Goal: Task Accomplishment & Management: Use online tool/utility

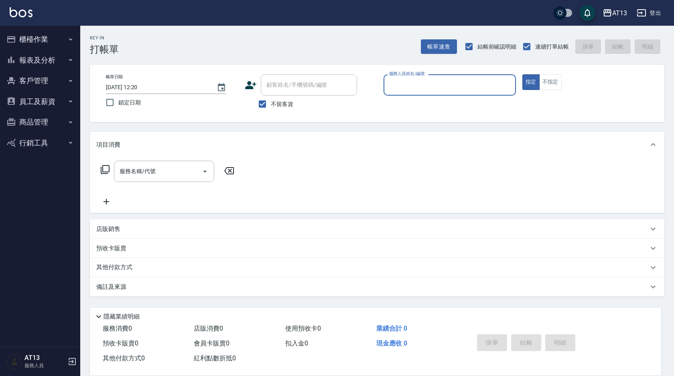
click at [23, 32] on button "櫃檯作業" at bounding box center [40, 39] width 74 height 21
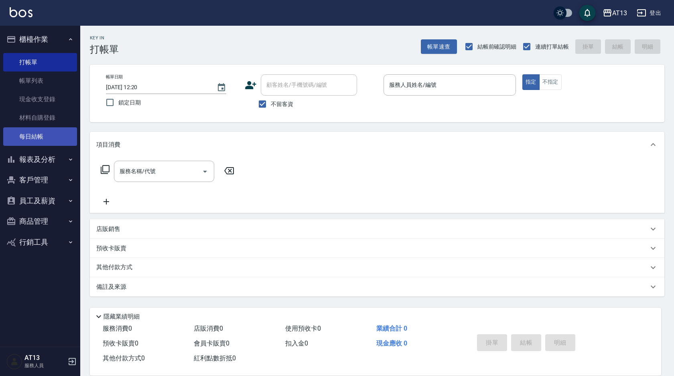
click at [33, 141] on link "每日結帳" at bounding box center [40, 136] width 74 height 18
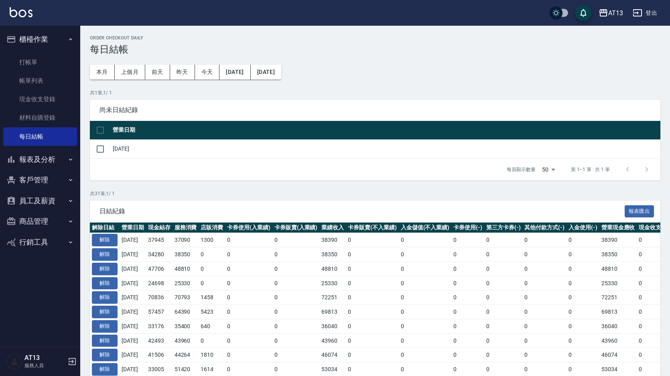
click at [49, 159] on button "報表及分析" at bounding box center [40, 159] width 74 height 21
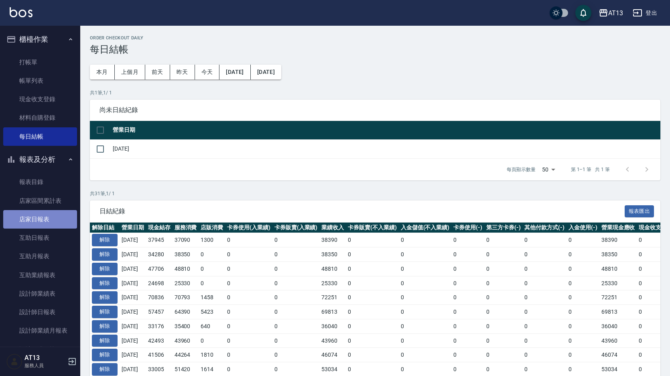
click at [49, 214] on link "店家日報表" at bounding box center [40, 219] width 74 height 18
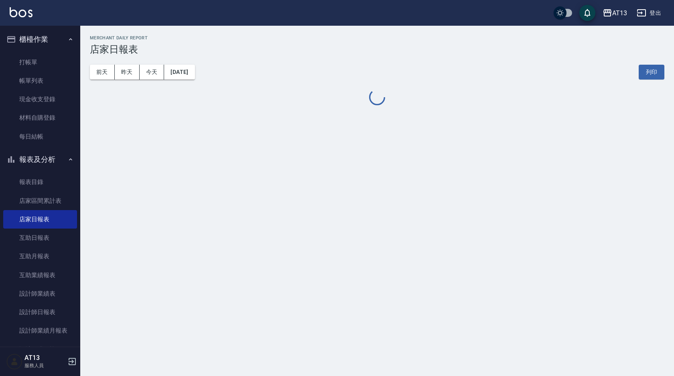
click at [184, 73] on button "[DATE]" at bounding box center [179, 72] width 31 height 15
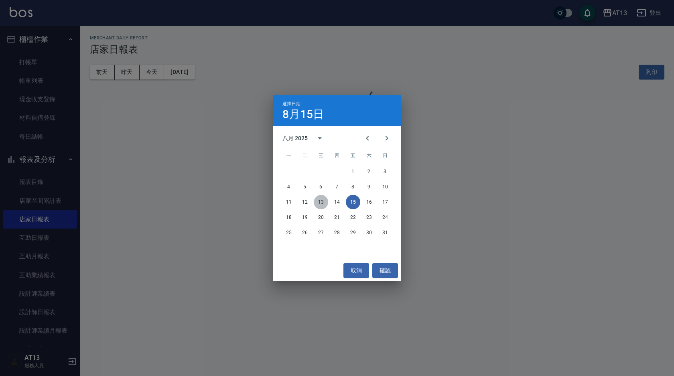
click at [319, 199] on button "13" at bounding box center [321, 202] width 14 height 14
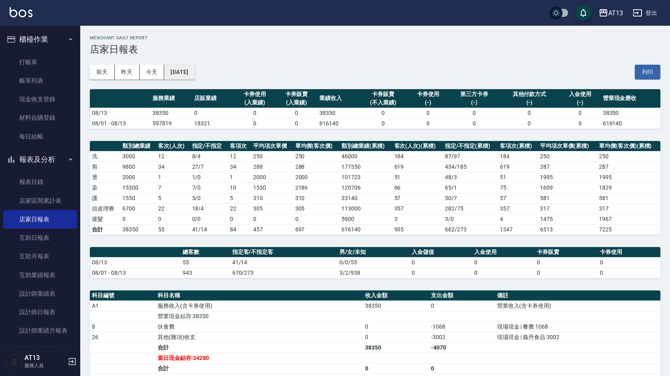
click at [175, 73] on button "[DATE]" at bounding box center [179, 72] width 31 height 15
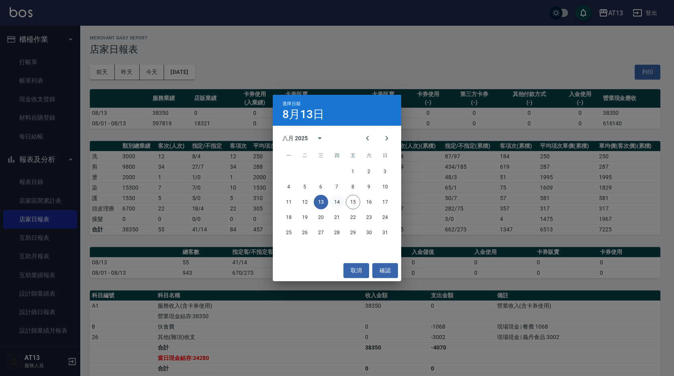
click at [338, 200] on button "14" at bounding box center [337, 202] width 14 height 14
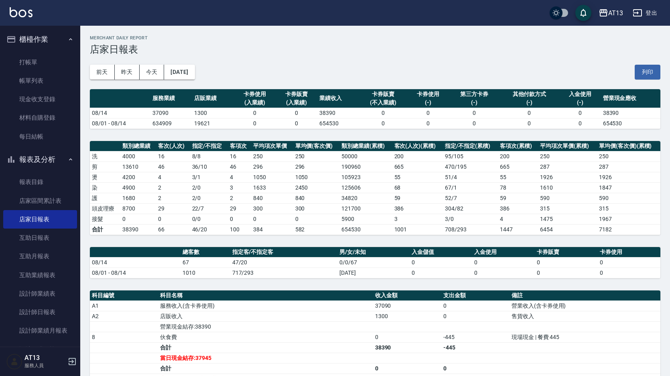
drag, startPoint x: 325, startPoint y: 0, endPoint x: 124, endPoint y: 131, distance: 239.8
click at [254, 63] on div "前天 昨天 今天 2025/08/14 列印" at bounding box center [375, 72] width 571 height 34
click at [22, 136] on link "每日結帳" at bounding box center [40, 136] width 74 height 18
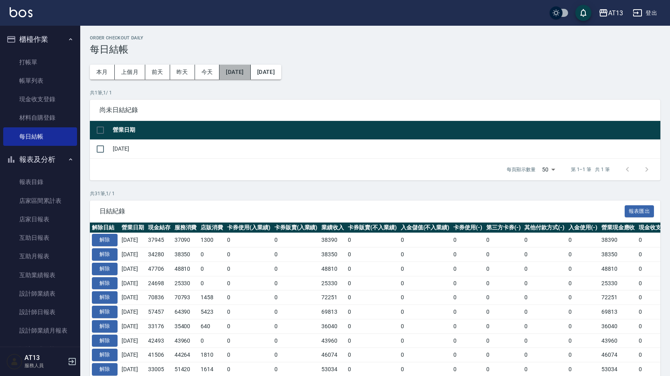
click at [250, 69] on button "[DATE]" at bounding box center [235, 72] width 31 height 15
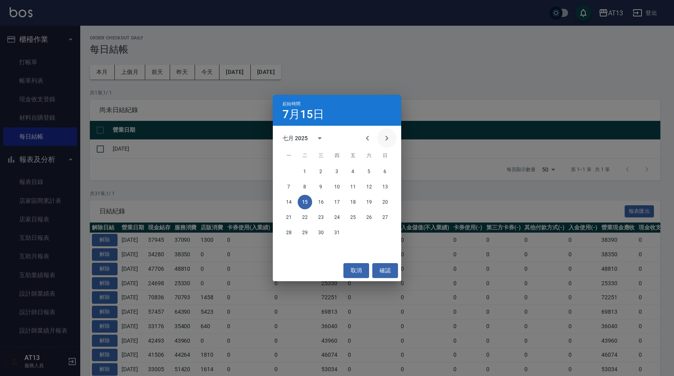
click at [388, 137] on icon "Next month" at bounding box center [387, 138] width 10 height 10
click at [388, 187] on button "10" at bounding box center [385, 186] width 14 height 14
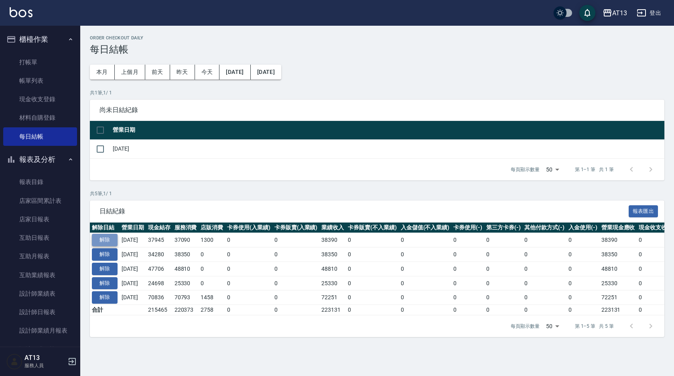
click at [108, 239] on button "解除" at bounding box center [105, 240] width 26 height 12
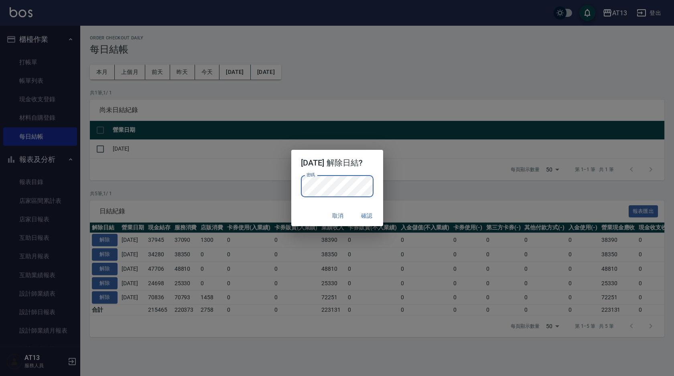
click at [375, 216] on button "確認" at bounding box center [367, 215] width 26 height 15
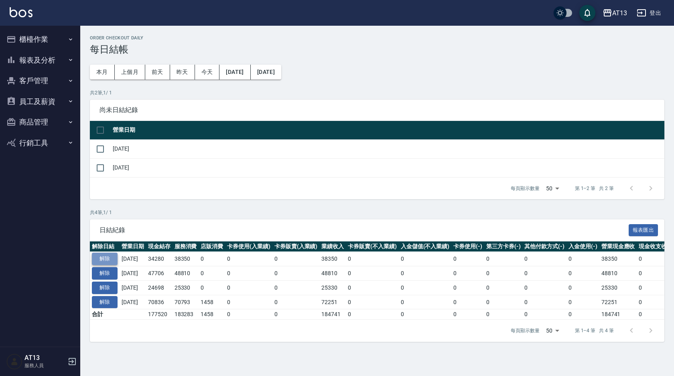
click at [113, 255] on button "解除" at bounding box center [105, 258] width 26 height 12
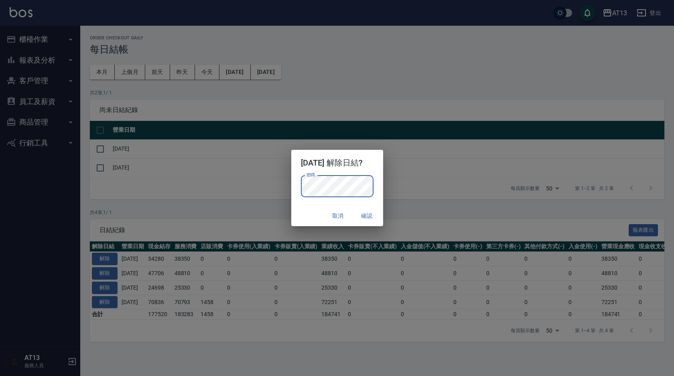
click at [377, 217] on button "確認" at bounding box center [367, 215] width 26 height 15
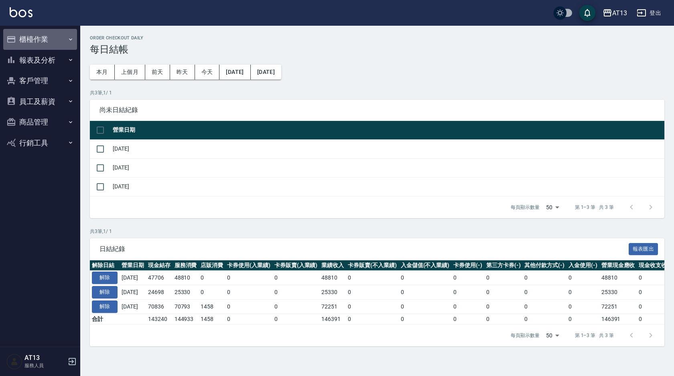
click at [32, 37] on button "櫃檯作業" at bounding box center [40, 39] width 74 height 21
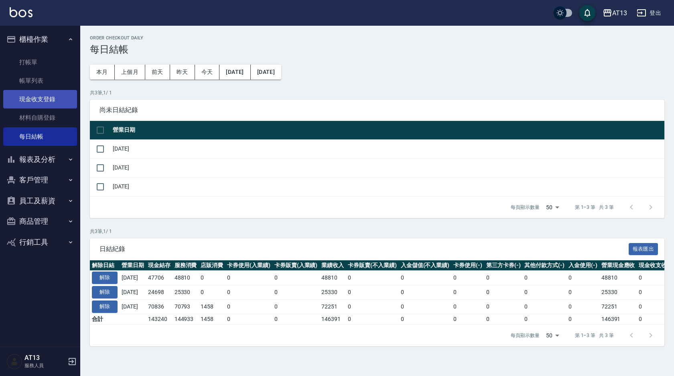
click at [43, 98] on link "現金收支登錄" at bounding box center [40, 99] width 74 height 18
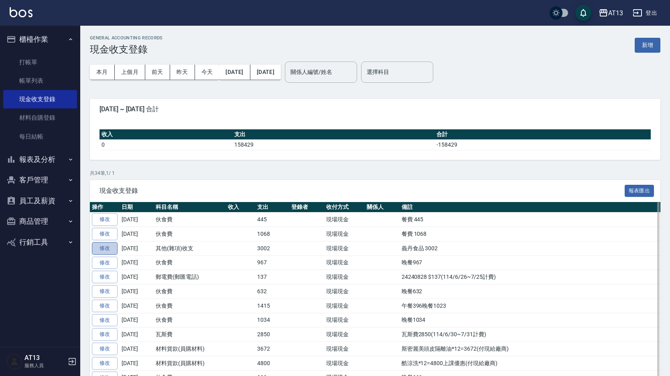
click at [109, 248] on link "修改" at bounding box center [105, 248] width 26 height 12
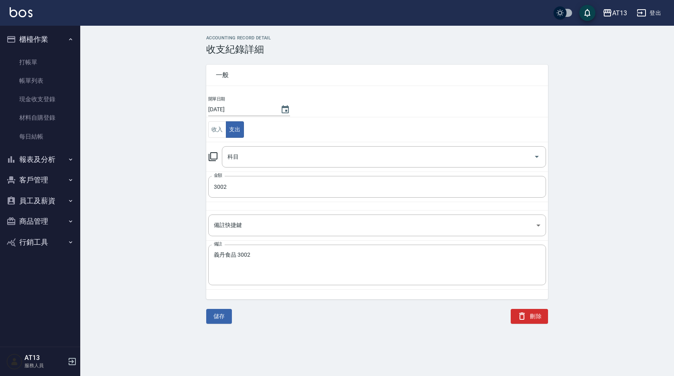
type input "26 其他(雜項)收支"
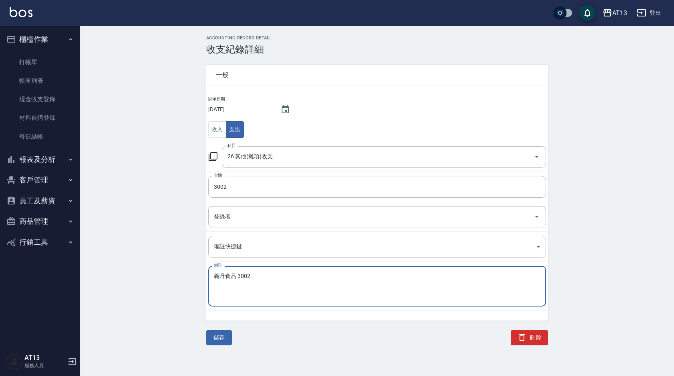
click at [235, 277] on textarea "義丹食品 3002" at bounding box center [377, 286] width 327 height 27
click at [289, 291] on textarea "義丹餅乾 3002" at bounding box center [377, 286] width 327 height 27
type textarea "義丹餅乾 3002"
click at [222, 334] on button "儲存" at bounding box center [219, 337] width 26 height 15
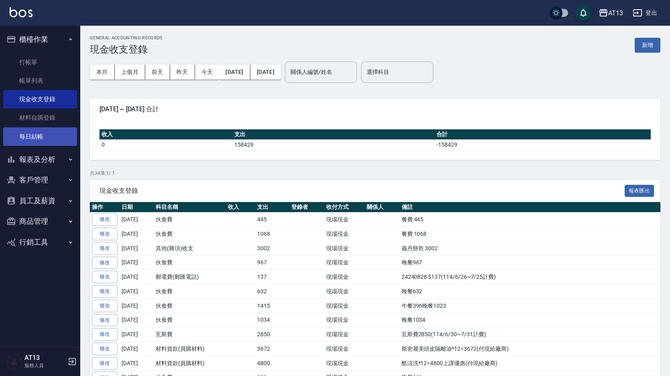
click at [46, 133] on link "每日結帳" at bounding box center [40, 136] width 74 height 18
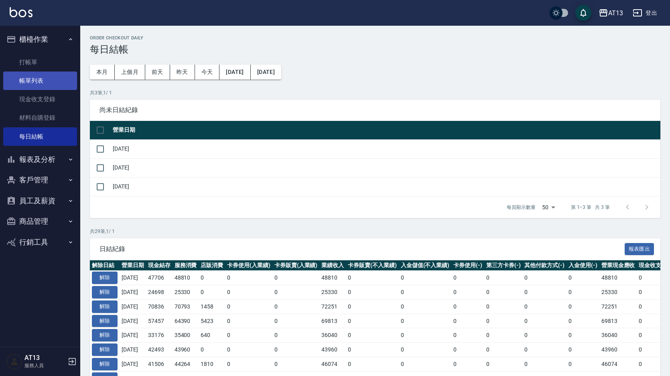
click at [41, 75] on link "帳單列表" at bounding box center [40, 80] width 74 height 18
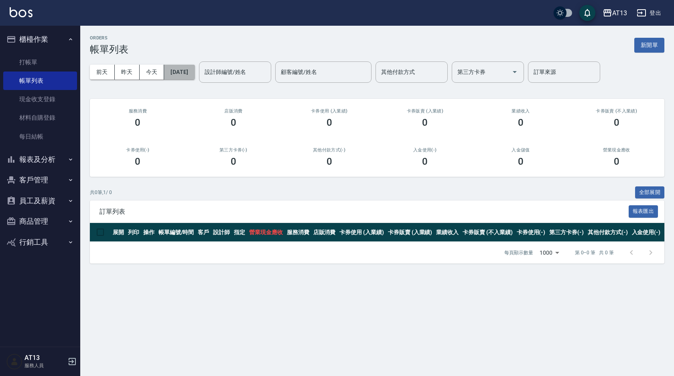
click at [183, 75] on button "[DATE]" at bounding box center [179, 72] width 31 height 15
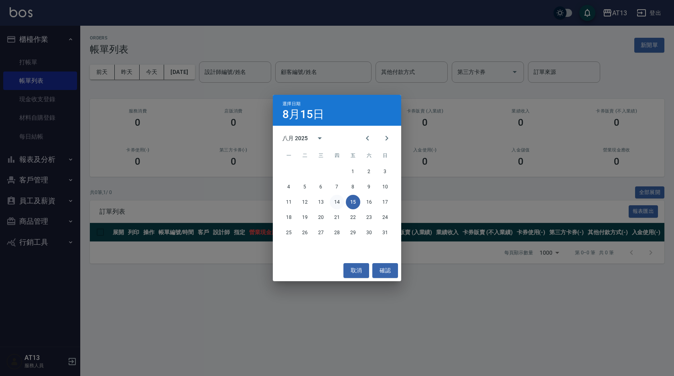
click at [337, 205] on button "14" at bounding box center [337, 202] width 14 height 14
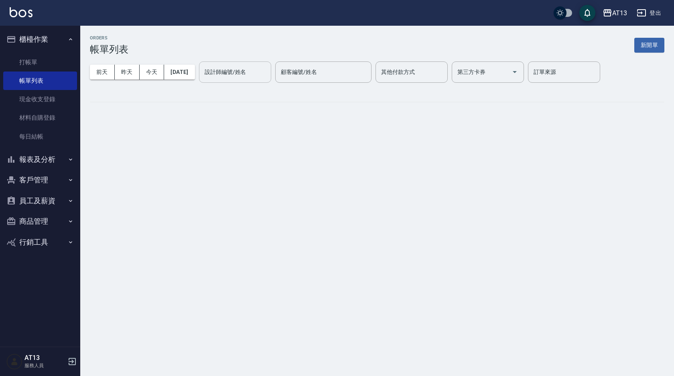
click at [250, 73] on div "設計師編號/姓名 設計師編號/姓名" at bounding box center [235, 71] width 72 height 21
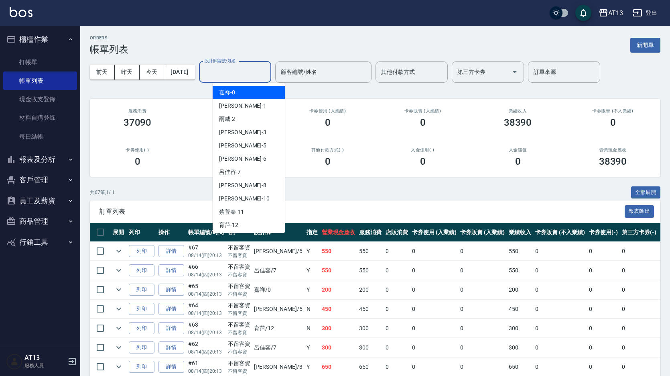
click at [238, 96] on div "嘉祥 -0" at bounding box center [249, 92] width 72 height 13
type input "嘉祥-0"
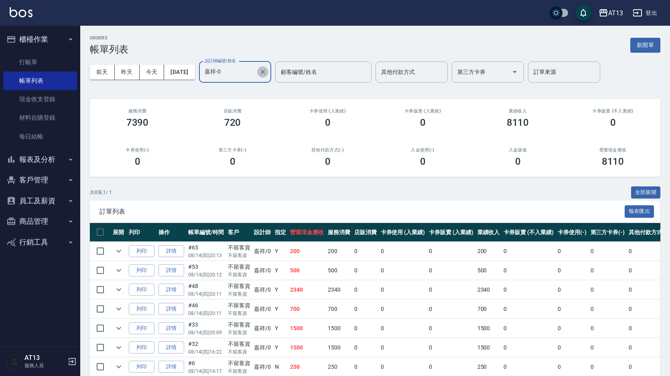
click at [267, 71] on icon "Clear" at bounding box center [263, 72] width 8 height 8
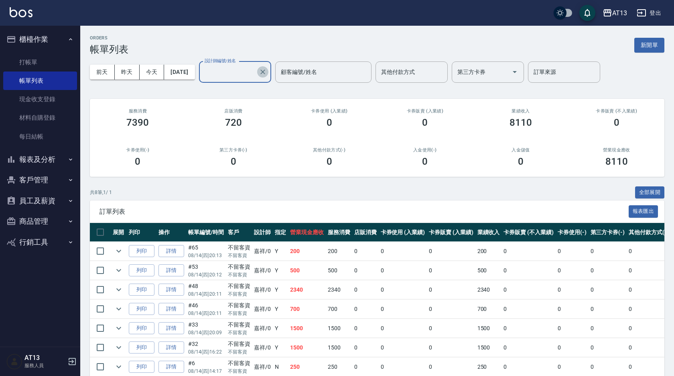
click at [254, 73] on input "設計師編號/姓名" at bounding box center [229, 72] width 53 height 14
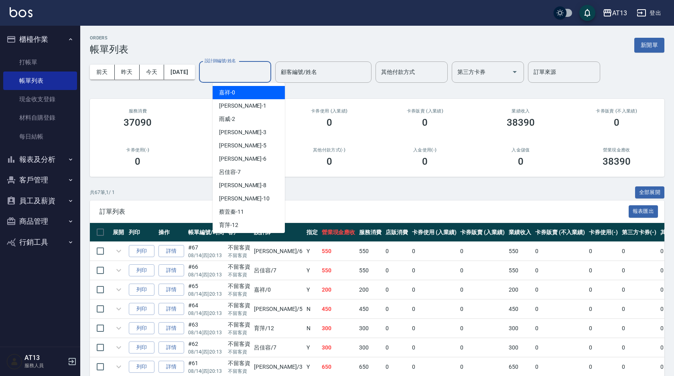
click at [241, 73] on input "設計師編號/姓名" at bounding box center [235, 72] width 65 height 14
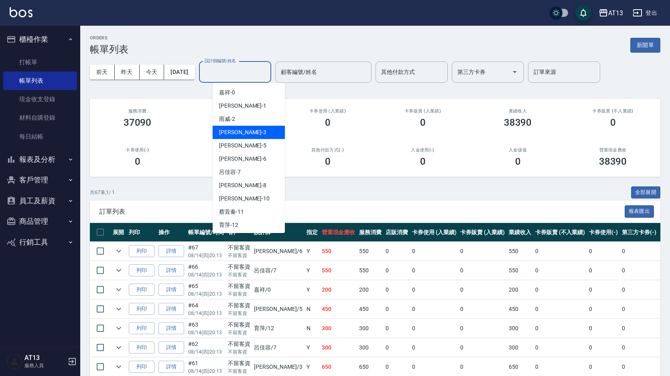
click at [236, 130] on div "[PERSON_NAME] -3" at bounding box center [249, 132] width 72 height 13
type input "[PERSON_NAME]-3"
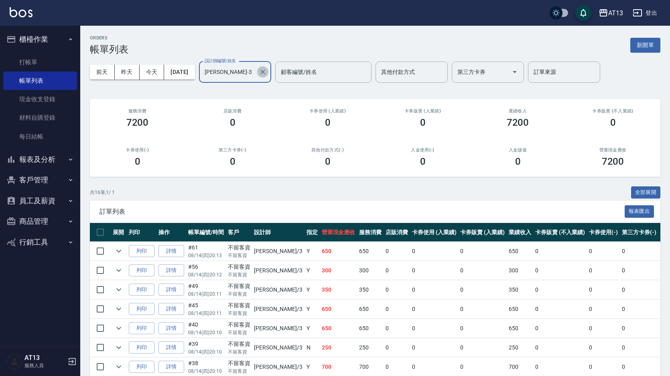
click at [265, 72] on icon "Clear" at bounding box center [262, 71] width 5 height 5
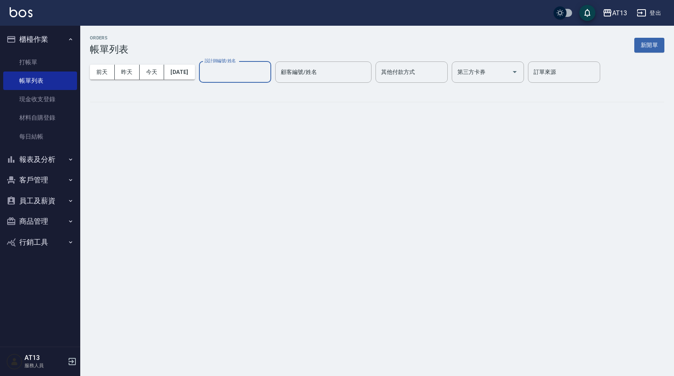
click at [252, 72] on input "設計師編號/姓名" at bounding box center [235, 72] width 65 height 14
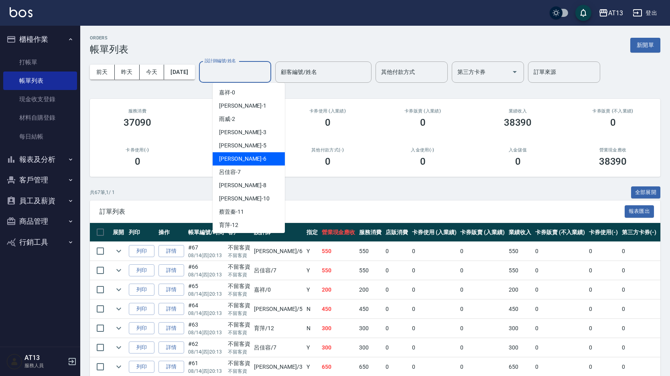
click at [238, 157] on div "亭妤 -6" at bounding box center [249, 158] width 72 height 13
type input "[PERSON_NAME]-6"
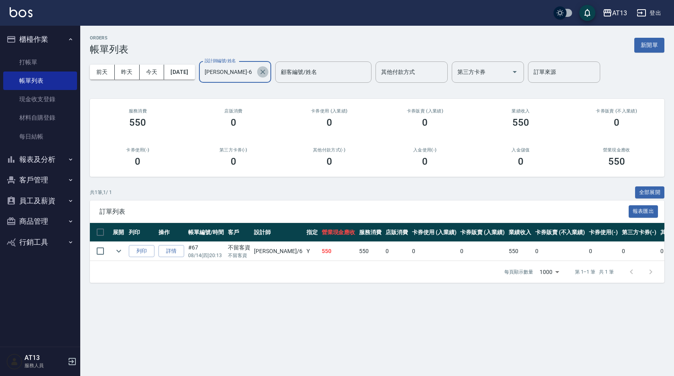
click at [267, 72] on icon "Clear" at bounding box center [263, 72] width 8 height 8
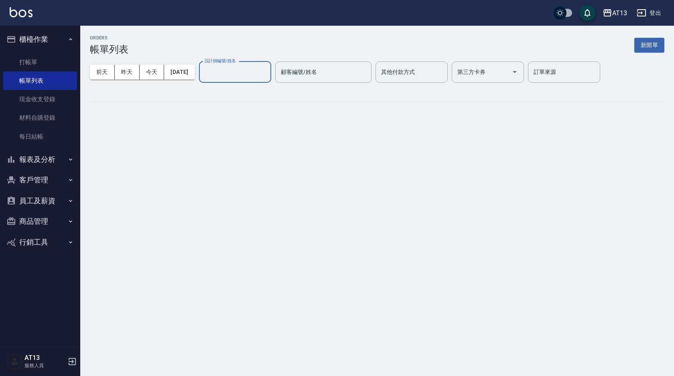
click at [244, 76] on input "設計師編號/姓名" at bounding box center [235, 72] width 65 height 14
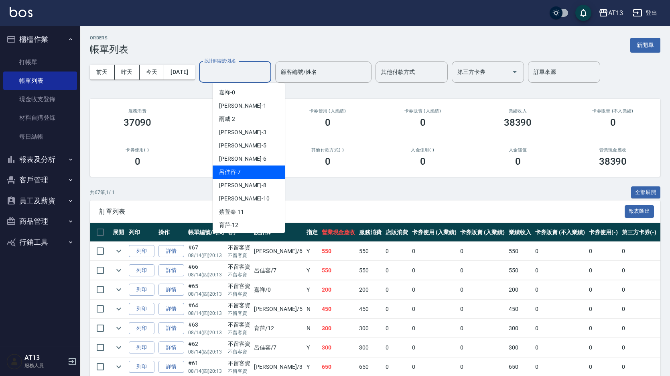
click at [236, 175] on span "呂佳容 -7" at bounding box center [230, 172] width 22 height 8
type input "呂佳容-7"
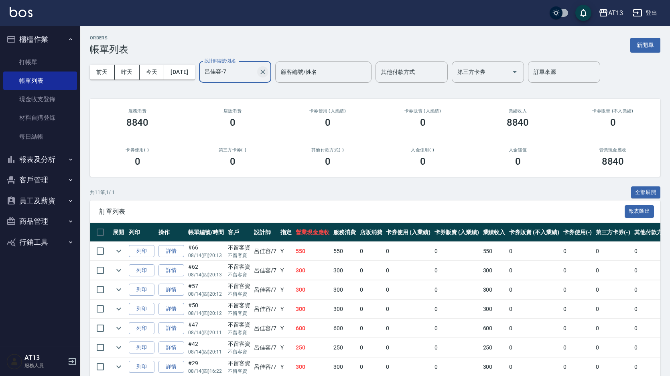
click at [265, 72] on icon "Clear" at bounding box center [262, 71] width 5 height 5
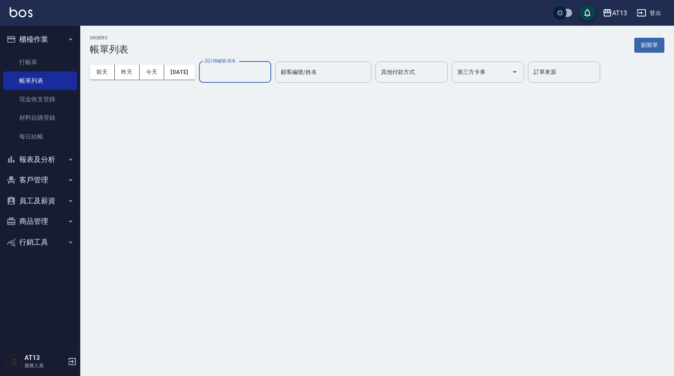
click at [258, 74] on input "設計師編號/姓名" at bounding box center [235, 72] width 65 height 14
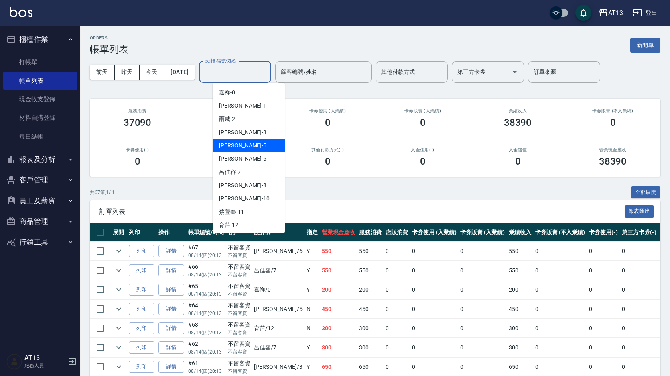
click at [238, 148] on span "陳紓晴 -5" at bounding box center [242, 145] width 47 height 8
type input "陳紓晴-5"
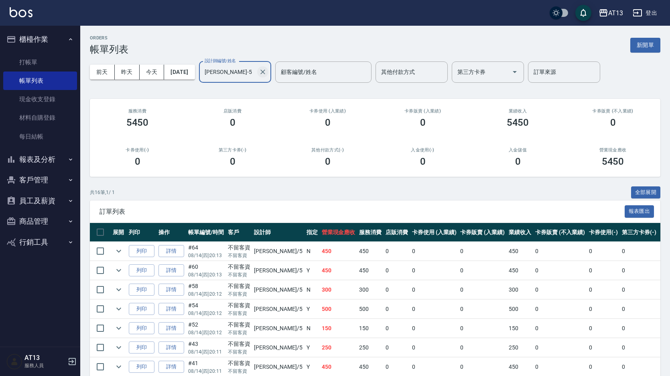
click at [267, 70] on icon "Clear" at bounding box center [263, 72] width 8 height 8
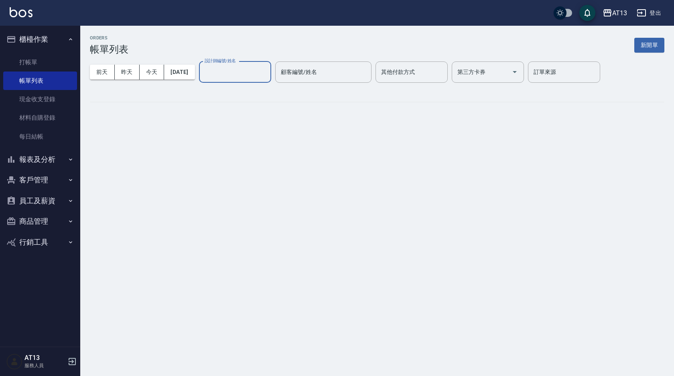
click at [256, 69] on input "設計師編號/姓名" at bounding box center [235, 72] width 65 height 14
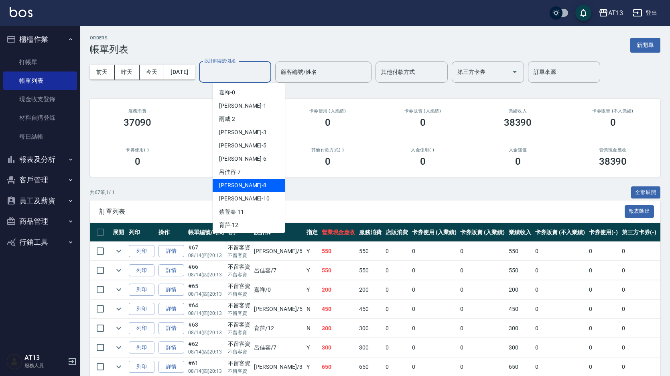
click at [245, 181] on div "[PERSON_NAME] -8" at bounding box center [249, 185] width 72 height 13
type input "[PERSON_NAME]-8"
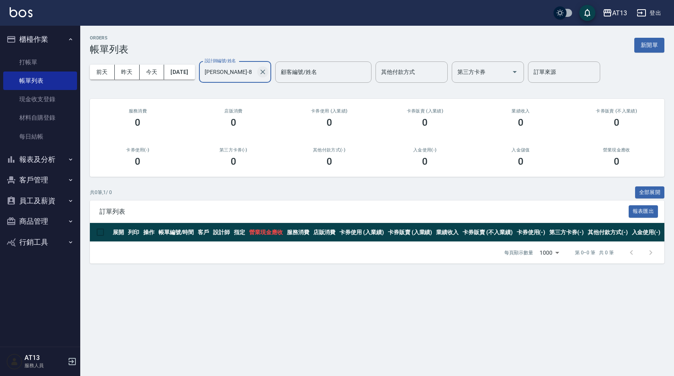
click at [267, 75] on icon "Clear" at bounding box center [263, 72] width 8 height 8
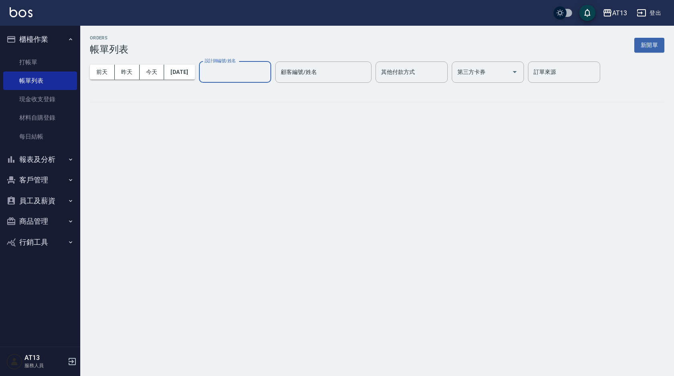
click at [259, 74] on input "設計師編號/姓名" at bounding box center [235, 72] width 65 height 14
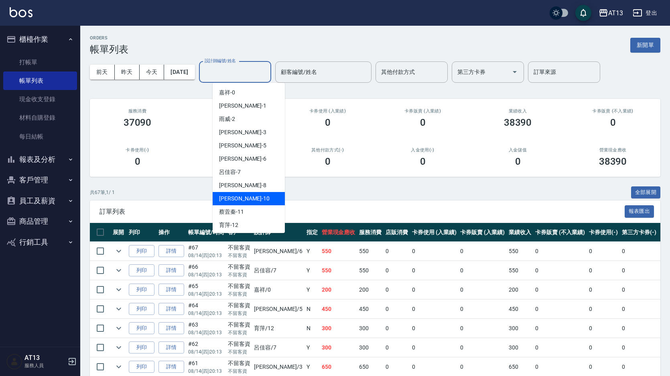
click at [238, 196] on div "[PERSON_NAME] -10" at bounding box center [249, 198] width 72 height 13
type input "稔穎-10"
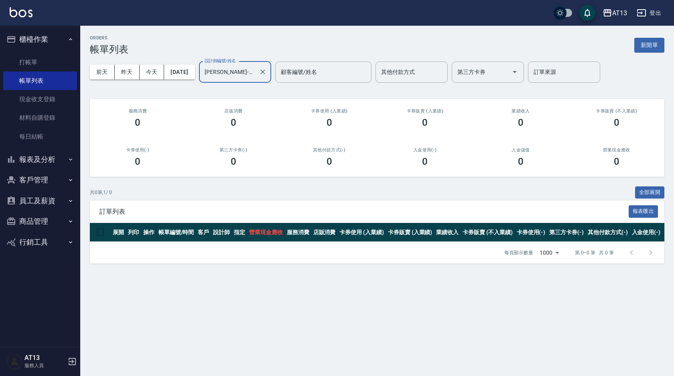
click at [267, 70] on icon "Clear" at bounding box center [263, 72] width 8 height 8
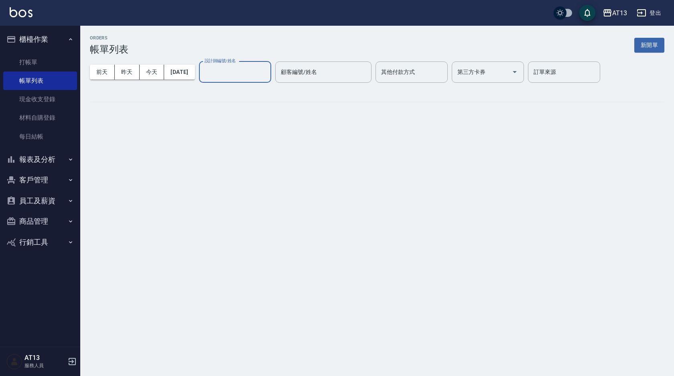
click at [253, 71] on input "設計師編號/姓名" at bounding box center [235, 72] width 65 height 14
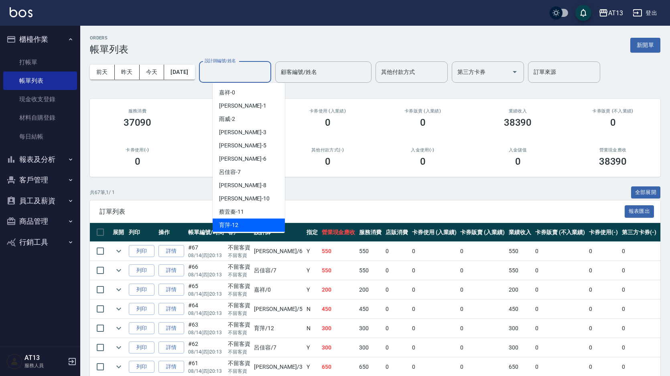
click at [235, 223] on span "育萍 -12" at bounding box center [228, 225] width 19 height 8
type input "育[PERSON_NAME]-12"
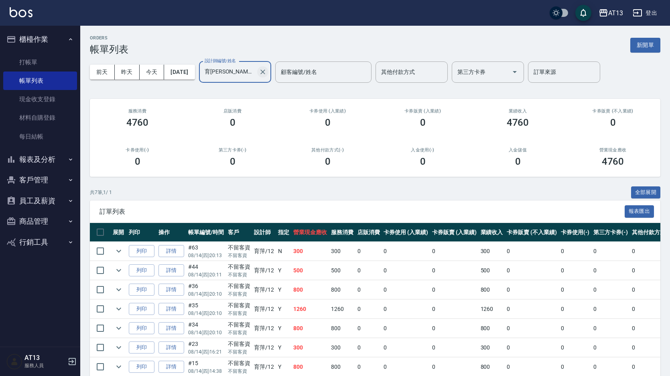
click at [265, 73] on icon "Clear" at bounding box center [262, 71] width 5 height 5
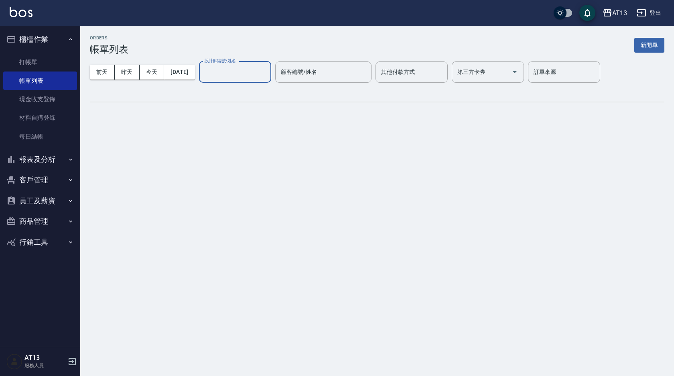
click at [248, 73] on input "設計師編號/姓名" at bounding box center [235, 72] width 65 height 14
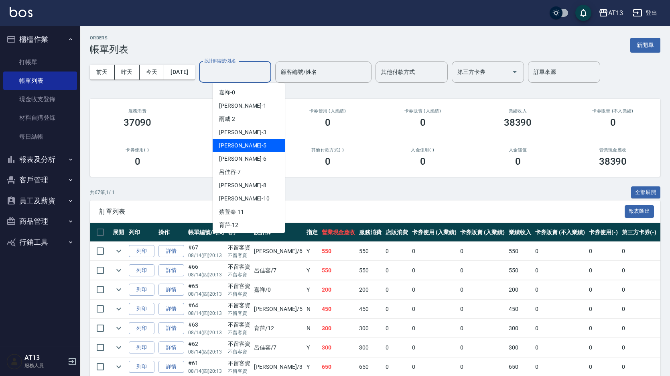
click at [238, 149] on span "陳紓晴 -5" at bounding box center [242, 145] width 47 height 8
type input "陳紓晴-5"
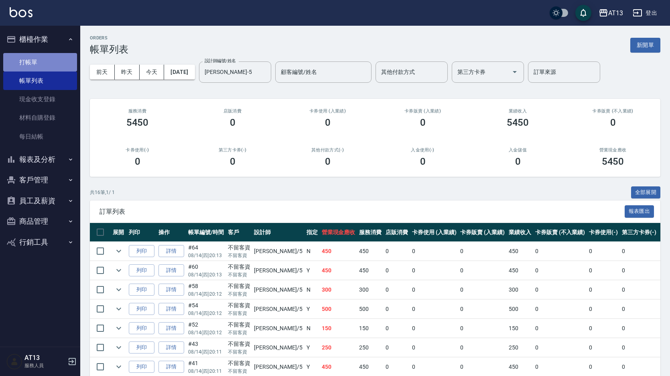
click at [28, 59] on link "打帳單" at bounding box center [40, 62] width 74 height 18
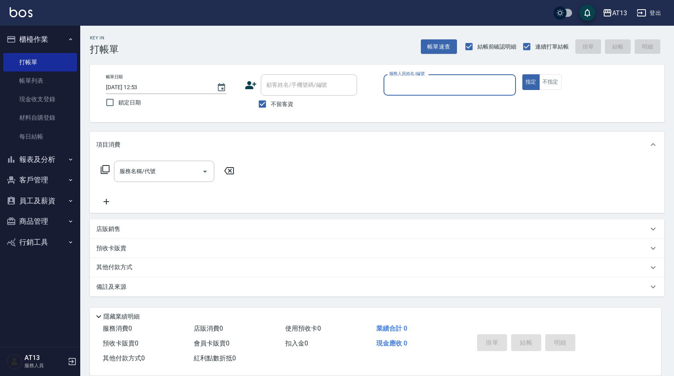
click at [657, 14] on button "登出" at bounding box center [649, 13] width 31 height 15
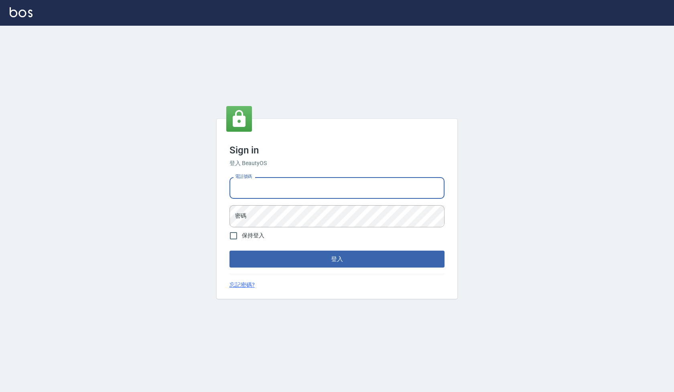
click at [321, 184] on input "電話號碼" at bounding box center [337, 188] width 215 height 22
type input "0922458097"
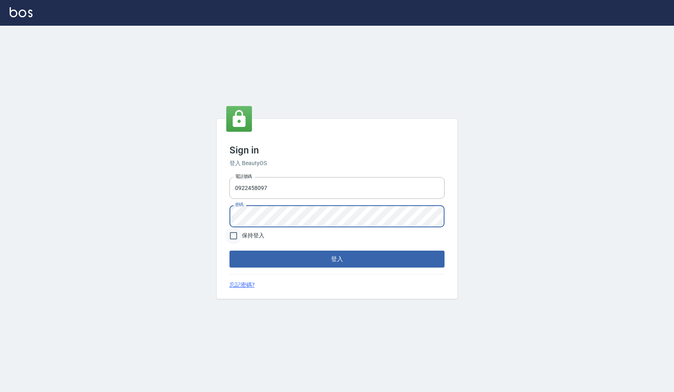
click at [232, 234] on input "保持登入" at bounding box center [233, 235] width 17 height 17
checkbox input "true"
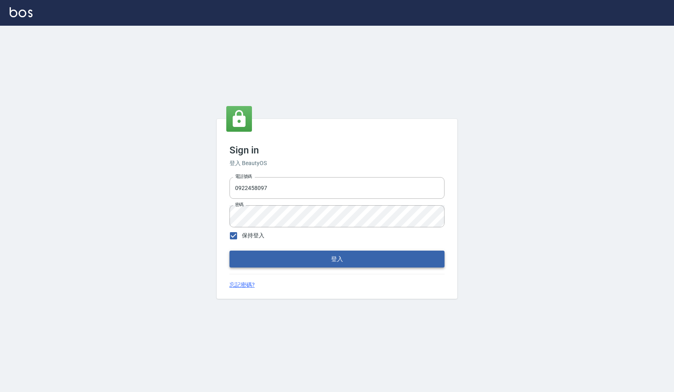
click at [256, 256] on button "登入" at bounding box center [337, 258] width 215 height 17
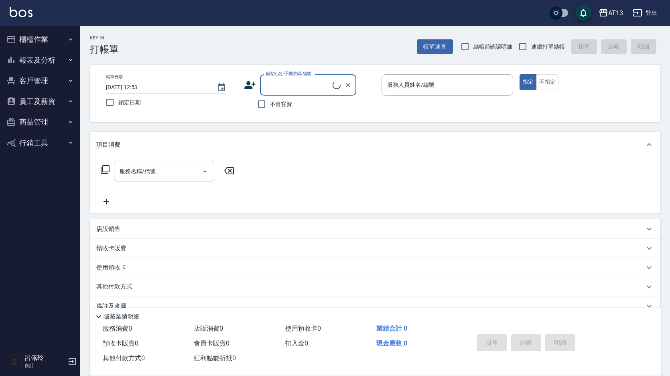
drag, startPoint x: 521, startPoint y: 47, endPoint x: 505, endPoint y: 46, distance: 16.1
click at [521, 46] on input "連續打單結帳" at bounding box center [523, 46] width 17 height 17
checkbox input "true"
click at [469, 44] on input "結帳前確認明細" at bounding box center [465, 46] width 17 height 17
checkbox input "true"
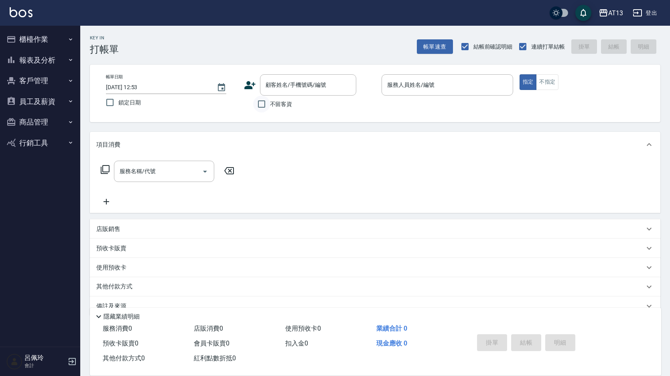
click at [262, 104] on input "不留客資" at bounding box center [261, 104] width 17 height 17
checkbox input "true"
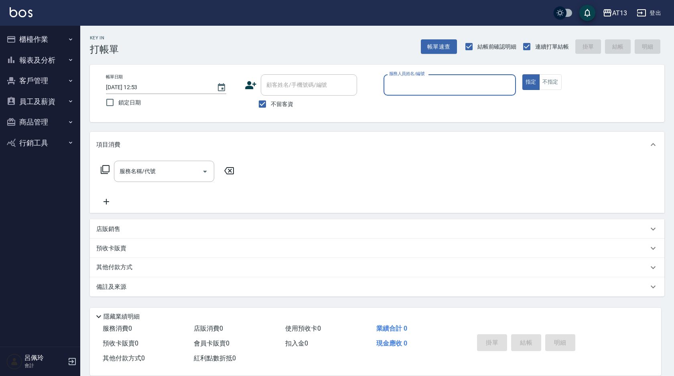
click at [40, 102] on button "員工及薪資" at bounding box center [40, 101] width 74 height 21
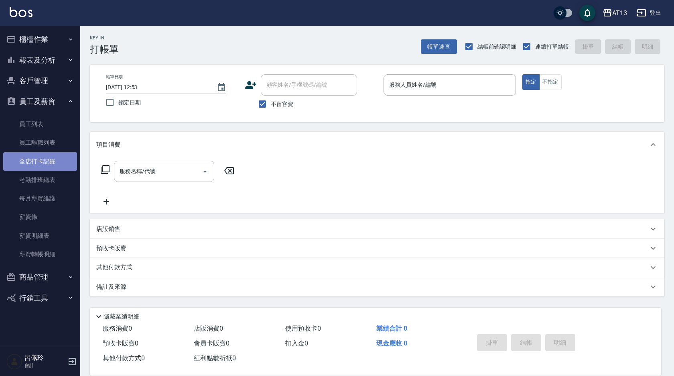
click at [46, 160] on link "全店打卡記錄" at bounding box center [40, 161] width 74 height 18
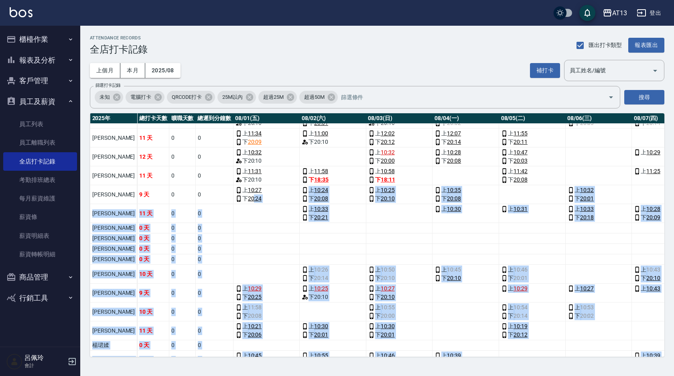
scroll to position [187, 0]
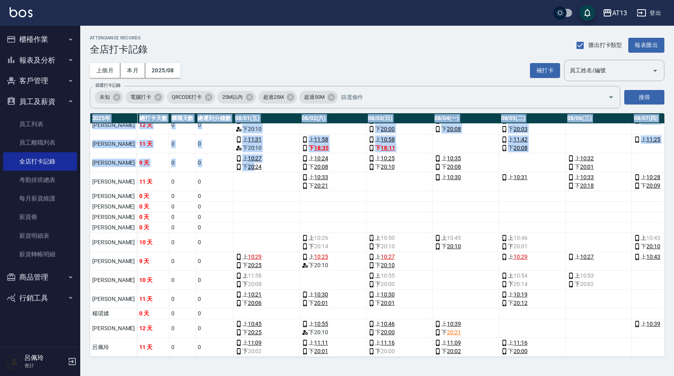
drag, startPoint x: 229, startPoint y: 350, endPoint x: 315, endPoint y: 353, distance: 86.4
click at [315, 353] on div "2025 年 總打卡天數 曠職天數 總遲到分鐘數 08/01(五) 08/02(六) 08/03(日) 08/04(一) 08/05(二) 08/06(三) …" at bounding box center [377, 234] width 575 height 243
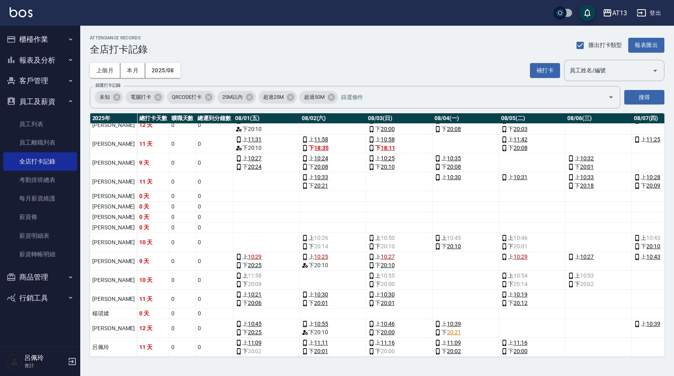
click at [317, 40] on div "ATTENDANCE RECORDS 全店打卡記錄 匯出打卡類型 報表匯出" at bounding box center [377, 45] width 575 height 20
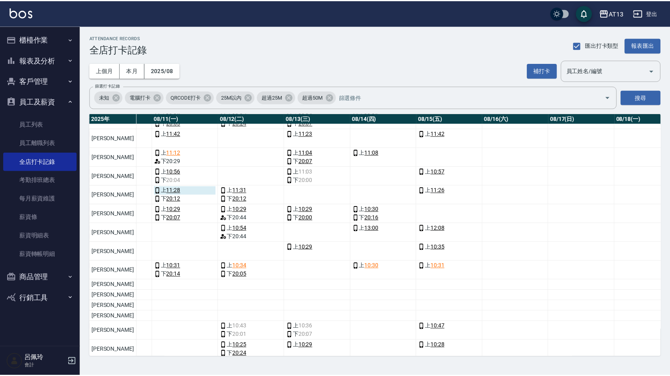
scroll to position [0, 745]
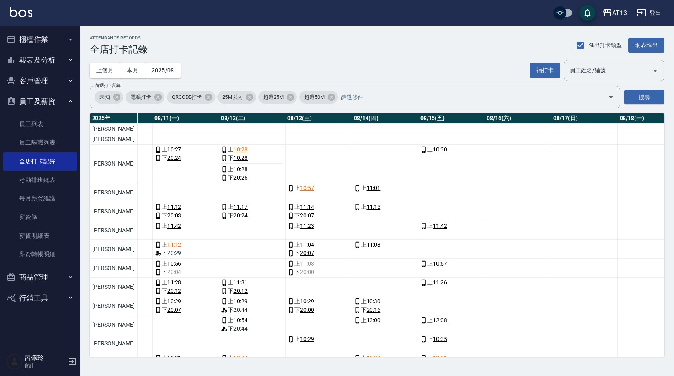
click at [26, 40] on button "櫃檯作業" at bounding box center [40, 39] width 74 height 21
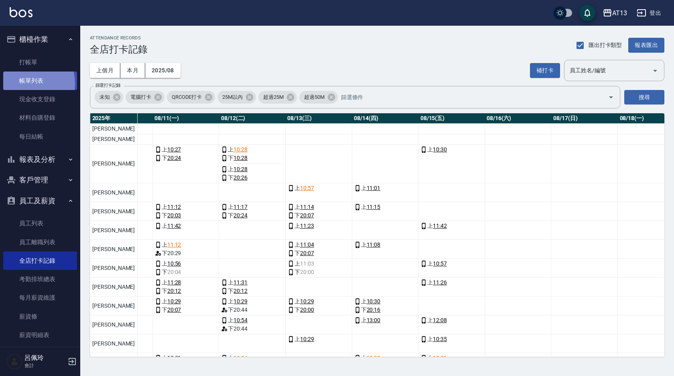
click at [28, 83] on link "帳單列表" at bounding box center [40, 80] width 74 height 18
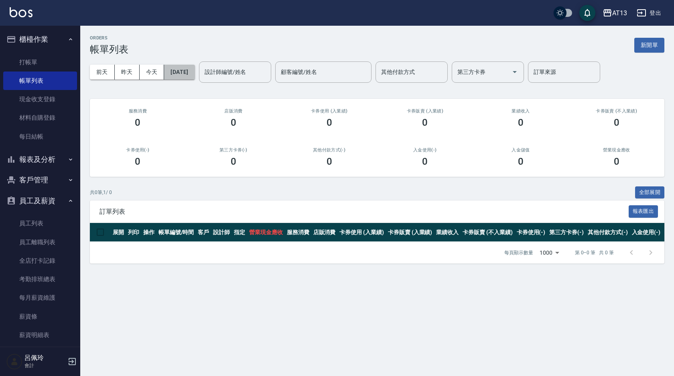
click at [185, 74] on button "[DATE]" at bounding box center [179, 72] width 31 height 15
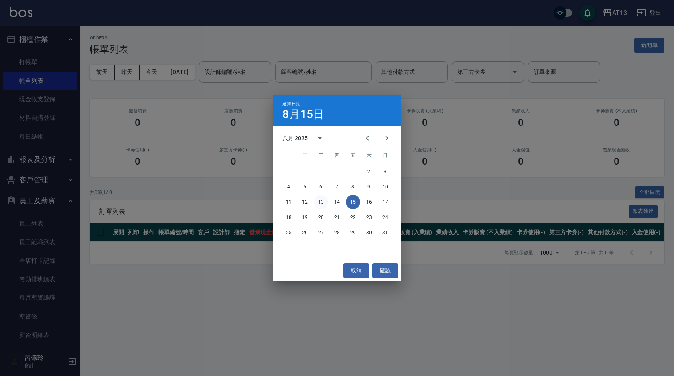
click at [322, 203] on button "13" at bounding box center [321, 202] width 14 height 14
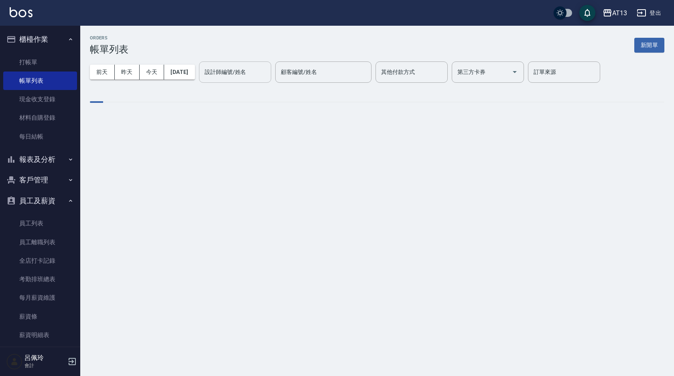
click at [263, 72] on input "設計師編號/姓名" at bounding box center [235, 72] width 65 height 14
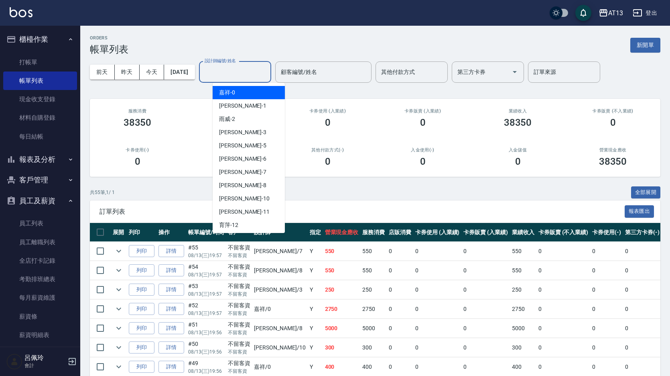
click at [238, 93] on div "嘉祥 -0" at bounding box center [249, 92] width 72 height 13
type input "嘉祥-0"
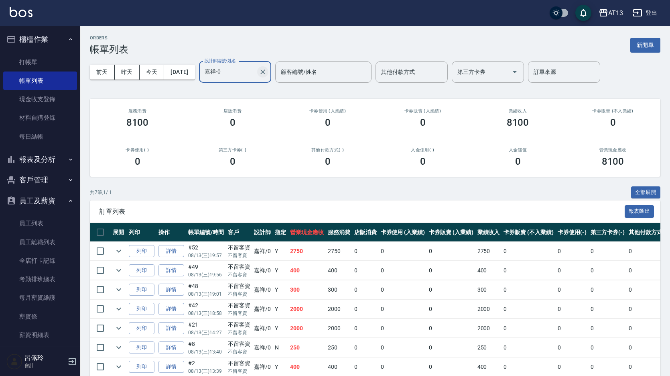
click at [267, 71] on icon "Clear" at bounding box center [263, 72] width 8 height 8
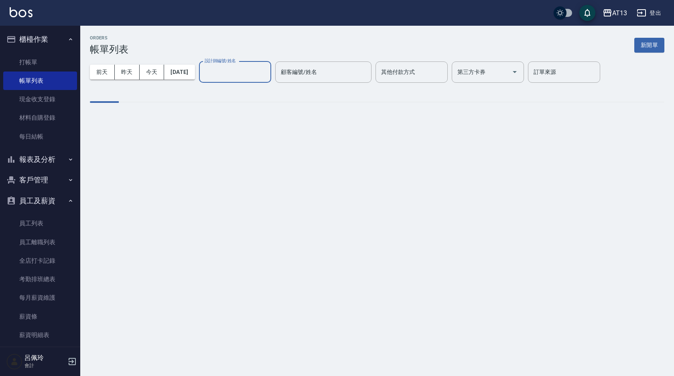
click at [265, 74] on input "設計師編號/姓名" at bounding box center [235, 72] width 65 height 14
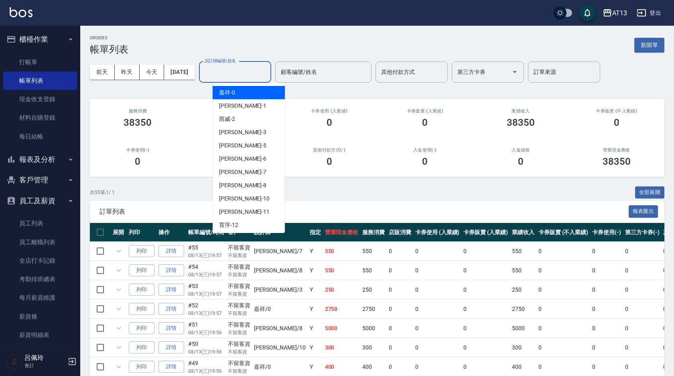
click at [248, 79] on div "設計師編號/姓名" at bounding box center [235, 71] width 72 height 21
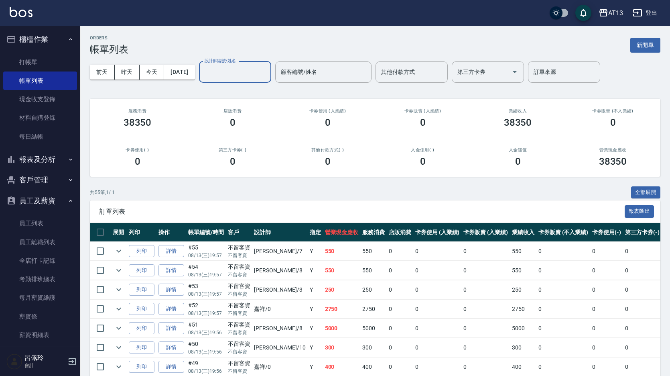
click at [232, 76] on input "設計師編號/姓名" at bounding box center [235, 72] width 65 height 14
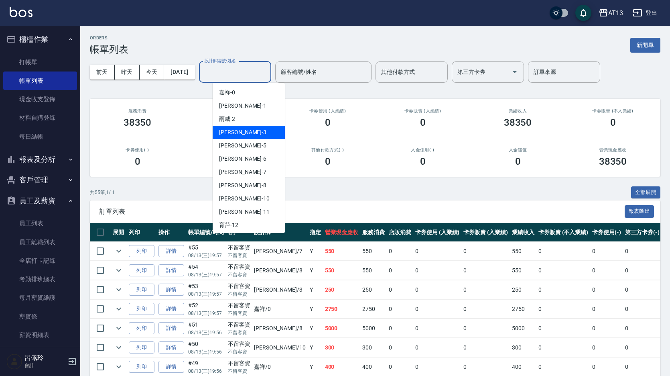
click at [228, 132] on span "[PERSON_NAME] -3" at bounding box center [242, 132] width 47 height 8
type input "[PERSON_NAME]-3"
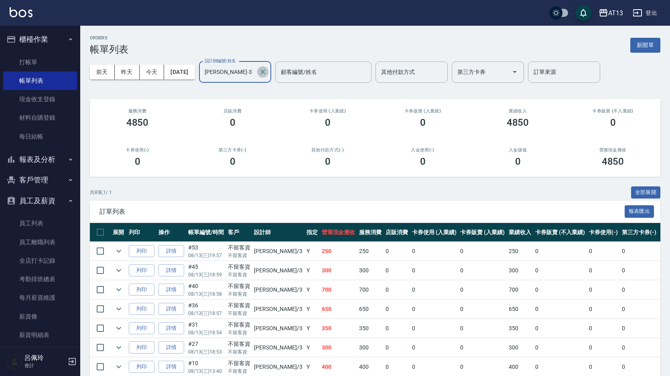
click at [267, 71] on icon "Clear" at bounding box center [263, 72] width 8 height 8
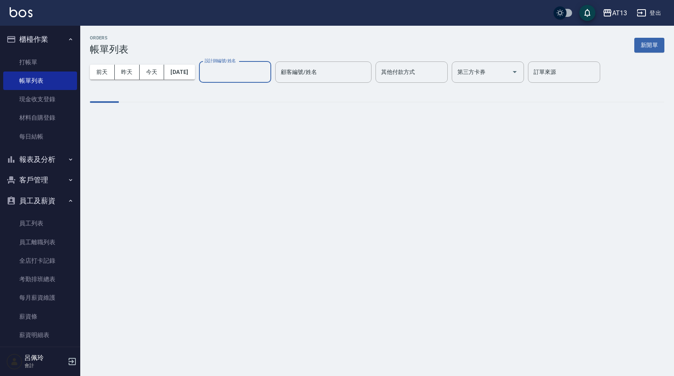
click at [254, 68] on input "設計師編號/姓名" at bounding box center [235, 72] width 65 height 14
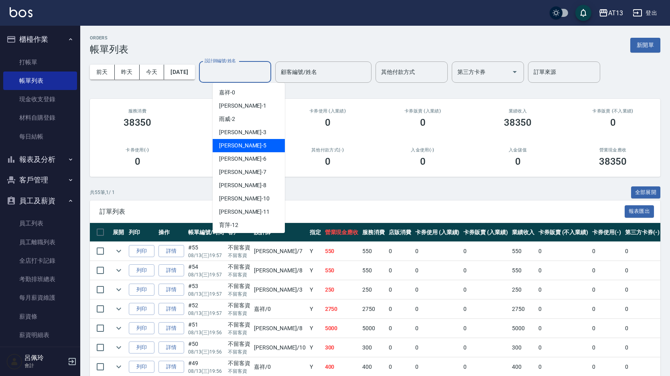
click at [234, 145] on span "陳紓晴 -5" at bounding box center [242, 145] width 47 height 8
type input "陳紓晴-5"
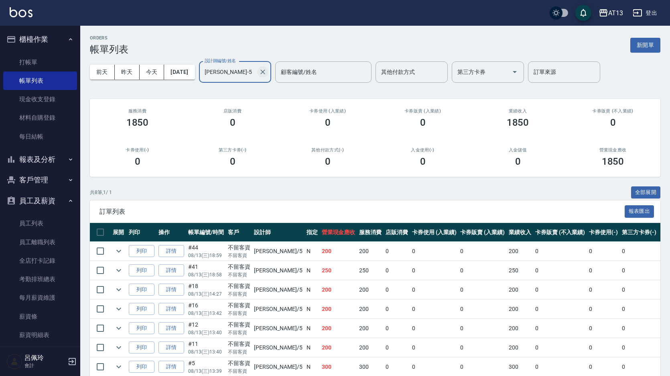
click at [267, 71] on icon "Clear" at bounding box center [263, 72] width 8 height 8
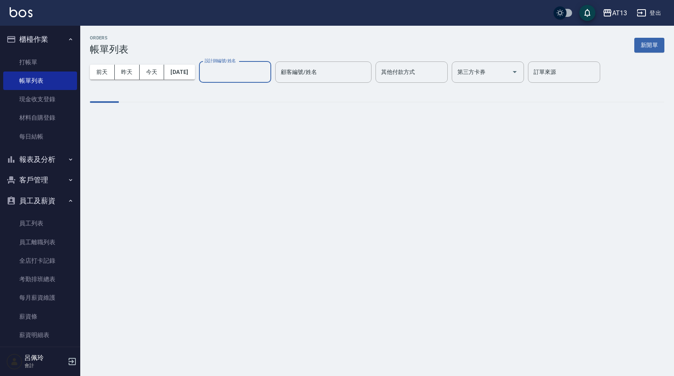
click at [243, 73] on input "設計師編號/姓名" at bounding box center [235, 72] width 65 height 14
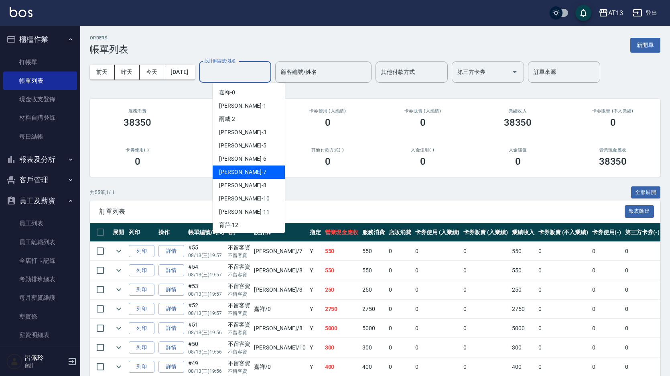
click at [236, 171] on span "呂佳容 -7" at bounding box center [242, 172] width 47 height 8
type input "呂佳容-7"
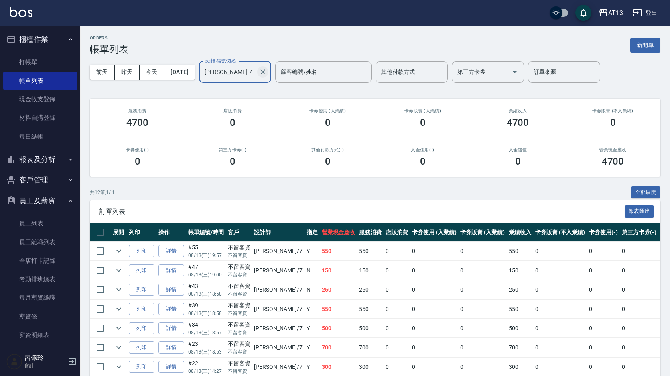
click at [267, 70] on icon "Clear" at bounding box center [263, 72] width 8 height 8
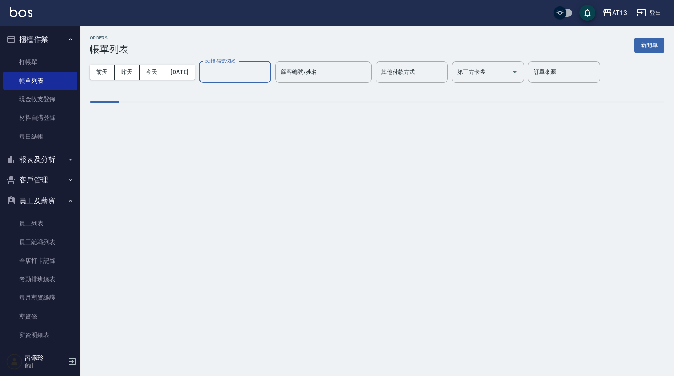
click at [261, 69] on input "設計師編號/姓名" at bounding box center [235, 72] width 65 height 14
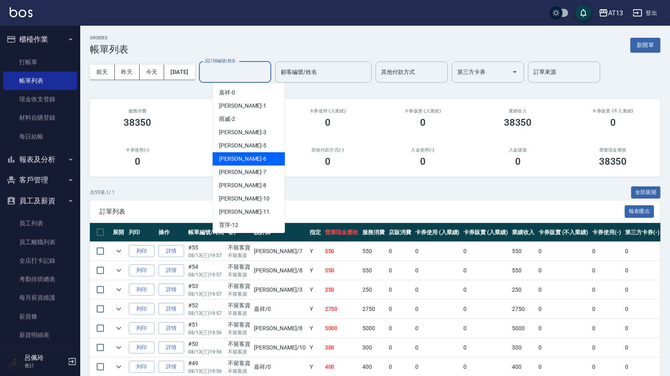
click at [238, 161] on div "亭妤 -6" at bounding box center [249, 158] width 72 height 13
type input "[PERSON_NAME]-6"
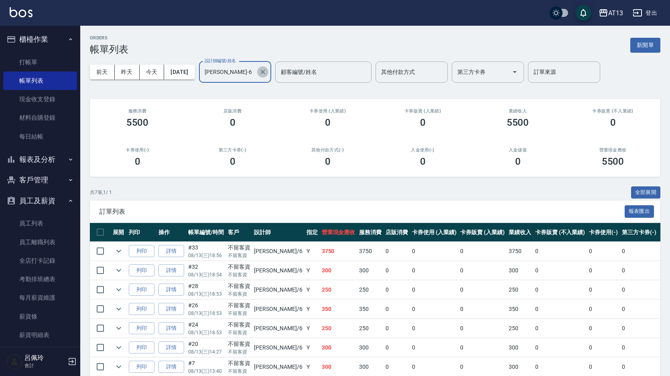
click at [267, 72] on icon "Clear" at bounding box center [263, 72] width 8 height 8
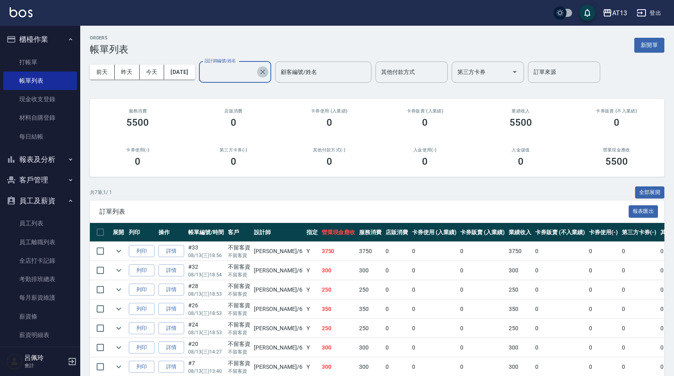
click at [256, 73] on input "設計師編號/姓名" at bounding box center [229, 72] width 53 height 14
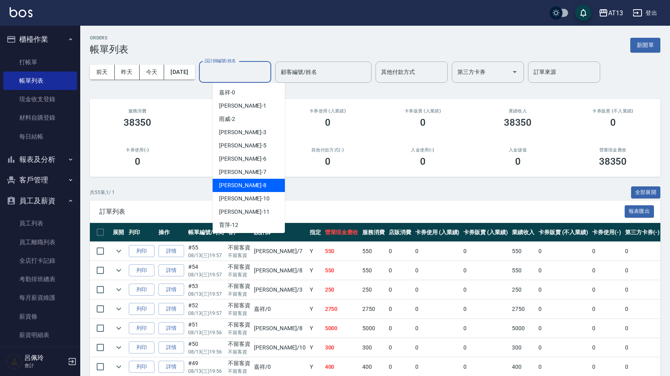
click at [234, 188] on span "[PERSON_NAME] -8" at bounding box center [242, 185] width 47 height 8
type input "[PERSON_NAME]-8"
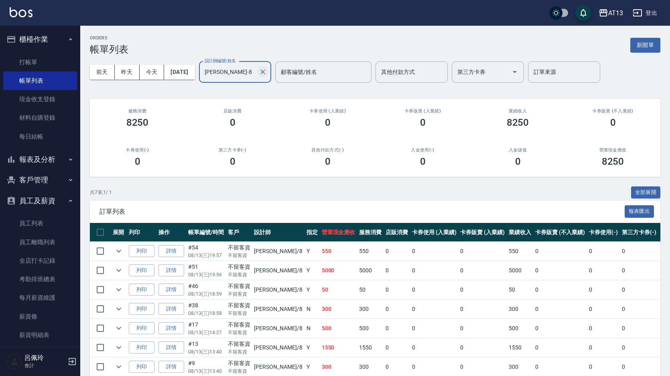
click at [267, 71] on icon "Clear" at bounding box center [263, 72] width 8 height 8
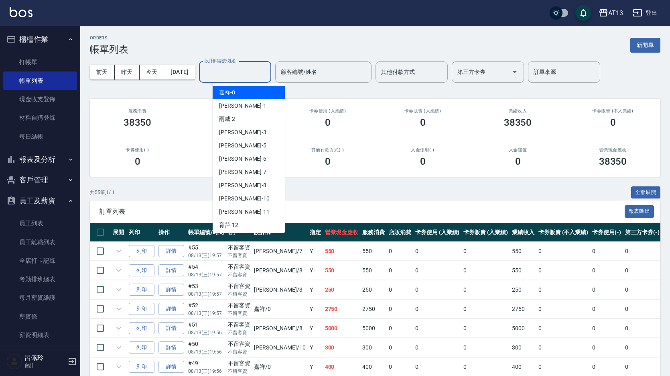
click at [250, 71] on input "設計師編號/姓名" at bounding box center [235, 72] width 65 height 14
click at [232, 193] on div "[PERSON_NAME] -10" at bounding box center [249, 198] width 72 height 13
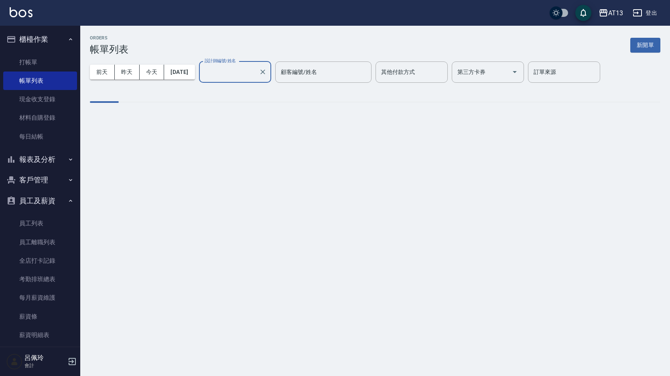
type input "稔穎-10"
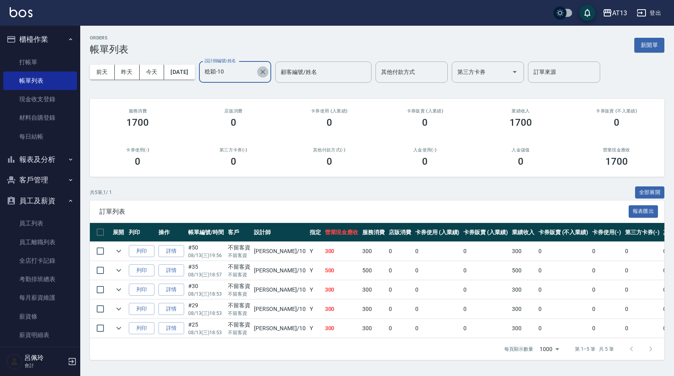
click at [267, 73] on icon "Clear" at bounding box center [263, 72] width 8 height 8
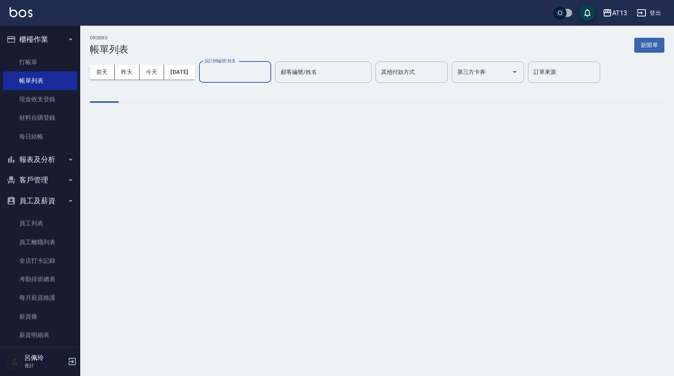
click at [256, 73] on input "設計師編號/姓名" at bounding box center [235, 72] width 65 height 14
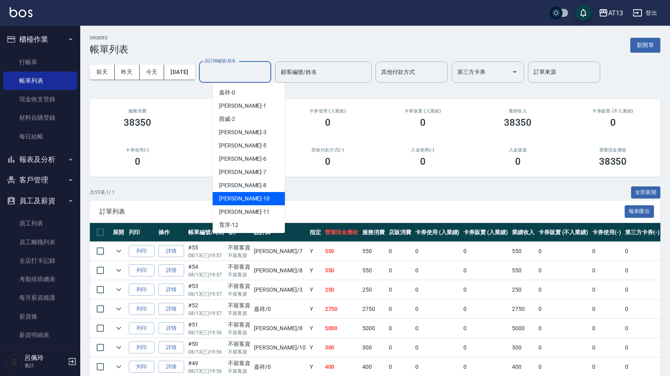
click at [228, 200] on span "[PERSON_NAME] -10" at bounding box center [244, 198] width 51 height 8
type input "稔穎-10"
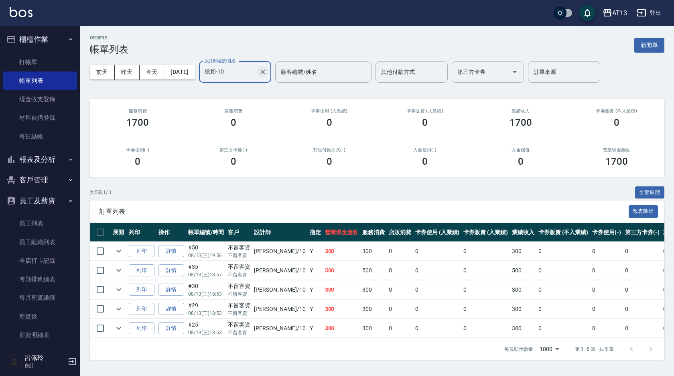
click at [267, 69] on icon "Clear" at bounding box center [263, 72] width 8 height 8
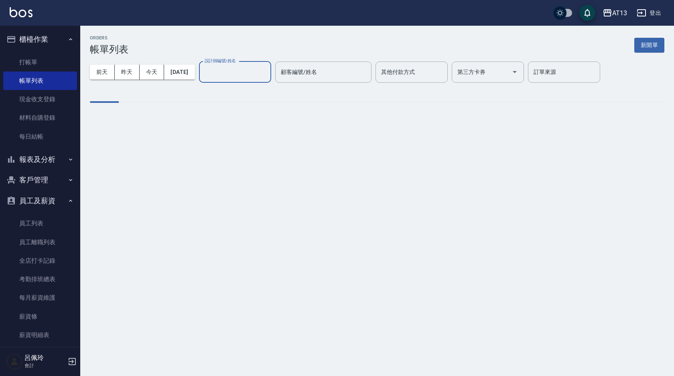
click at [242, 69] on input "設計師編號/姓名" at bounding box center [235, 72] width 65 height 14
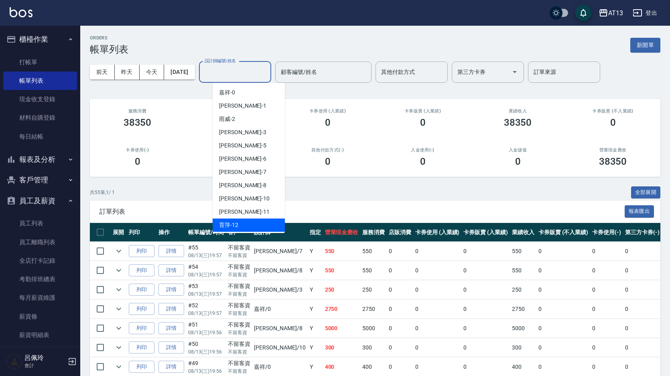
click at [238, 221] on div "育萍 -12" at bounding box center [249, 224] width 72 height 13
type input "育[PERSON_NAME]-12"
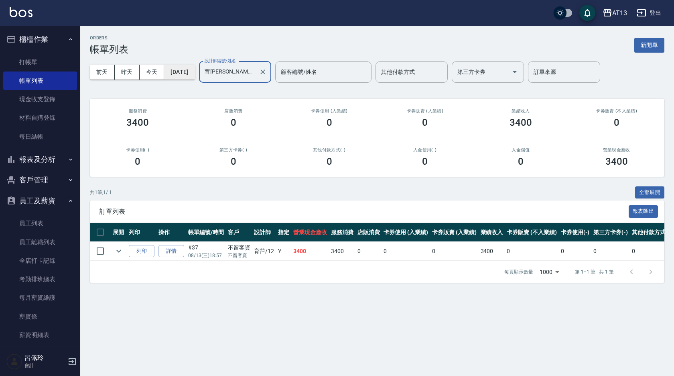
click at [189, 71] on button "[DATE]" at bounding box center [179, 72] width 31 height 15
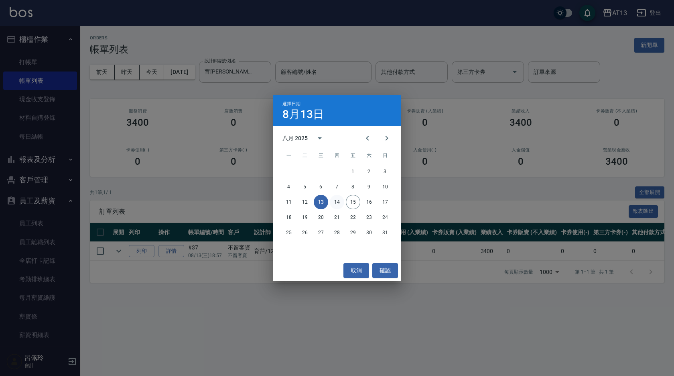
click at [338, 205] on button "14" at bounding box center [337, 202] width 14 height 14
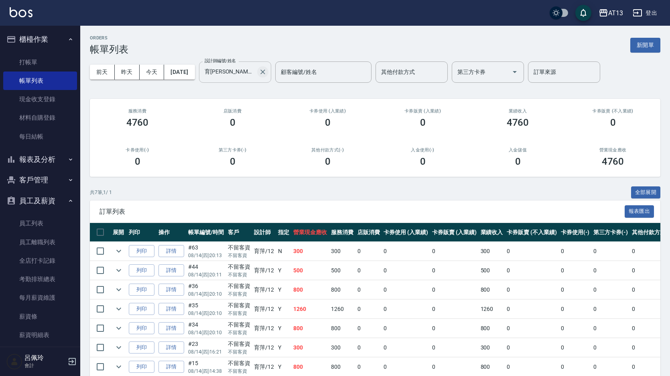
click at [267, 72] on icon "Clear" at bounding box center [263, 72] width 8 height 8
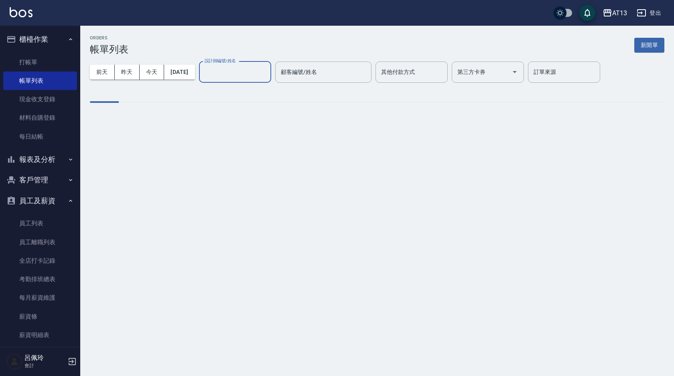
click at [258, 72] on input "設計師編號/姓名" at bounding box center [235, 72] width 65 height 14
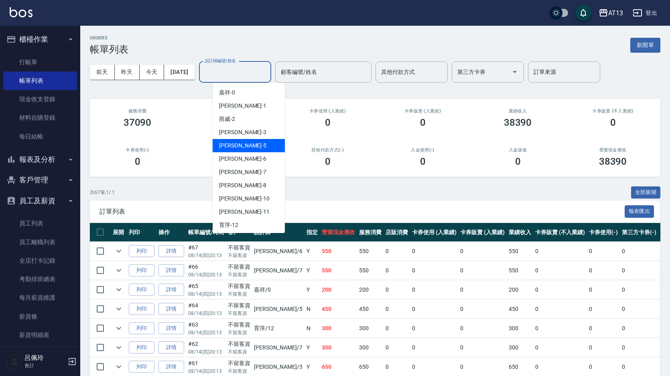
click at [241, 144] on div "陳紓晴 -5" at bounding box center [249, 145] width 72 height 13
type input "陳紓晴-5"
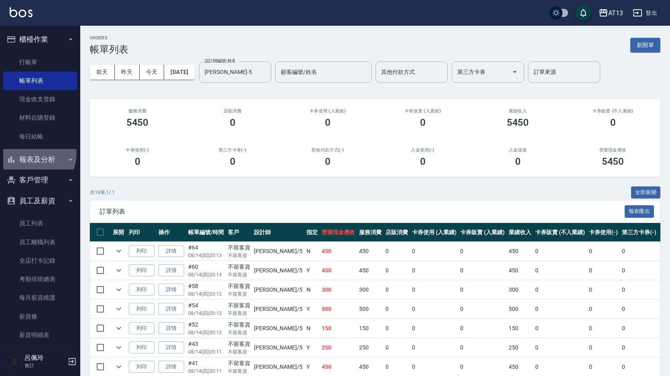
click at [31, 153] on button "報表及分析" at bounding box center [40, 159] width 74 height 21
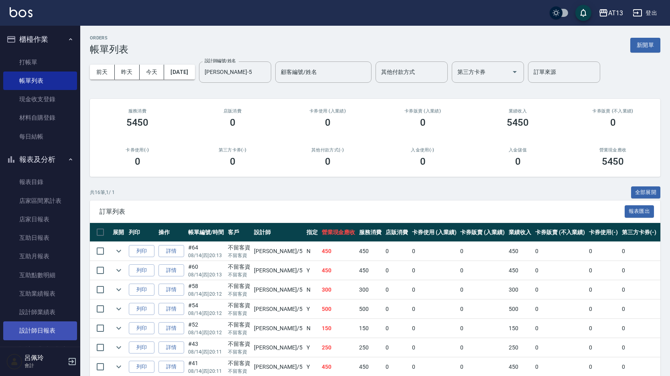
click at [43, 328] on link "設計師日報表" at bounding box center [40, 330] width 74 height 18
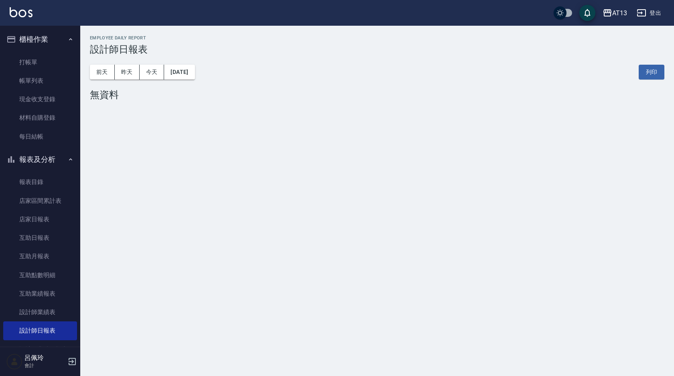
click at [189, 71] on button "[DATE]" at bounding box center [179, 72] width 31 height 15
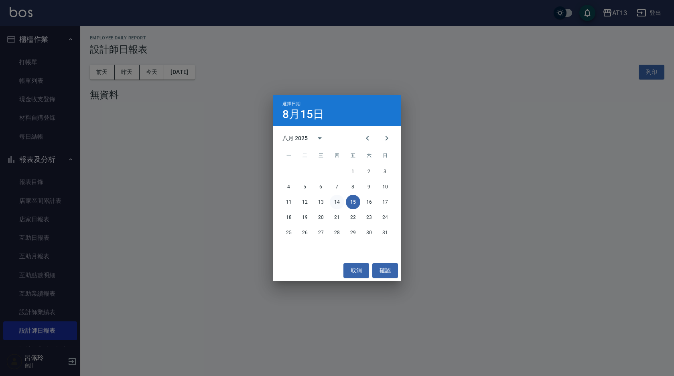
click at [340, 201] on button "14" at bounding box center [337, 202] width 14 height 14
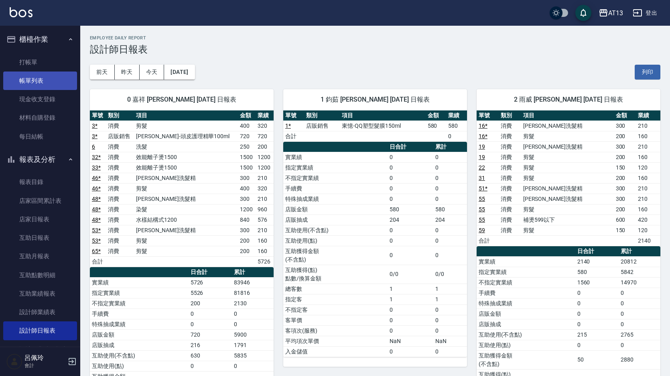
drag, startPoint x: 28, startPoint y: 82, endPoint x: 34, endPoint y: 77, distance: 7.7
click at [28, 82] on link "帳單列表" at bounding box center [40, 80] width 74 height 18
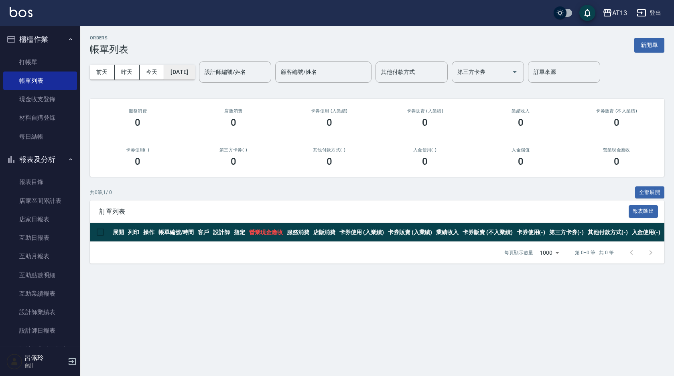
click at [186, 69] on button "[DATE]" at bounding box center [179, 72] width 31 height 15
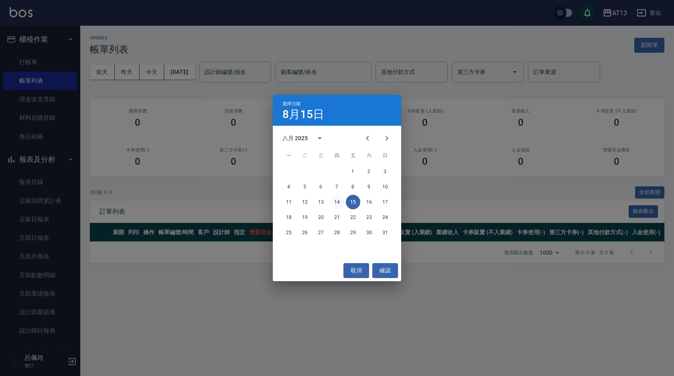
click at [338, 200] on button "14" at bounding box center [337, 202] width 14 height 14
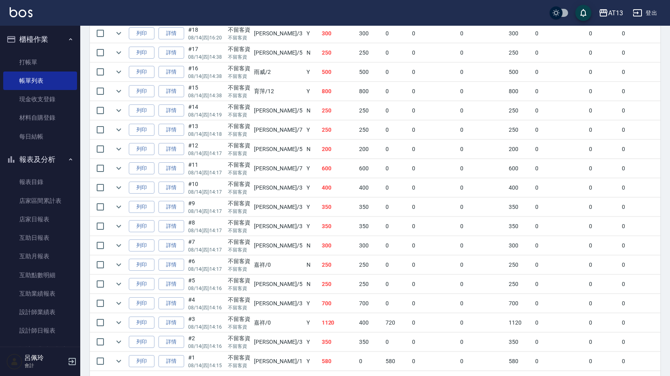
scroll to position [1194, 0]
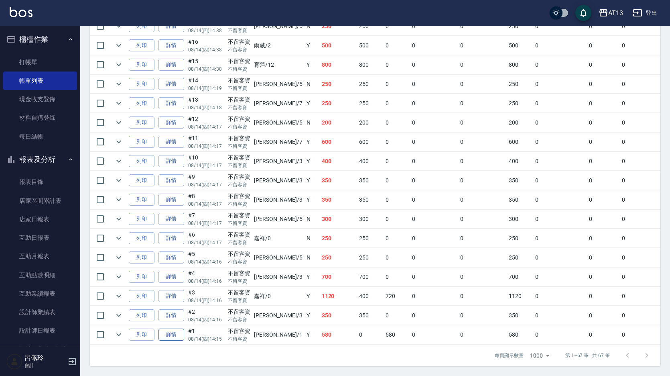
click at [169, 328] on link "詳情" at bounding box center [172, 334] width 26 height 12
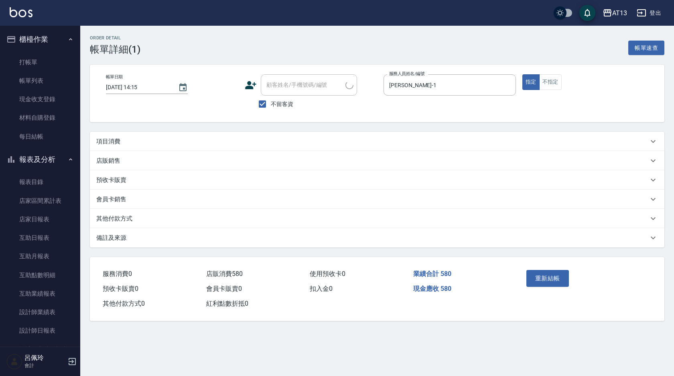
type input "2025/08/14 14:15"
checkbox input "true"
type input "鈞茹-1"
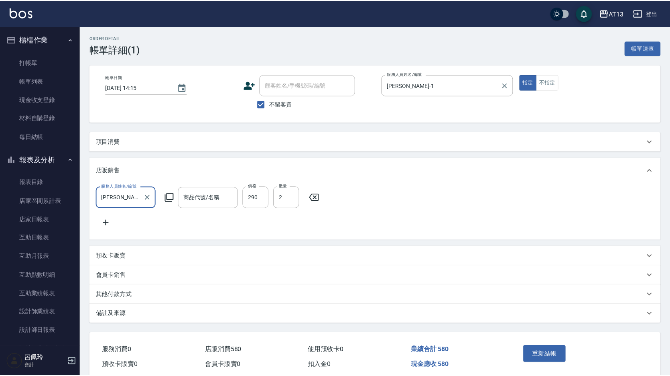
scroll to position [14, 0]
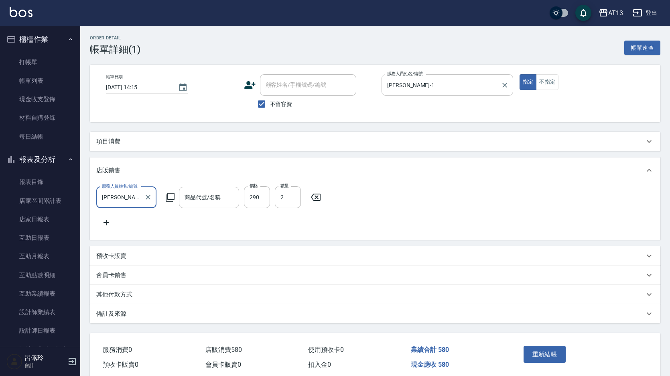
type input "東憶-QQ塑型髮膜150ml"
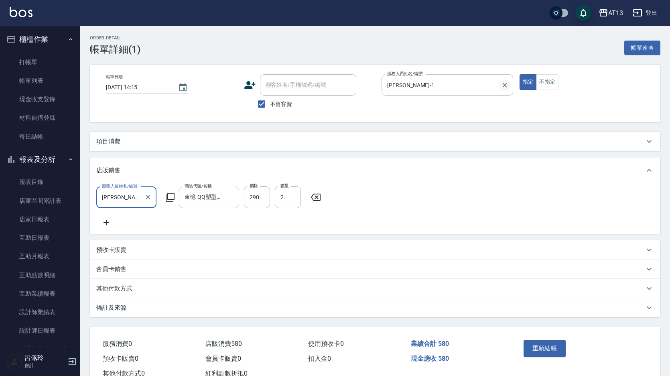
click at [504, 85] on icon "Clear" at bounding box center [505, 85] width 5 height 5
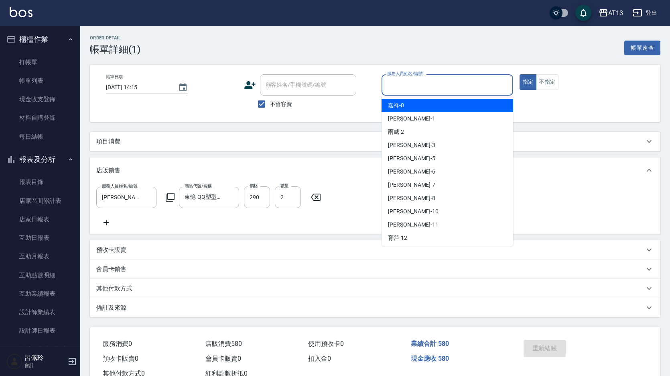
click at [446, 85] on input "服務人員姓名/編號" at bounding box center [447, 85] width 124 height 14
click at [435, 104] on div "嘉祥 -0" at bounding box center [448, 105] width 132 height 13
type input "嘉祥-0"
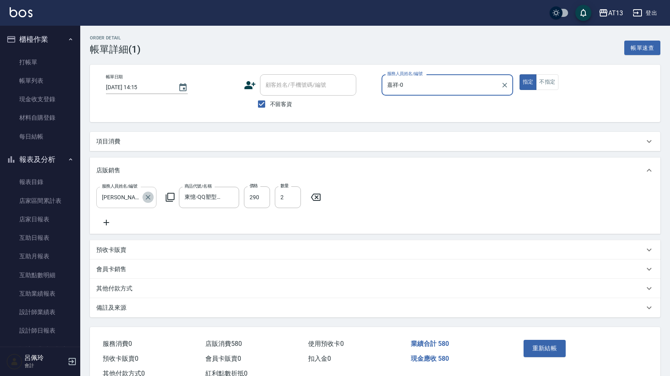
click at [144, 196] on icon "Clear" at bounding box center [148, 197] width 8 height 8
click at [132, 196] on input "服務人員姓名/編號" at bounding box center [126, 197] width 53 height 14
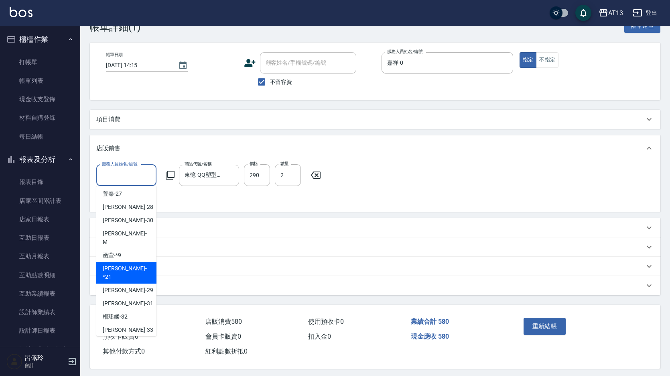
scroll to position [34, 0]
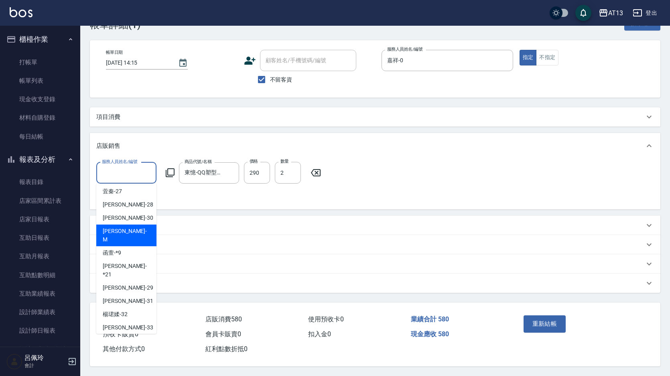
click at [125, 224] on div "佩玲 -M" at bounding box center [126, 235] width 60 height 22
type input "佩玲-M"
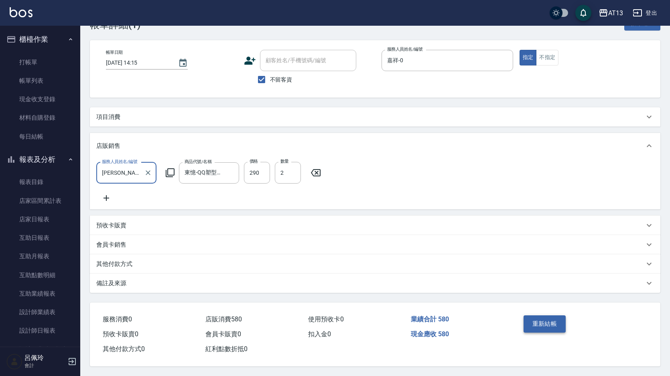
click at [539, 315] on button "重新結帳" at bounding box center [545, 323] width 43 height 17
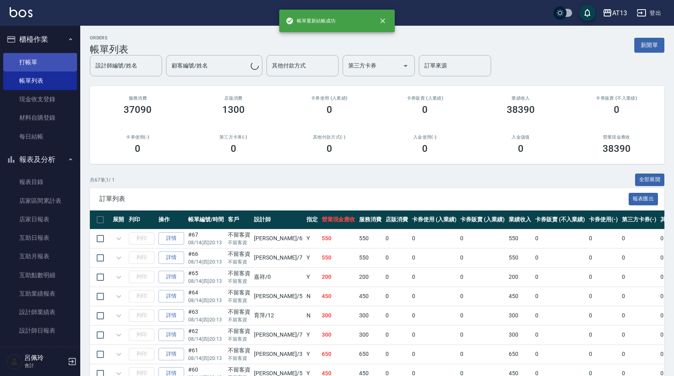
click at [25, 67] on link "打帳單" at bounding box center [40, 62] width 74 height 18
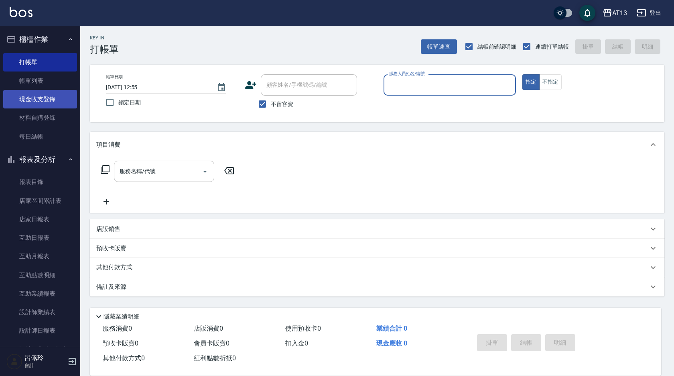
click at [41, 100] on link "現金收支登錄" at bounding box center [40, 99] width 74 height 18
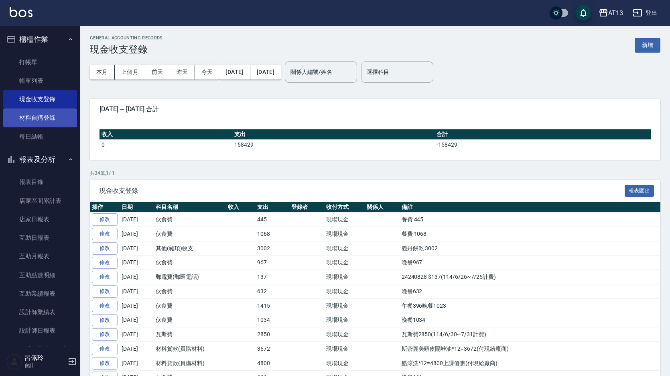
click at [52, 118] on link "材料自購登錄" at bounding box center [40, 117] width 74 height 18
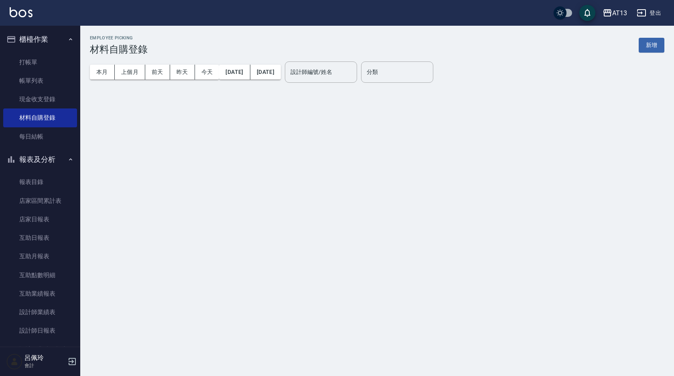
click at [657, 45] on button "新增" at bounding box center [652, 45] width 26 height 15
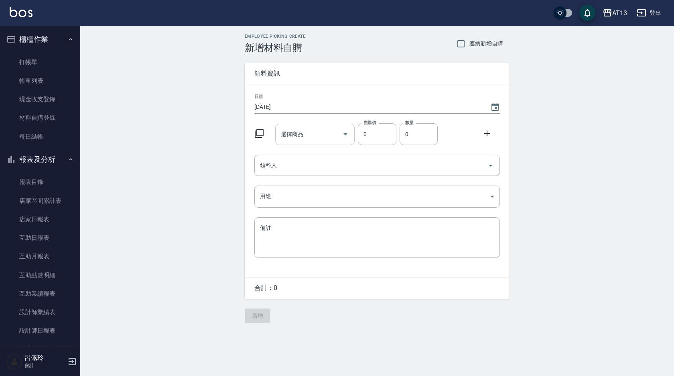
click at [311, 130] on input "選擇商品" at bounding box center [309, 134] width 61 height 14
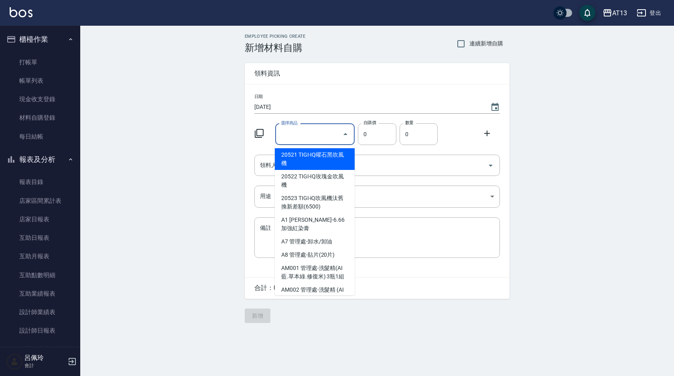
click at [299, 121] on div "選擇商品 選擇商品" at bounding box center [313, 132] width 83 height 24
click at [307, 136] on input "選擇商品" at bounding box center [309, 134] width 61 height 14
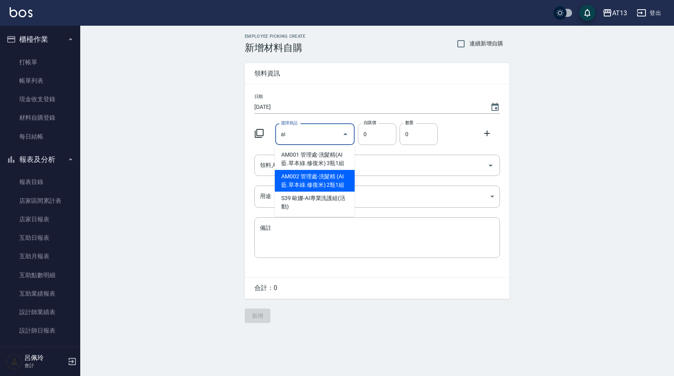
click at [332, 176] on li "AM002 管理處-洗髮精 (AI藍.草本綠.修復米) 2瓶1組" at bounding box center [315, 181] width 80 height 22
type input "管理處-洗髮精 (AI藍.草本綠.修復米) 2瓶1組"
type input "400"
type input "1"
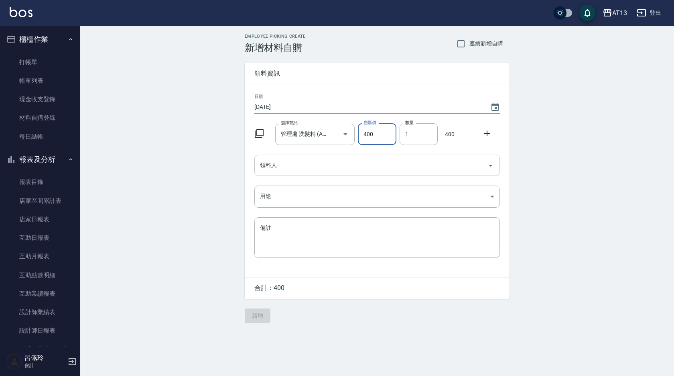
click at [488, 166] on icon "Open" at bounding box center [491, 166] width 10 height 10
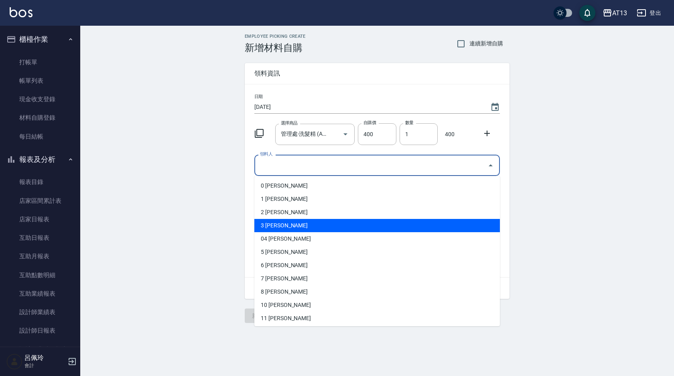
click at [367, 231] on li "3 黃敏玹" at bounding box center [377, 225] width 246 height 13
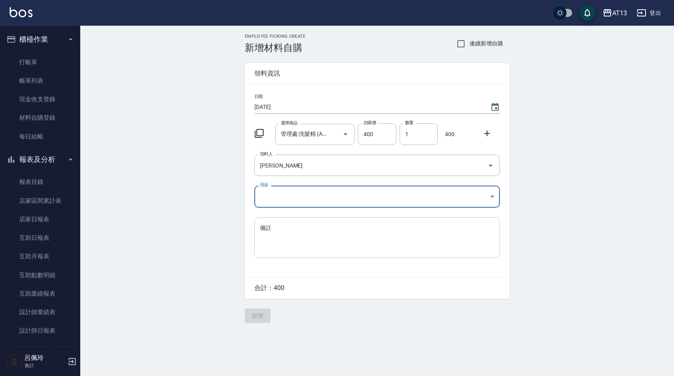
type input "黃敏玹"
click at [488, 195] on body "AT13 登出 櫃檯作業 打帳單 帳單列表 現金收支登錄 材料自購登錄 每日結帳 報表及分析 報表目錄 店家區間累計表 店家日報表 互助日報表 互助月報表 互…" at bounding box center [337, 188] width 674 height 376
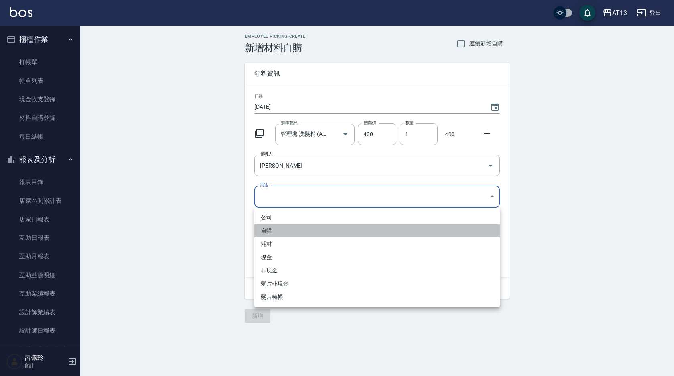
click at [353, 230] on li "自購" at bounding box center [377, 230] width 246 height 13
type input "自購"
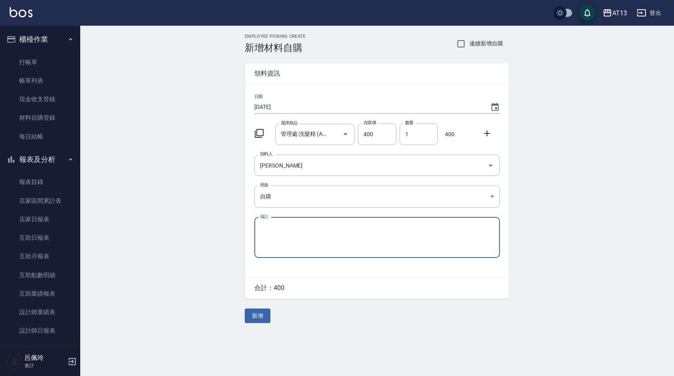
click at [489, 132] on icon at bounding box center [487, 133] width 10 height 10
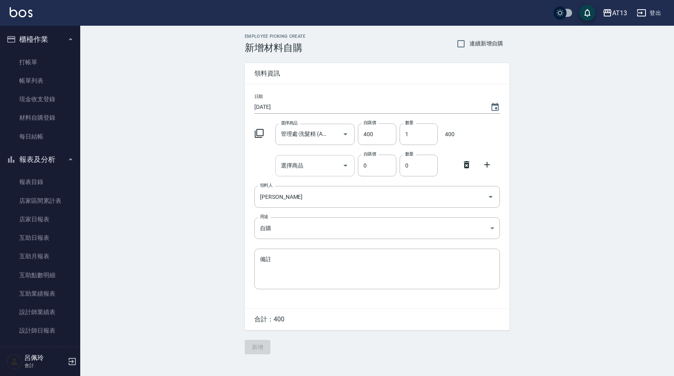
click at [305, 167] on input "選擇商品" at bounding box center [309, 166] width 61 height 14
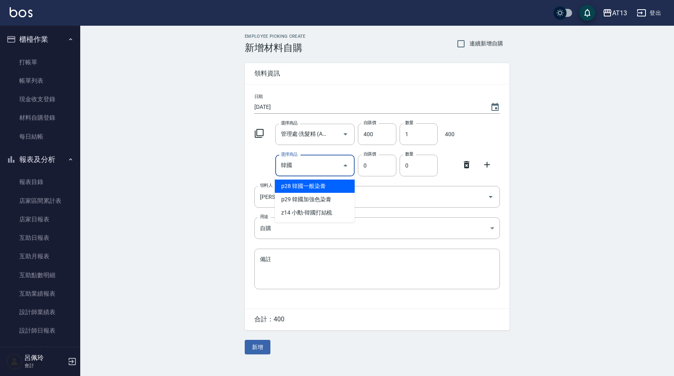
click at [321, 183] on li "p28 韓國一般染膏" at bounding box center [315, 185] width 80 height 13
type input "韓國一般染膏"
type input "183"
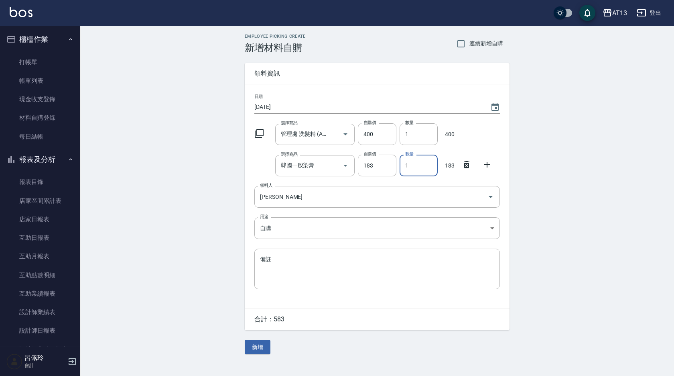
click at [411, 169] on input "1" at bounding box center [419, 166] width 38 height 22
click at [412, 169] on input "1" at bounding box center [419, 166] width 38 height 22
click at [412, 170] on input "1" at bounding box center [419, 166] width 38 height 22
click at [416, 177] on div "日期 2025/08/15 選擇商品 管理處-洗髮精 (AI藍.草本綠.修復米) 2瓶1組 選擇商品 自購價 400 自購價 數量 1 數量 400 選擇商品…" at bounding box center [377, 196] width 265 height 224
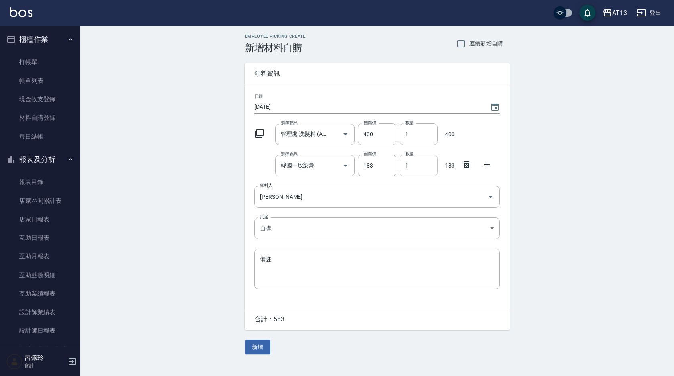
click at [424, 172] on input "1" at bounding box center [419, 166] width 38 height 22
click at [425, 171] on input "1" at bounding box center [419, 166] width 38 height 22
type input "12"
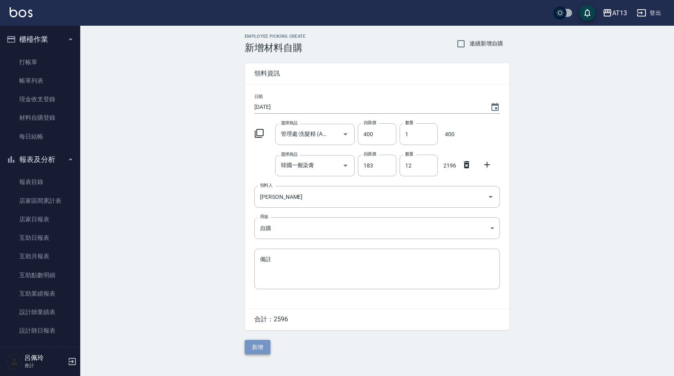
click at [265, 349] on button "新增" at bounding box center [258, 347] width 26 height 15
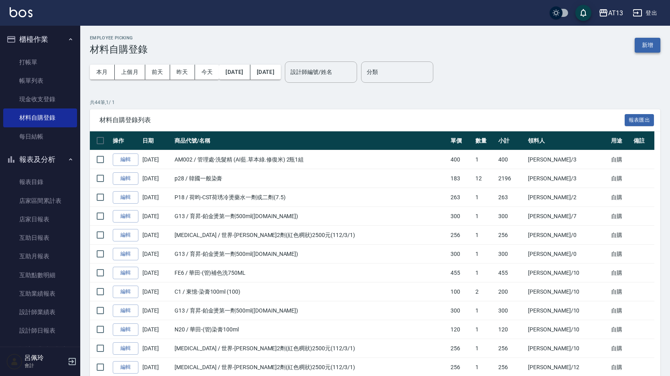
click at [641, 45] on button "新增" at bounding box center [648, 45] width 26 height 15
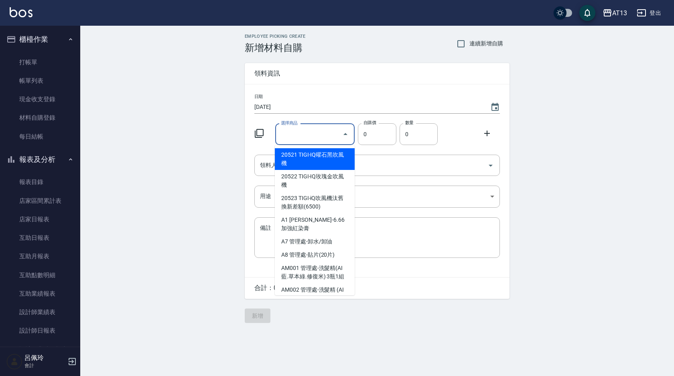
click at [304, 128] on input "選擇商品" at bounding box center [309, 134] width 61 height 14
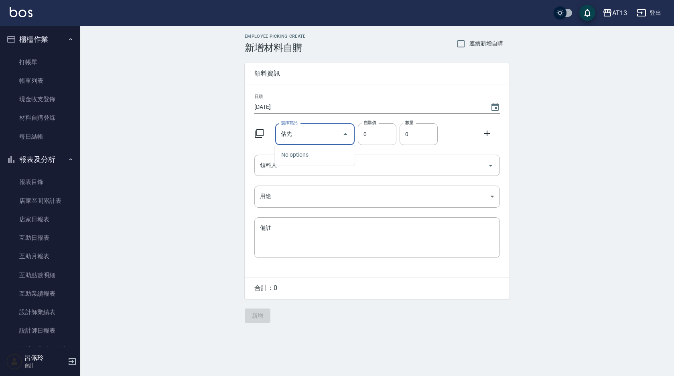
type input "辜"
click at [306, 140] on input "光纖" at bounding box center [309, 134] width 61 height 14
click at [323, 173] on li "T17 華田-(管)光纖髮膜" at bounding box center [315, 176] width 80 height 13
type input "華田-(管)光纖髮膜"
type input "450"
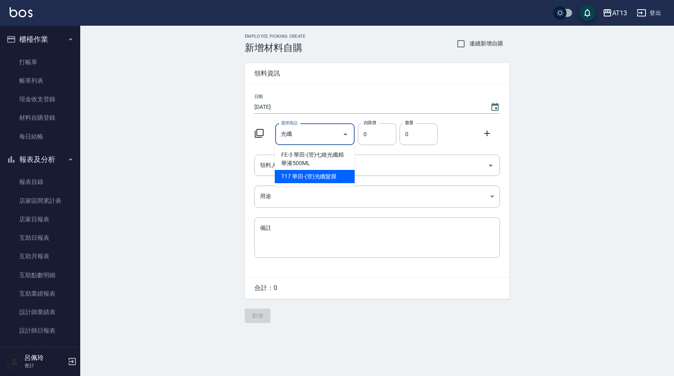
type input "1"
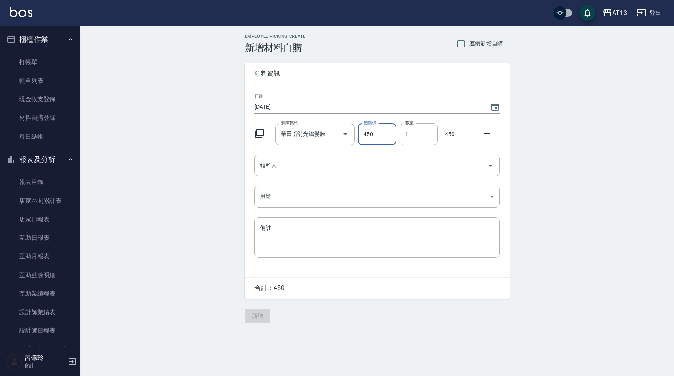
click at [484, 136] on icon at bounding box center [487, 133] width 10 height 10
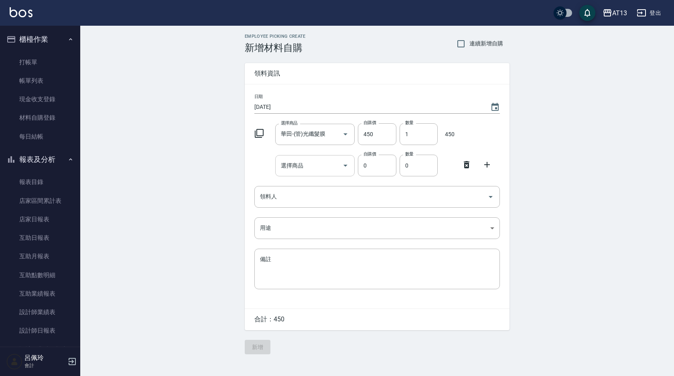
click at [299, 174] on div "選擇商品" at bounding box center [315, 165] width 80 height 21
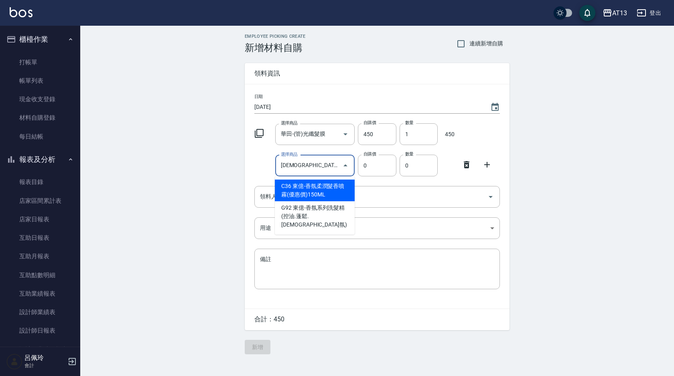
click at [299, 172] on input "香氛" at bounding box center [309, 166] width 61 height 14
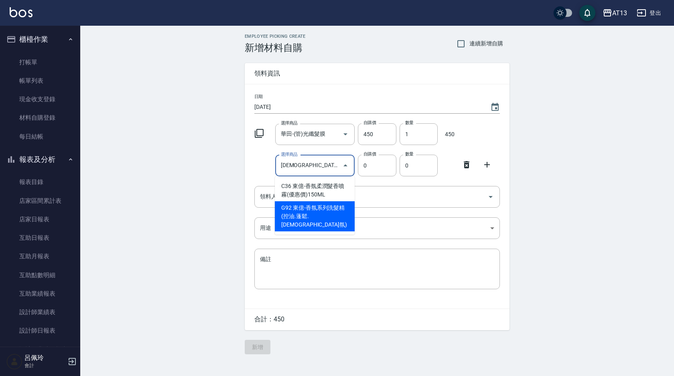
click at [310, 210] on li "G92 東億-香氛系列洗髮精 (控油.蓬鬆.香氛)" at bounding box center [315, 216] width 80 height 30
type input "東億-香氛系列洗髮精 (控油.蓬鬆.香氛)"
type input "350"
type input "1"
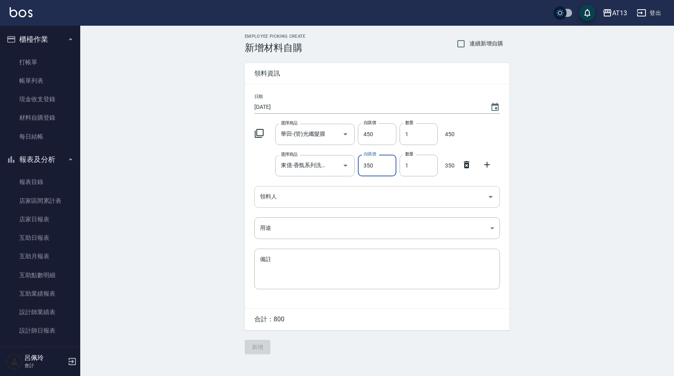
drag, startPoint x: 493, startPoint y: 196, endPoint x: 463, endPoint y: 207, distance: 31.5
click at [493, 196] on icon "Open" at bounding box center [491, 197] width 10 height 10
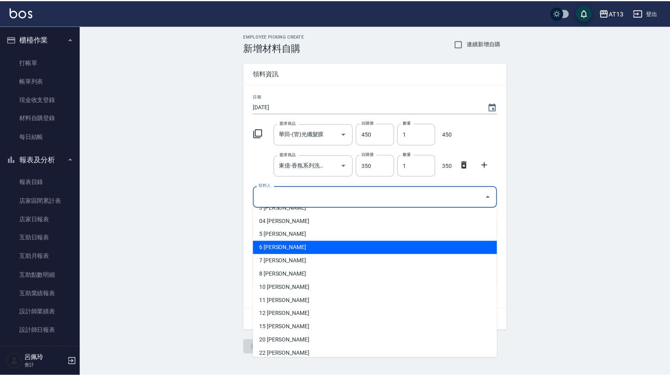
scroll to position [201, 0]
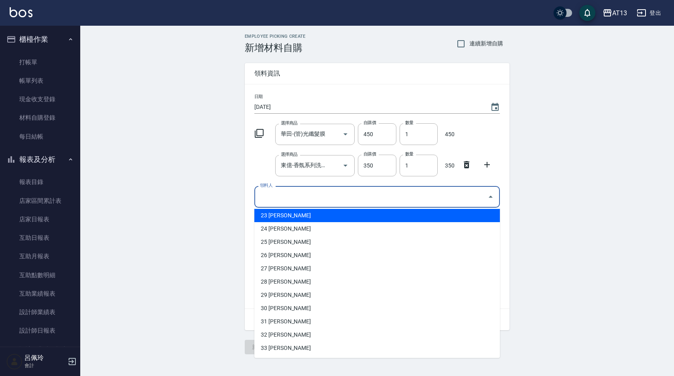
click at [358, 218] on li "23 簡培臻" at bounding box center [377, 215] width 246 height 13
type input "簡培臻"
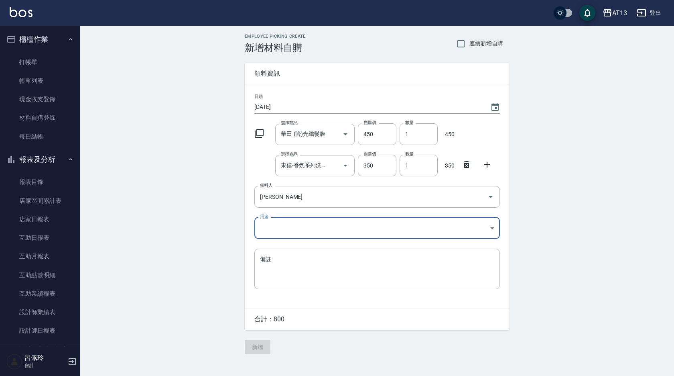
click at [491, 227] on body "AT13 登出 櫃檯作業 打帳單 帳單列表 現金收支登錄 材料自購登錄 每日結帳 報表及分析 報表目錄 店家區間累計表 店家日報表 互助日報表 互助月報表 互…" at bounding box center [337, 188] width 674 height 376
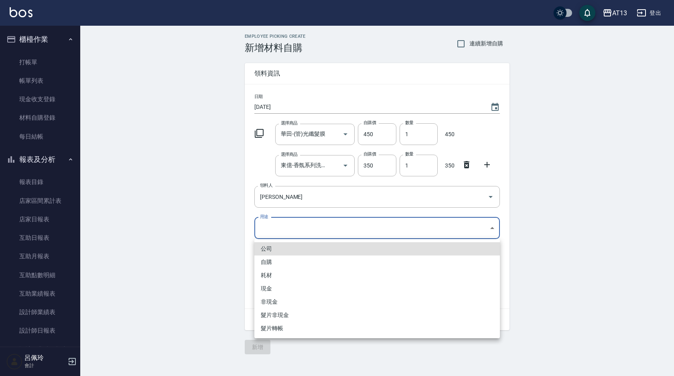
click at [292, 262] on li "自購" at bounding box center [377, 261] width 246 height 13
type input "自購"
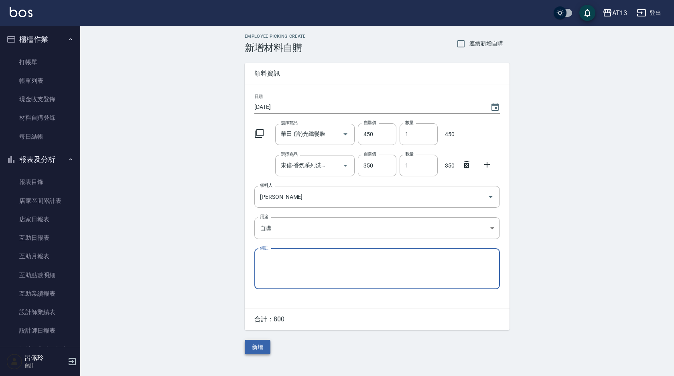
click at [261, 346] on button "新增" at bounding box center [258, 347] width 26 height 15
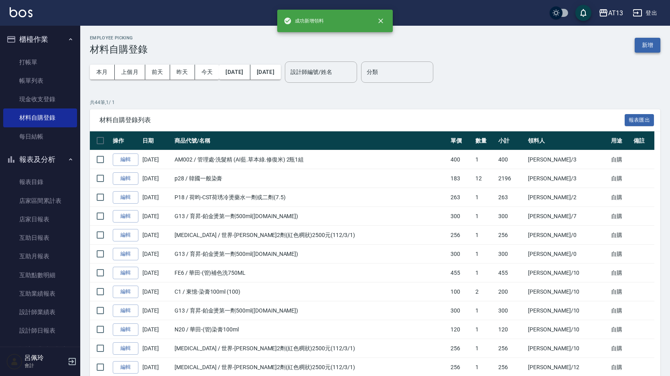
click at [643, 43] on button "新增" at bounding box center [648, 45] width 26 height 15
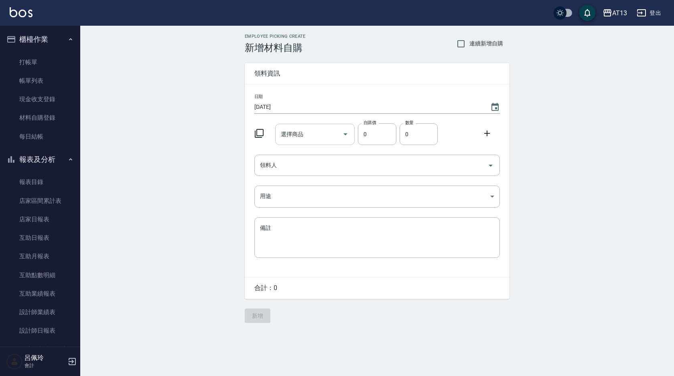
click at [317, 134] on input "選擇商品" at bounding box center [309, 134] width 61 height 14
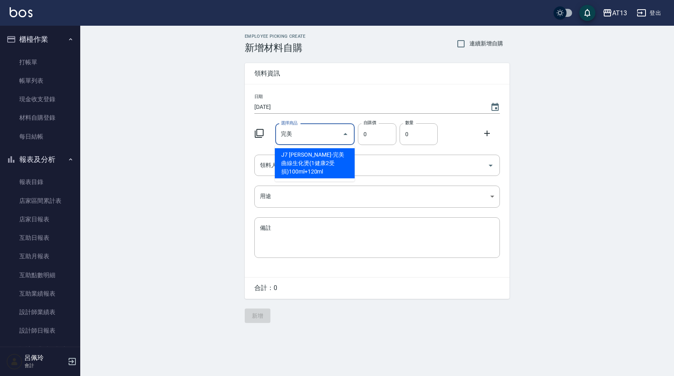
click at [315, 129] on input "完美" at bounding box center [309, 134] width 61 height 14
drag, startPoint x: 338, startPoint y: 164, endPoint x: 403, endPoint y: 168, distance: 65.1
click at [337, 164] on li "J7 伊黛莉雅-完美曲線生化燙(1健康2受損)100ml+120ml" at bounding box center [315, 163] width 80 height 30
type input "伊黛莉雅-完美曲線生化燙(1健康2受損)100ml+120ml"
type input "180"
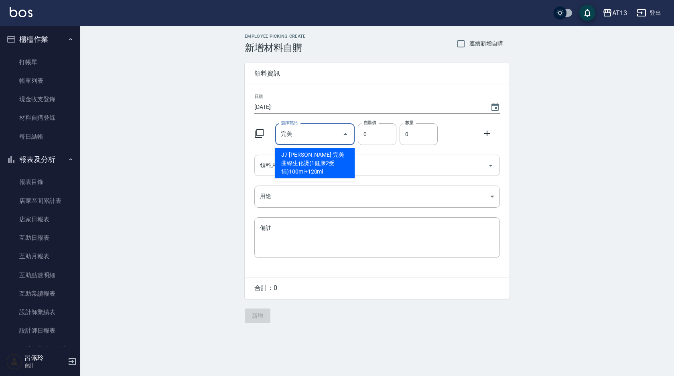
type input "1"
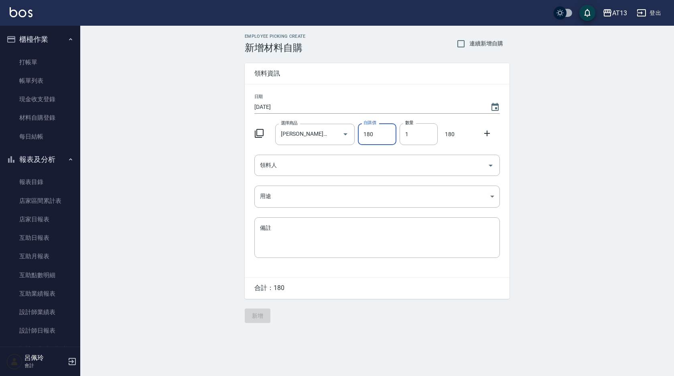
click at [488, 133] on icon at bounding box center [487, 133] width 10 height 10
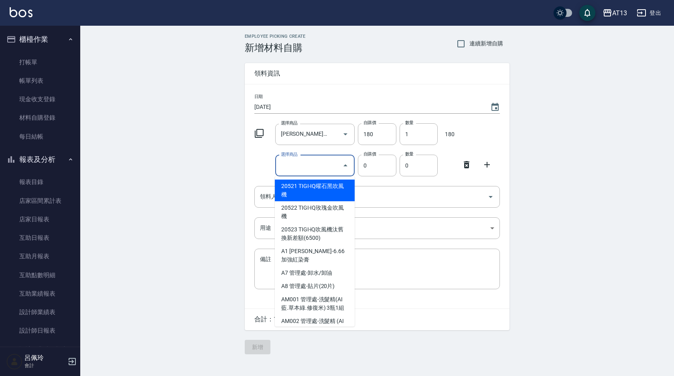
click at [309, 167] on input "選擇商品" at bounding box center [309, 166] width 61 height 14
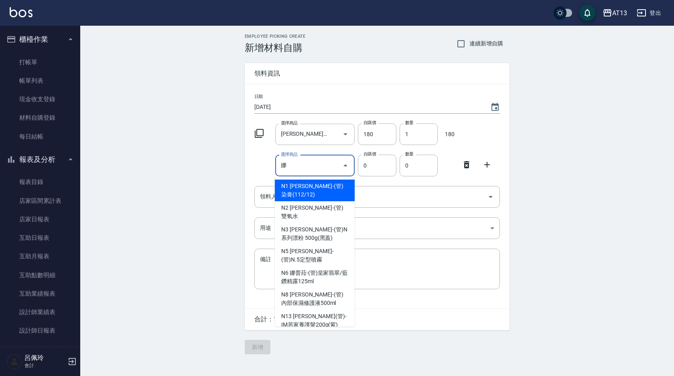
click at [303, 165] on input "娜" at bounding box center [309, 166] width 61 height 14
click at [306, 189] on li "N1 娜普菈-(管)染膏(112/12)" at bounding box center [315, 190] width 80 height 22
type input "娜普菈-(管)染膏(112/12)"
type input "121"
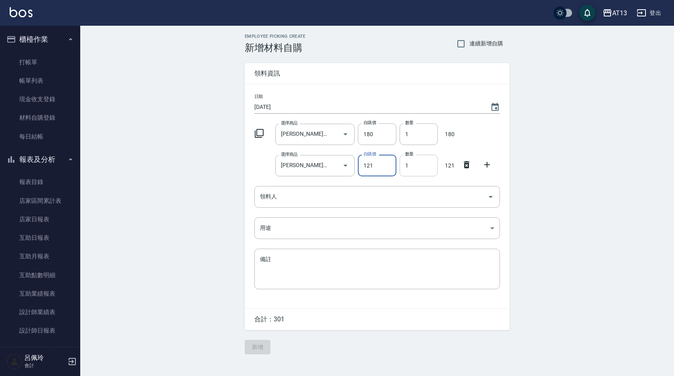
click at [404, 167] on input "1" at bounding box center [419, 166] width 38 height 22
type input "27"
click at [485, 164] on icon at bounding box center [487, 165] width 10 height 10
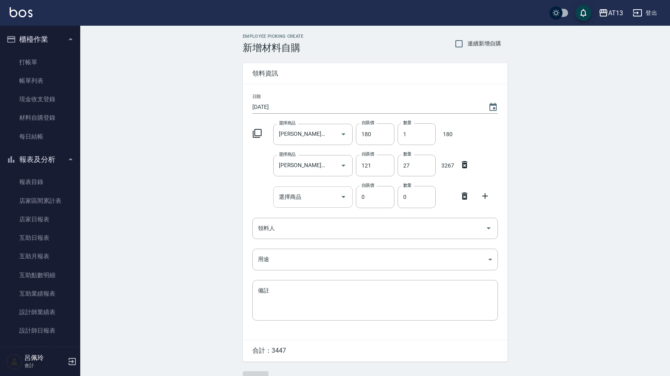
click at [331, 191] on input "選擇商品" at bounding box center [307, 197] width 61 height 14
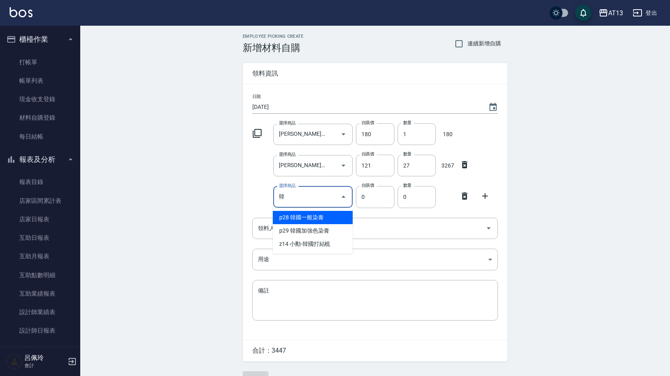
click at [318, 217] on li "p28 韓國一般染膏" at bounding box center [313, 217] width 80 height 13
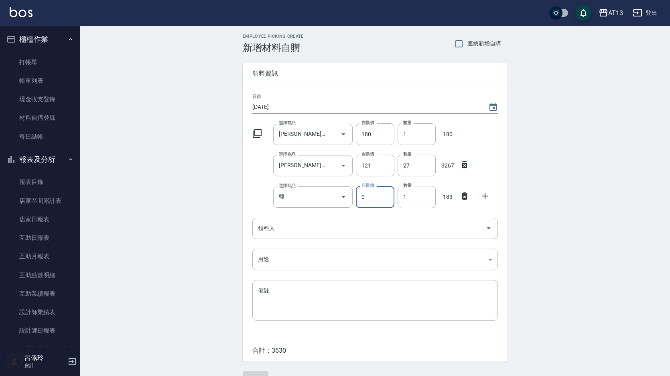
type input "韓國一般染膏"
type input "183"
click at [413, 200] on input "1" at bounding box center [417, 197] width 38 height 22
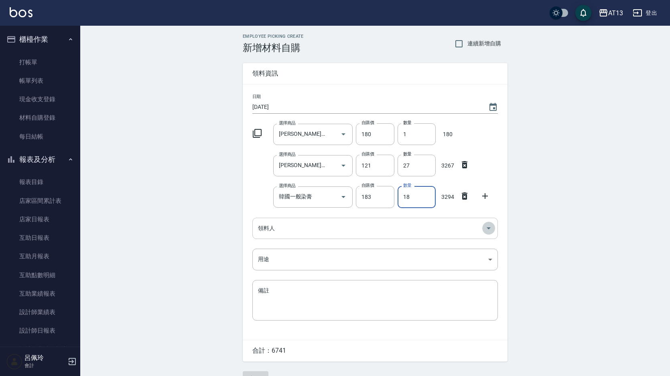
click at [488, 227] on icon "Open" at bounding box center [489, 228] width 10 height 10
type input "18"
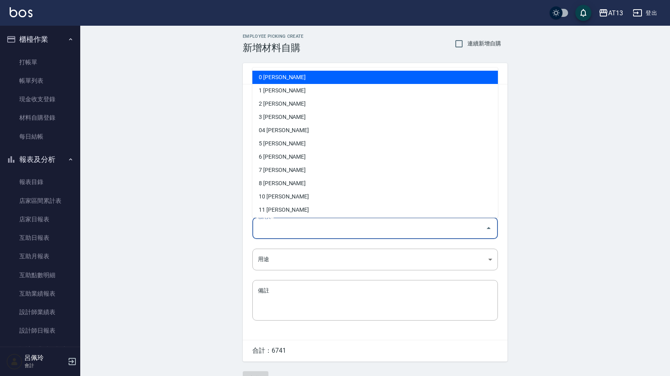
click at [320, 78] on li "0 呂嘉祥" at bounding box center [375, 77] width 246 height 13
type input "呂嘉祥"
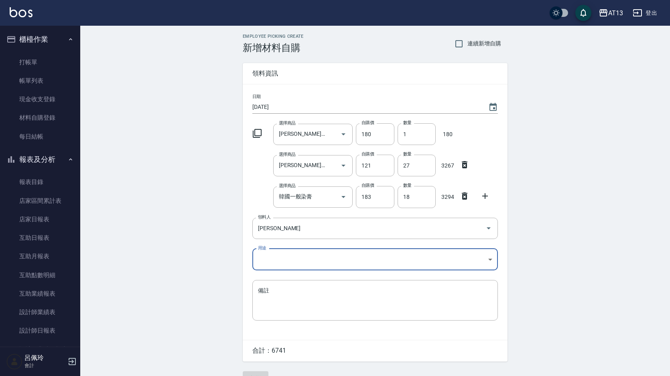
click at [489, 259] on body "AT13 登出 櫃檯作業 打帳單 帳單列表 現金收支登錄 材料自購登錄 每日結帳 報表及分析 報表目錄 店家區間累計表 店家日報表 互助日報表 互助月報表 互…" at bounding box center [335, 196] width 670 height 393
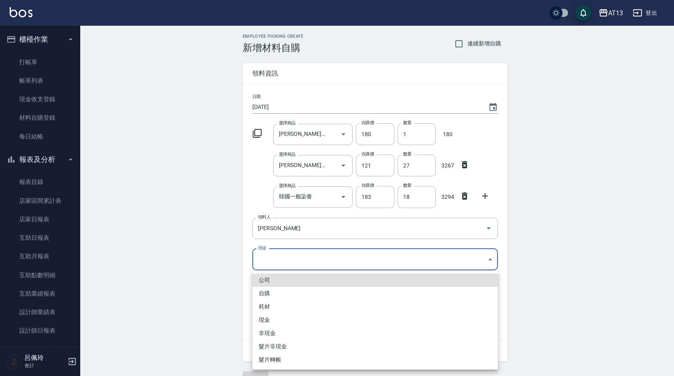
click at [294, 293] on li "自購" at bounding box center [375, 293] width 246 height 13
type input "自購"
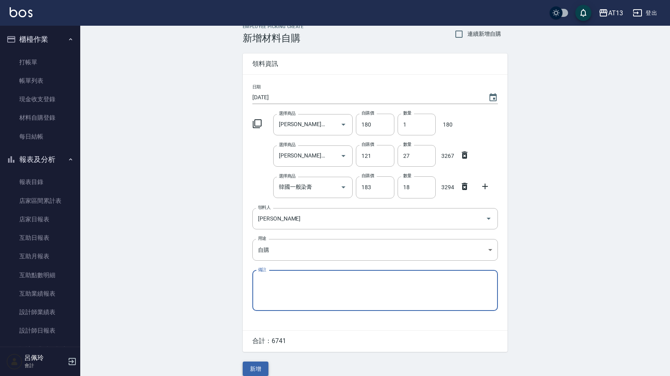
scroll to position [19, 0]
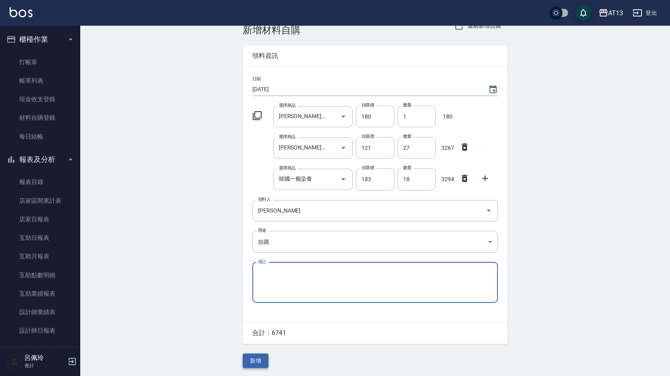
click at [258, 365] on button "新增" at bounding box center [256, 360] width 26 height 15
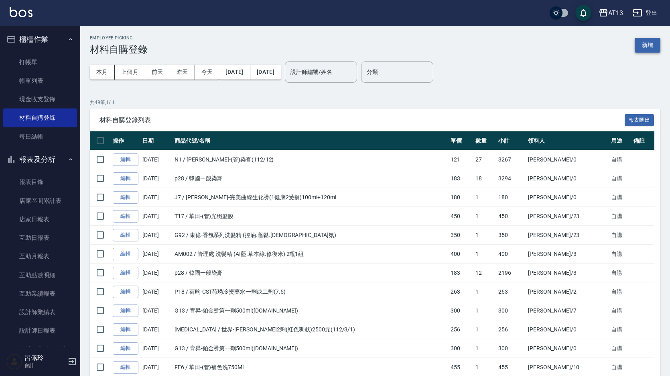
click at [645, 47] on button "新增" at bounding box center [648, 45] width 26 height 15
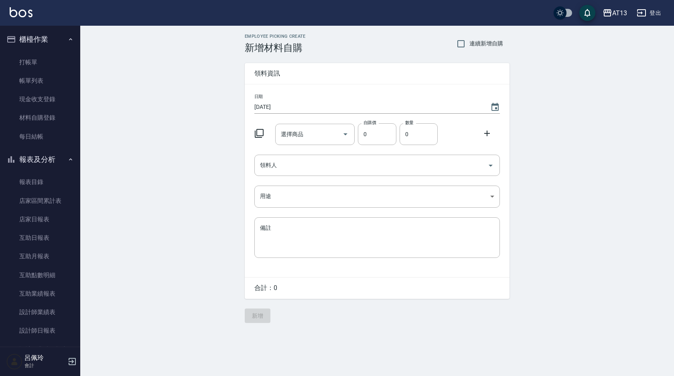
click at [295, 134] on div "選擇商品 選擇商品" at bounding box center [315, 134] width 80 height 21
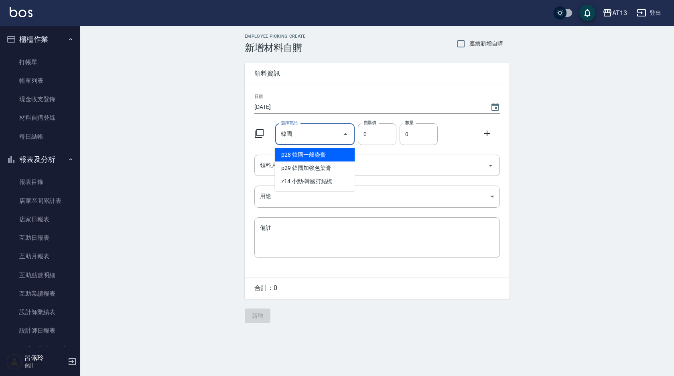
click at [295, 135] on input "韓國" at bounding box center [309, 134] width 61 height 14
click at [307, 151] on li "p28 韓國一般染膏" at bounding box center [315, 154] width 80 height 13
type input "韓國一般染膏"
type input "183"
type input "1"
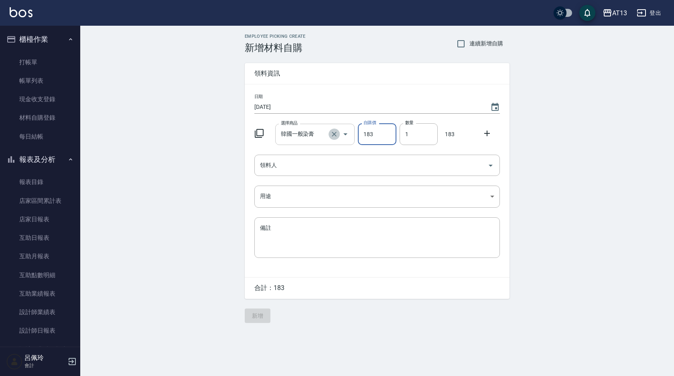
click at [336, 131] on icon "Clear" at bounding box center [334, 134] width 8 height 8
type input "0"
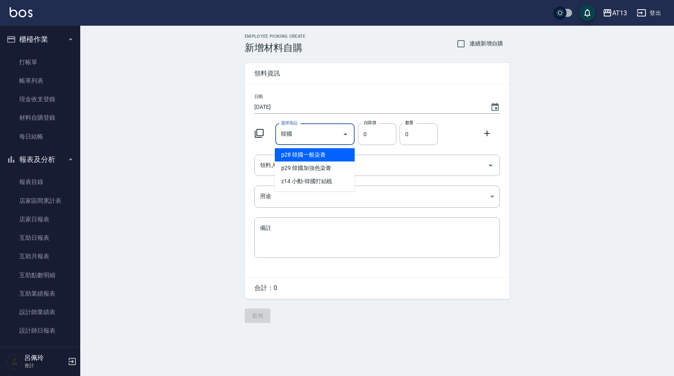
click at [303, 138] on input "韓國" at bounding box center [309, 134] width 61 height 14
click at [309, 138] on input "韓國" at bounding box center [309, 134] width 61 height 14
type input "韓"
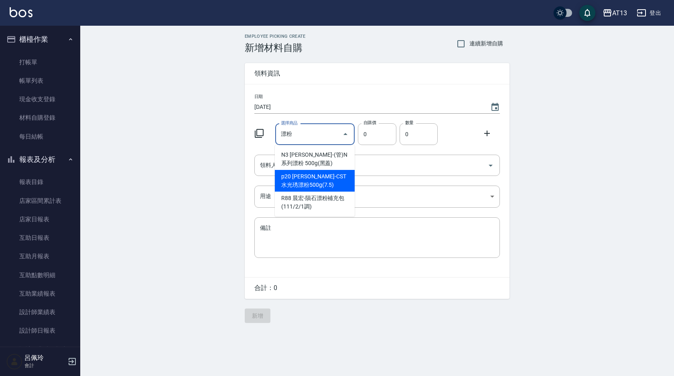
click at [320, 177] on li "p20 荷昀-CST水光琇漂粉500g(7.5)" at bounding box center [315, 181] width 80 height 22
type input "荷昀-CST水光琇漂粉500g(7.5)"
type input "750"
type input "1"
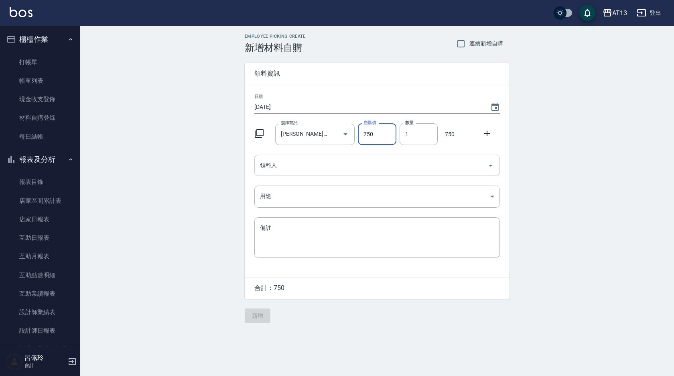
click at [488, 167] on icon "Open" at bounding box center [491, 166] width 10 height 10
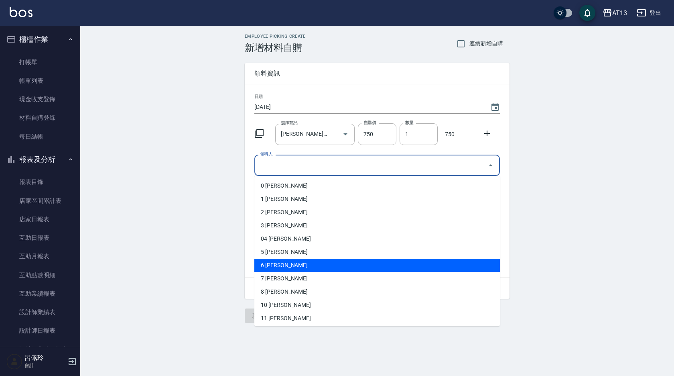
click at [332, 263] on li "6 陳亭妤" at bounding box center [377, 264] width 246 height 13
type input "陳亭妤"
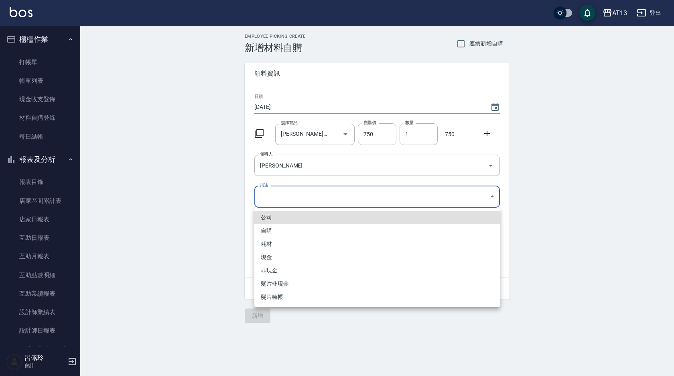
click at [488, 195] on body "AT13 登出 櫃檯作業 打帳單 帳單列表 現金收支登錄 材料自購登錄 每日結帳 報表及分析 報表目錄 店家區間累計表 店家日報表 互助日報表 互助月報表 互…" at bounding box center [337, 188] width 674 height 376
click at [317, 230] on li "自購" at bounding box center [377, 230] width 246 height 13
type input "自購"
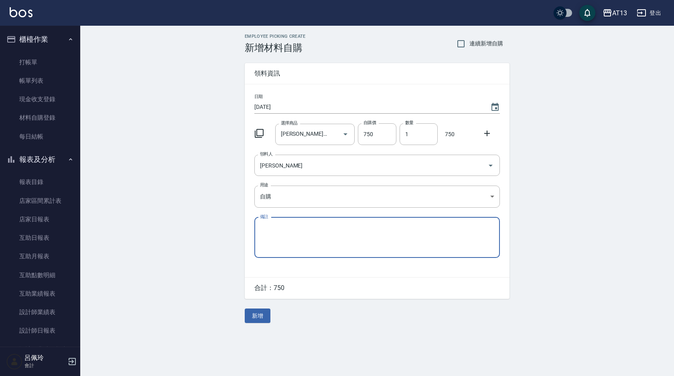
click at [257, 316] on button "新增" at bounding box center [258, 315] width 26 height 15
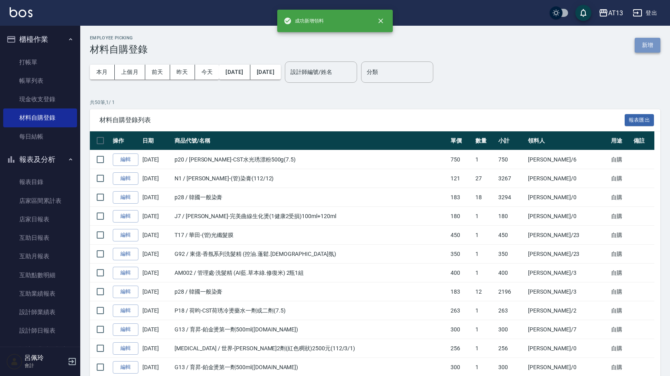
click at [647, 46] on button "新增" at bounding box center [648, 45] width 26 height 15
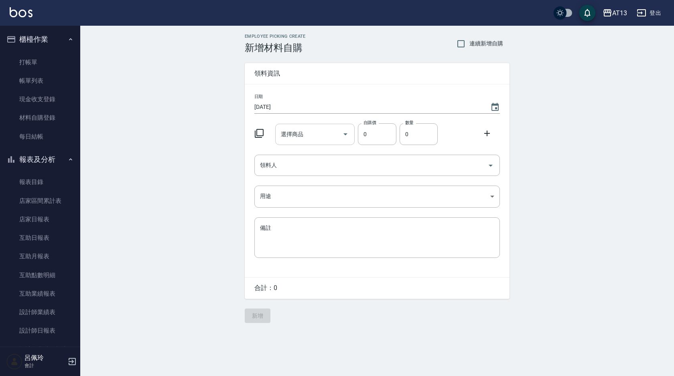
click at [318, 130] on input "選擇商品" at bounding box center [309, 134] width 61 height 14
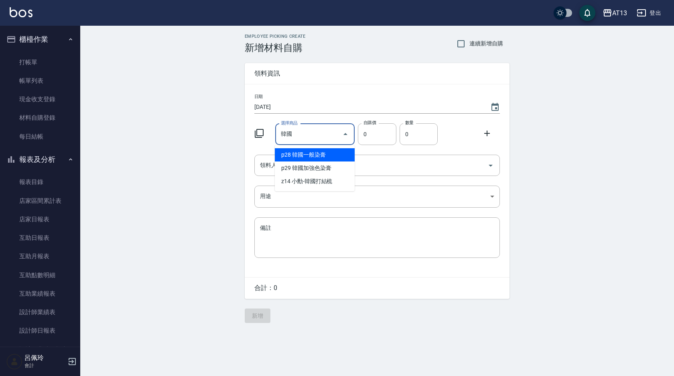
click at [315, 130] on input "韓國" at bounding box center [309, 134] width 61 height 14
click at [304, 154] on li "p28 韓國一般染膏" at bounding box center [315, 154] width 80 height 13
type input "韓國一般染膏"
type input "183"
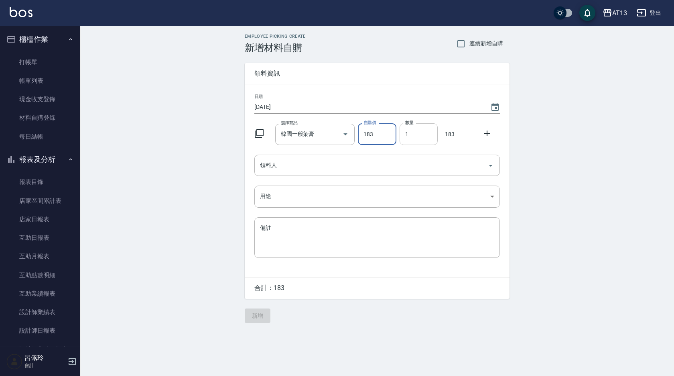
click at [406, 138] on input "1" at bounding box center [419, 134] width 38 height 22
click at [492, 165] on icon "Open" at bounding box center [491, 166] width 4 height 2
type input "12"
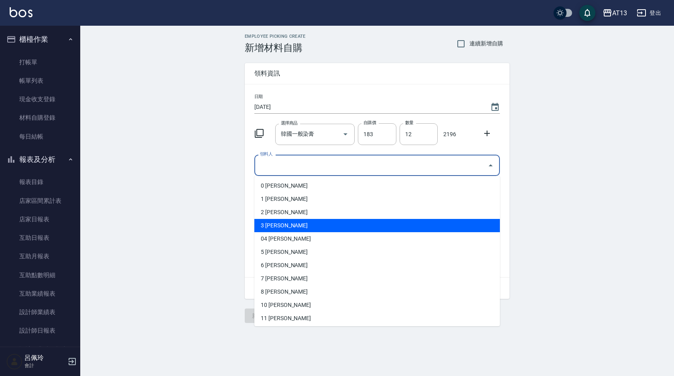
click at [332, 223] on li "3 黃敏玹" at bounding box center [377, 225] width 246 height 13
type input "黃敏玹"
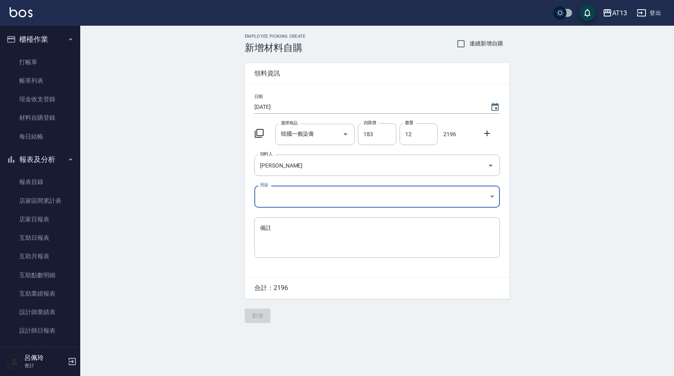
click at [490, 197] on body "AT13 登出 櫃檯作業 打帳單 帳單列表 現金收支登錄 材料自購登錄 每日結帳 報表及分析 報表目錄 店家區間累計表 店家日報表 互助日報表 互助月報表 互…" at bounding box center [337, 188] width 674 height 376
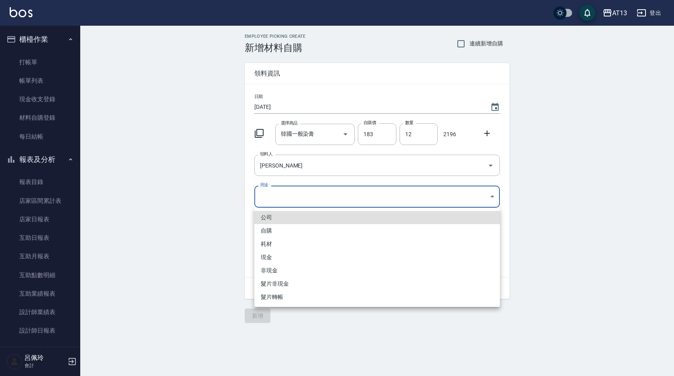
click at [306, 228] on li "自購" at bounding box center [377, 230] width 246 height 13
type input "自購"
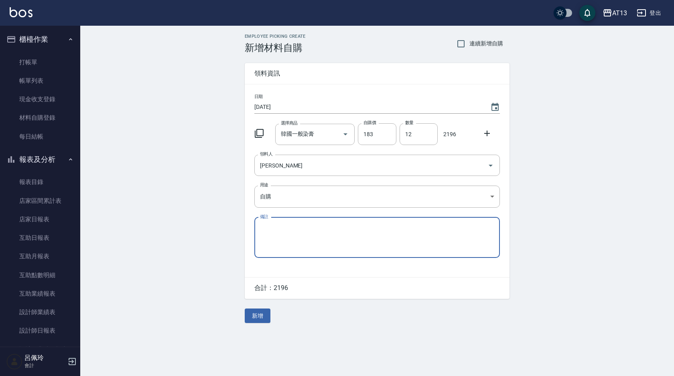
click at [252, 318] on button "新增" at bounding box center [258, 315] width 26 height 15
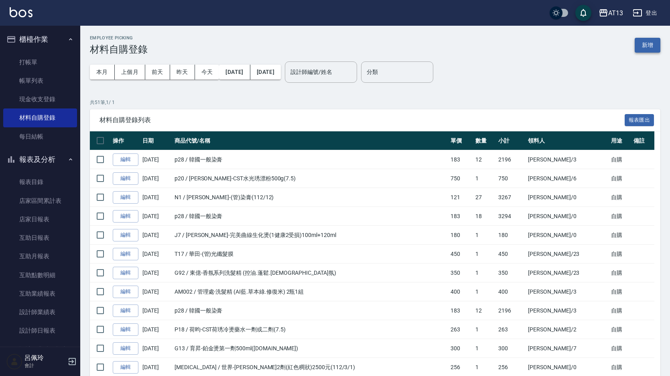
click at [658, 45] on button "新增" at bounding box center [648, 45] width 26 height 15
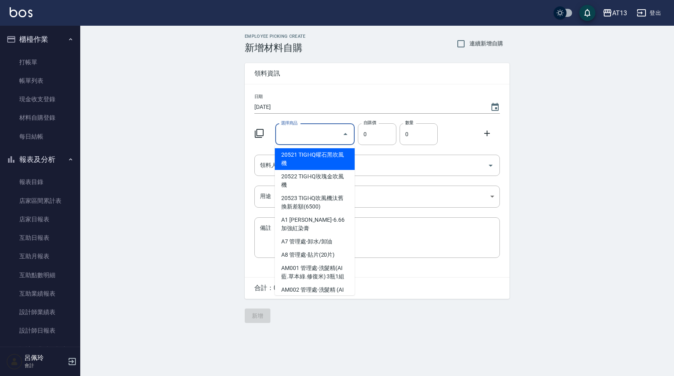
click at [307, 133] on input "選擇商品" at bounding box center [309, 134] width 61 height 14
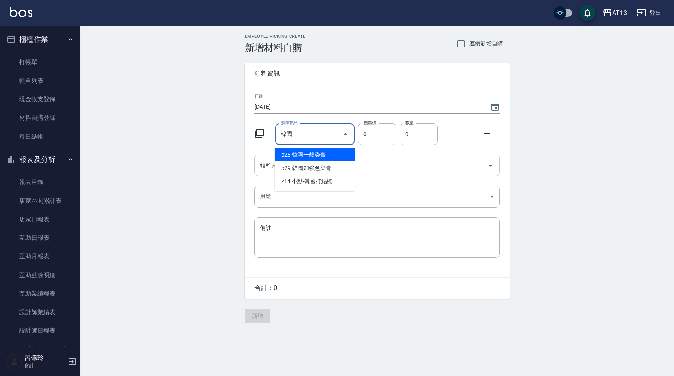
click at [289, 154] on li "p28 韓國一般染膏" at bounding box center [315, 154] width 80 height 13
type input "韓國一般染膏"
type input "183"
type input "1"
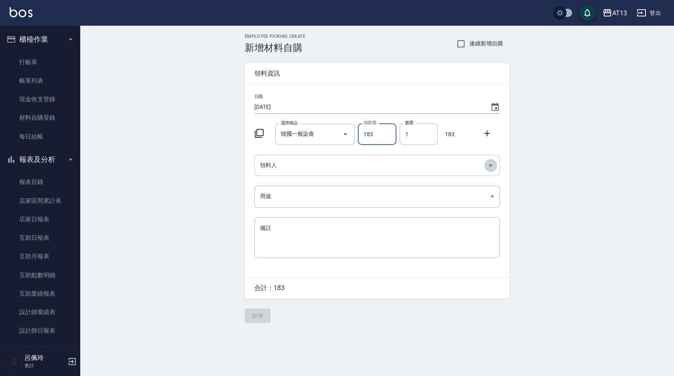
click at [489, 165] on icon "Open" at bounding box center [491, 166] width 10 height 10
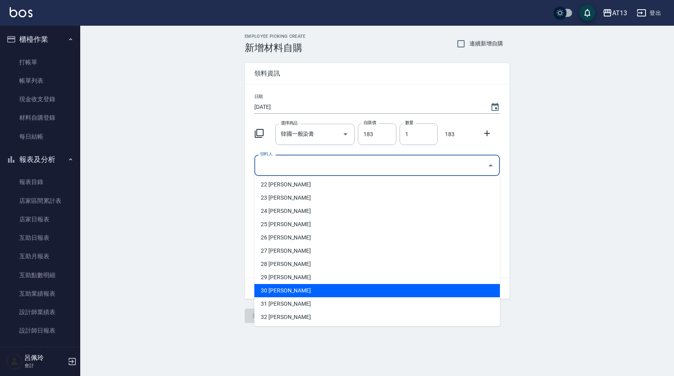
scroll to position [201, 0]
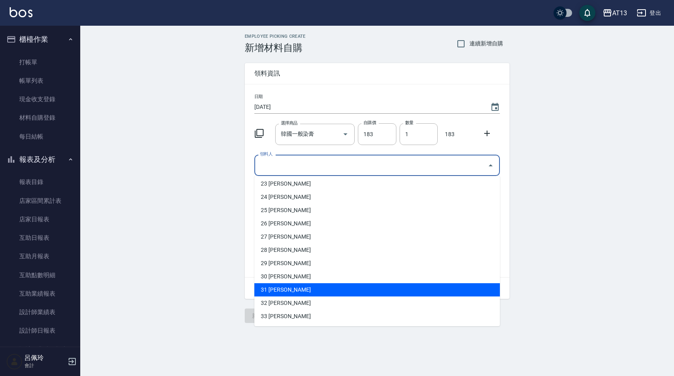
click at [329, 292] on li "31 李垣潔" at bounding box center [377, 289] width 246 height 13
type input "[PERSON_NAME]"
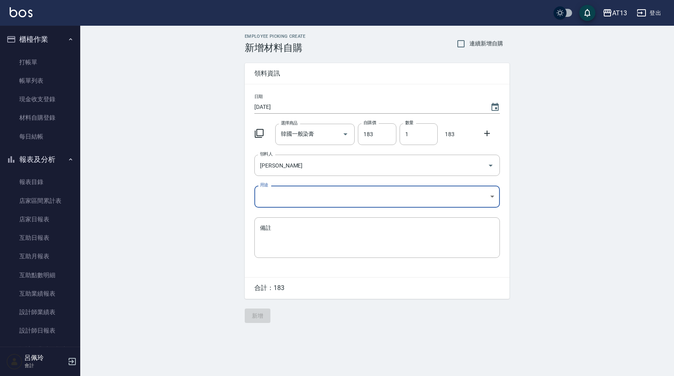
click at [490, 193] on body "AT13 登出 櫃檯作業 打帳單 帳單列表 現金收支登錄 材料自購登錄 每日結帳 報表及分析 報表目錄 店家區間累計表 店家日報表 互助日報表 互助月報表 互…" at bounding box center [337, 188] width 674 height 376
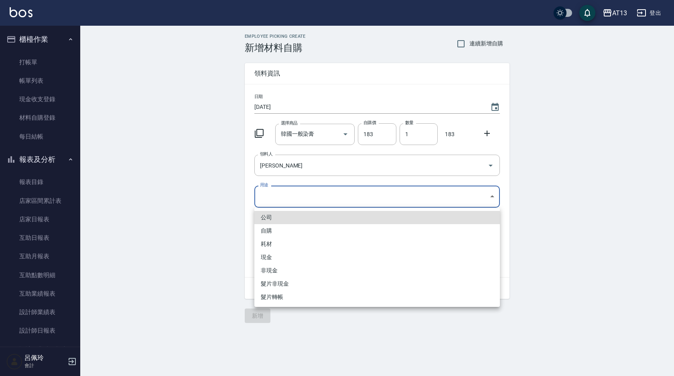
click at [337, 231] on li "自購" at bounding box center [377, 230] width 246 height 13
type input "自購"
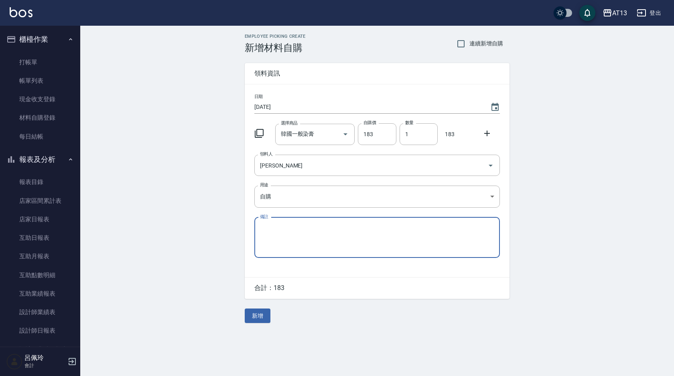
click at [266, 314] on button "新增" at bounding box center [258, 315] width 26 height 15
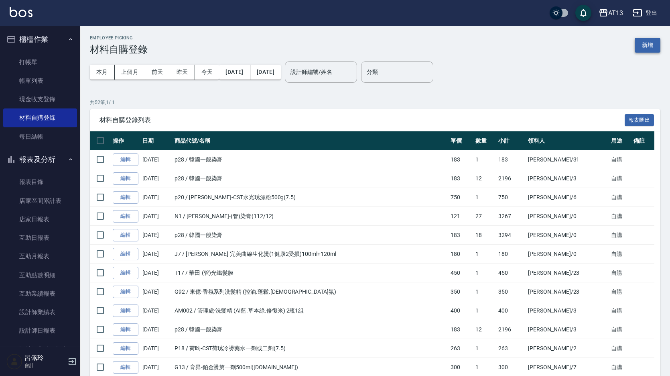
click at [647, 44] on button "新增" at bounding box center [648, 45] width 26 height 15
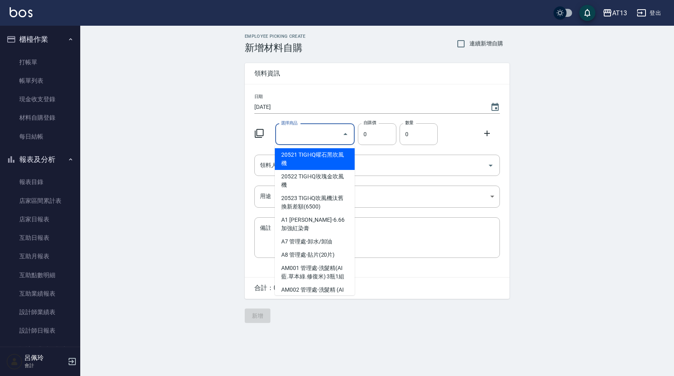
click at [317, 136] on input "選擇商品" at bounding box center [309, 134] width 61 height 14
click at [317, 136] on input "娜" at bounding box center [309, 134] width 61 height 14
click at [329, 159] on li "N1 娜普菈-(管)染膏(112/12)" at bounding box center [315, 159] width 80 height 22
type input "娜普菈-(管)染膏(112/12)"
type input "121"
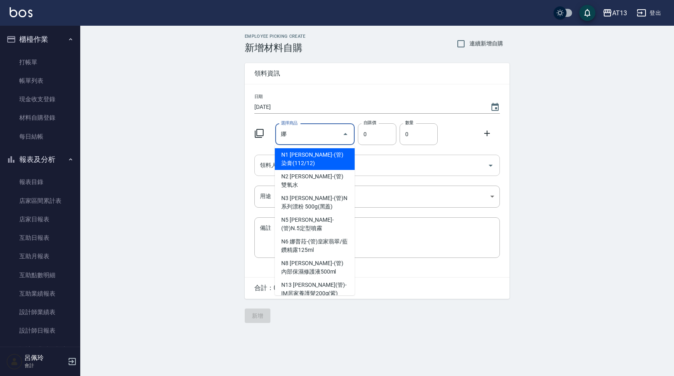
type input "1"
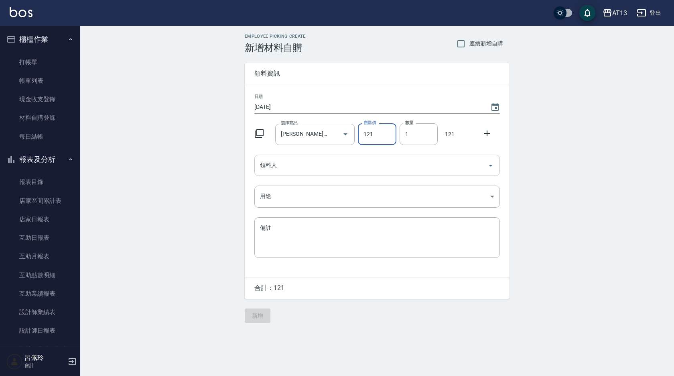
click at [488, 165] on icon "Open" at bounding box center [491, 166] width 10 height 10
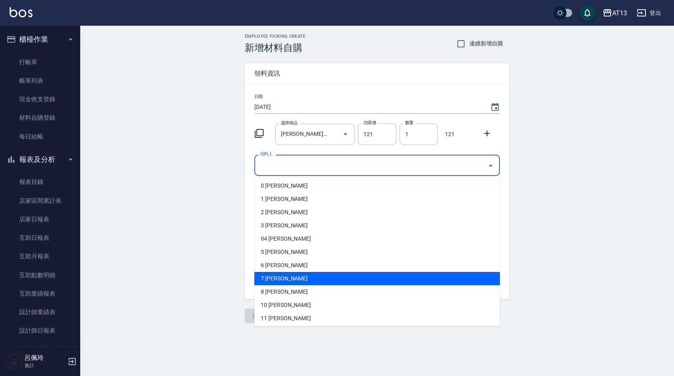
click at [330, 275] on li "7 呂佳容" at bounding box center [377, 278] width 246 height 13
type input "呂佳容"
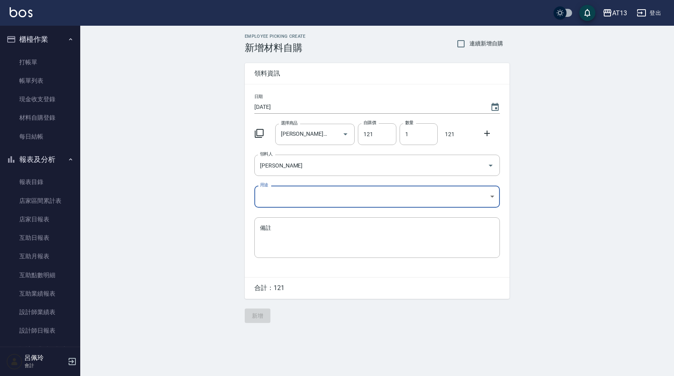
click at [486, 192] on body "AT13 登出 櫃檯作業 打帳單 帳單列表 現金收支登錄 材料自購登錄 每日結帳 報表及分析 報表目錄 店家區間累計表 店家日報表 互助日報表 互助月報表 互…" at bounding box center [337, 188] width 674 height 376
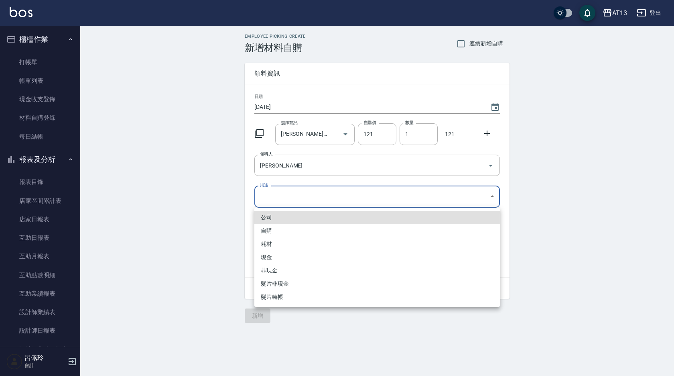
click at [330, 227] on li "自購" at bounding box center [377, 230] width 246 height 13
type input "自購"
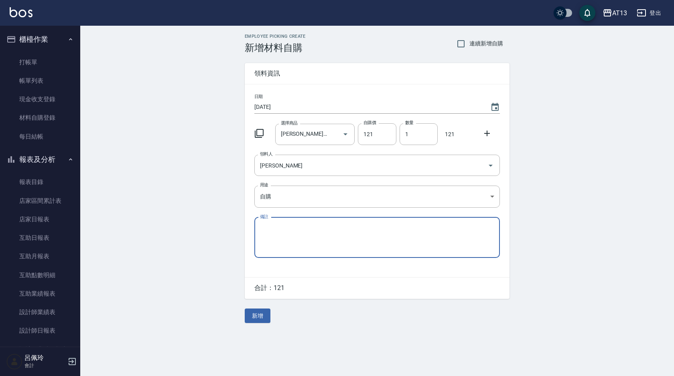
click at [488, 131] on icon at bounding box center [487, 133] width 10 height 10
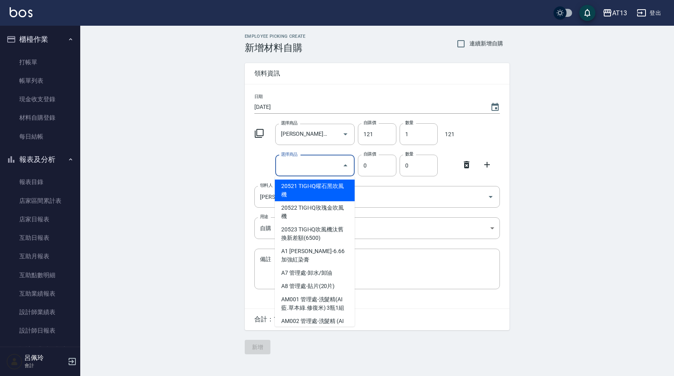
click at [310, 169] on input "選擇商品" at bounding box center [309, 166] width 61 height 14
click at [333, 174] on div "華田 選擇商品" at bounding box center [315, 165] width 80 height 21
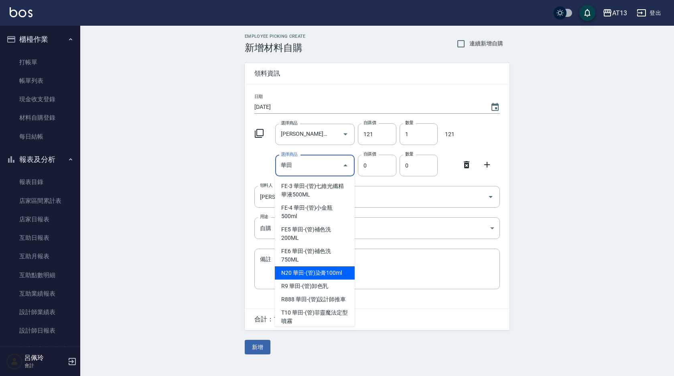
click at [329, 273] on li "N20 華田-(管)染膏100ml" at bounding box center [315, 272] width 80 height 13
type input "華田-(管)染膏100ml"
type input "120"
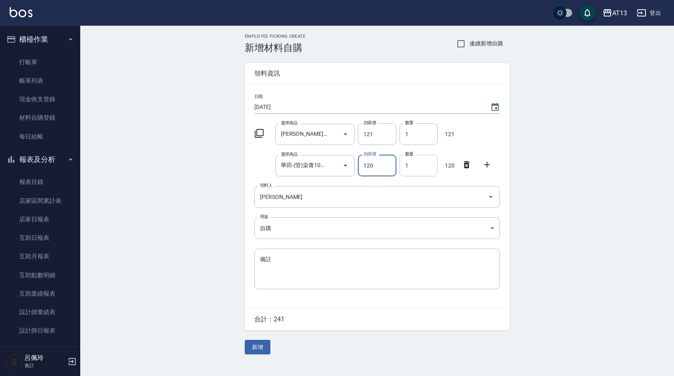
click at [404, 167] on input "1" at bounding box center [419, 166] width 38 height 22
type input "2"
click at [263, 340] on div "Employee Picking Create 新增材料自購 連續新增自購 領料資訊 日期 2025/08/15 選擇商品 娜普菈-(管)染膏(112/12)…" at bounding box center [377, 194] width 281 height 336
click at [263, 344] on button "新增" at bounding box center [258, 347] width 26 height 15
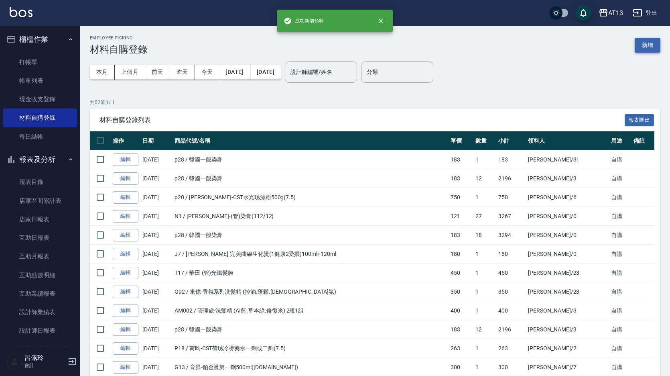
click at [653, 45] on button "新增" at bounding box center [648, 45] width 26 height 15
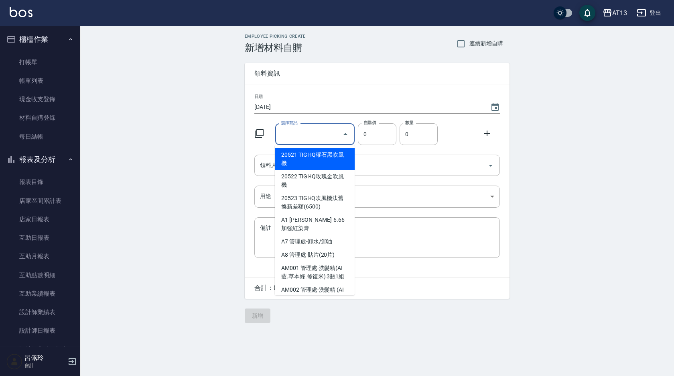
click at [312, 137] on input "選擇商品" at bounding box center [309, 134] width 61 height 14
click at [327, 156] on li "N1 娜普菈-(管)染膏(112/12)" at bounding box center [315, 159] width 80 height 22
type input "娜普菈-(管)染膏(112/12)"
type input "121"
type input "1"
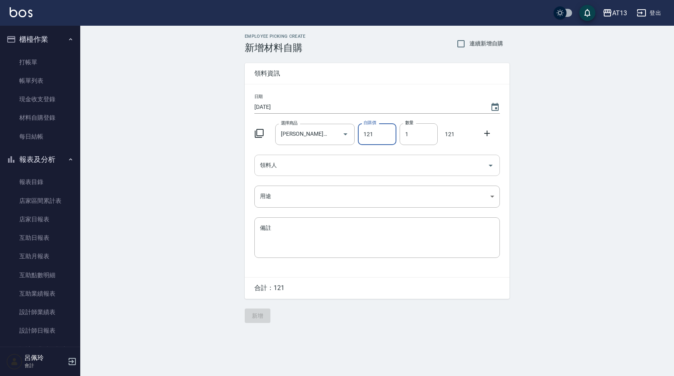
click at [493, 167] on icon "Open" at bounding box center [491, 166] width 10 height 10
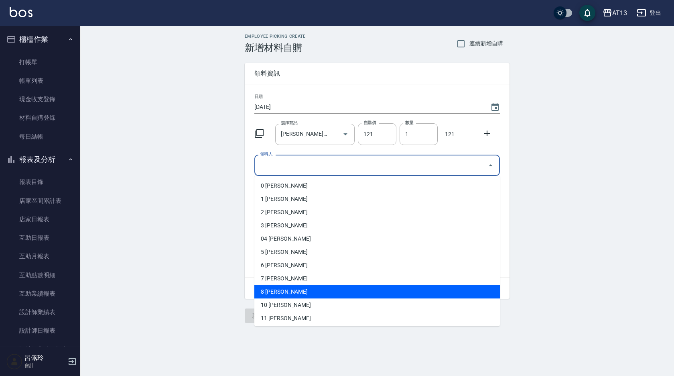
click at [348, 288] on li "8 黃仁傑" at bounding box center [377, 291] width 246 height 13
type input "黃仁傑"
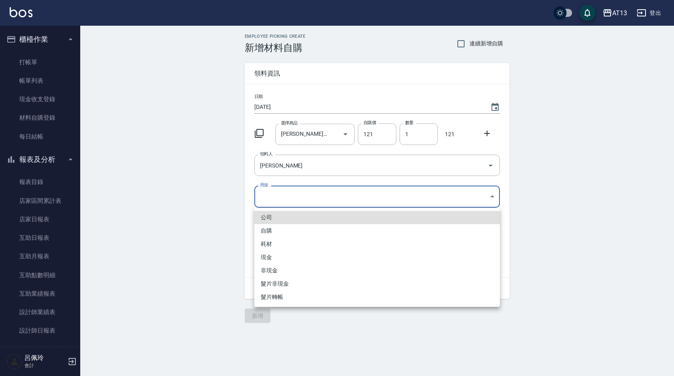
click at [490, 195] on body "AT13 登出 櫃檯作業 打帳單 帳單列表 現金收支登錄 材料自購登錄 每日結帳 報表及分析 報表目錄 店家區間累計表 店家日報表 互助日報表 互助月報表 互…" at bounding box center [337, 188] width 674 height 376
click at [317, 231] on li "自購" at bounding box center [377, 230] width 246 height 13
type input "自購"
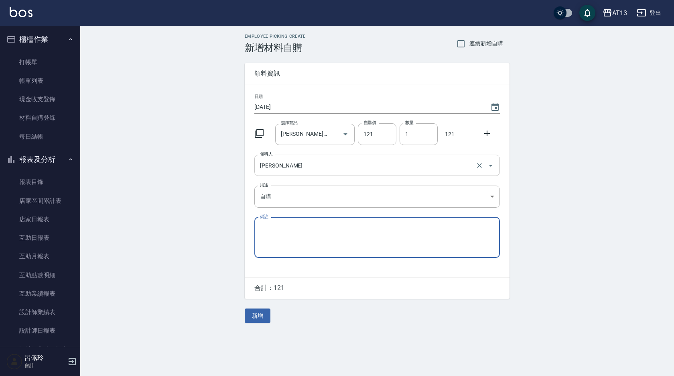
click at [488, 165] on icon "Open" at bounding box center [491, 166] width 10 height 10
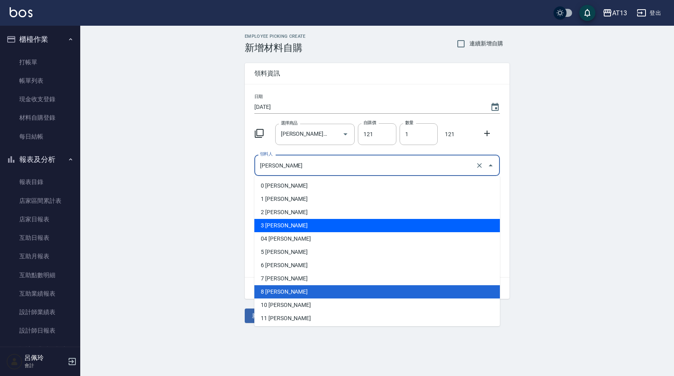
click at [339, 226] on li "3 黃敏玹" at bounding box center [377, 225] width 246 height 13
type input "黃敏玹"
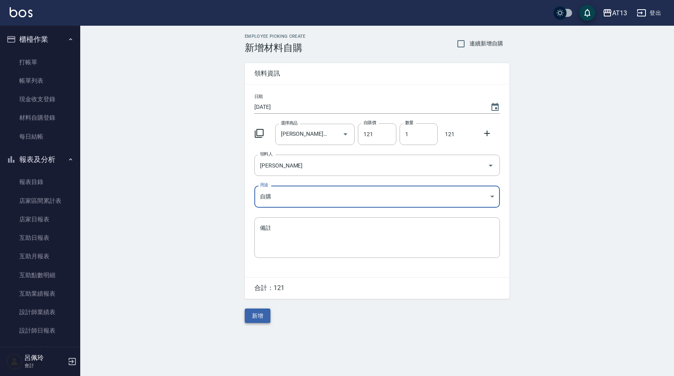
click at [260, 317] on button "新增" at bounding box center [258, 315] width 26 height 15
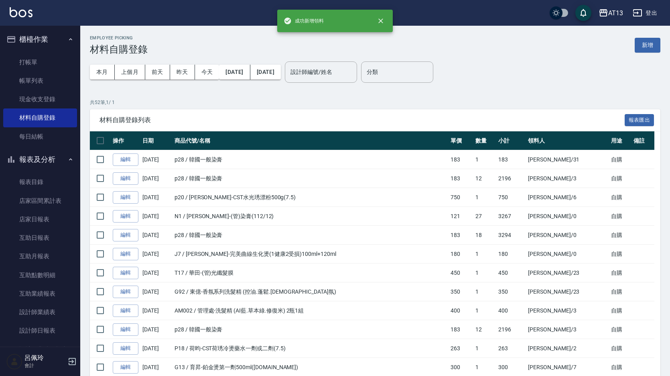
drag, startPoint x: 289, startPoint y: 289, endPoint x: 655, endPoint y: 42, distance: 441.5
click at [655, 42] on button "新增" at bounding box center [648, 45] width 26 height 15
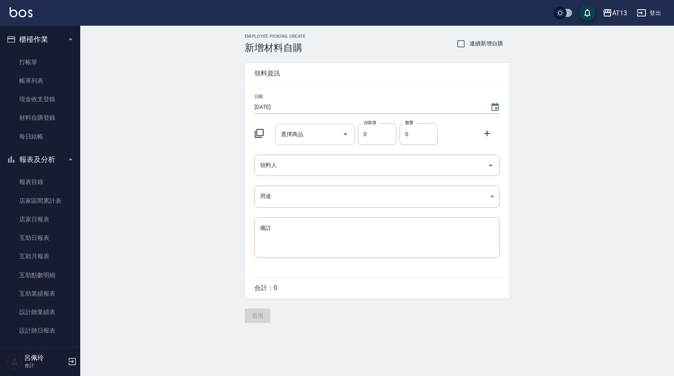
click at [314, 134] on input "選擇商品" at bounding box center [309, 134] width 61 height 14
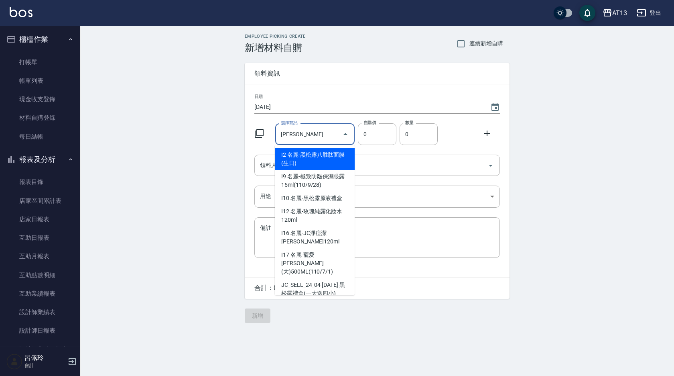
click at [294, 133] on input "露" at bounding box center [309, 134] width 61 height 14
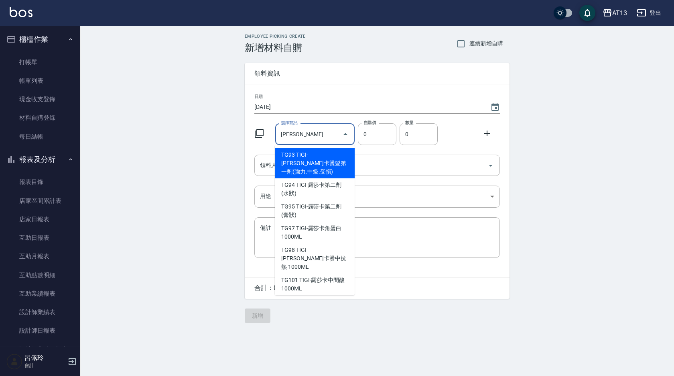
click at [311, 157] on li "TG93 TIGI-露莎卡燙髮第一劑(強力.中級.受損)" at bounding box center [315, 163] width 80 height 30
type input "TIGI-露莎卡燙髮第一劑(強力.中級.受損)"
type input "455"
type input "1"
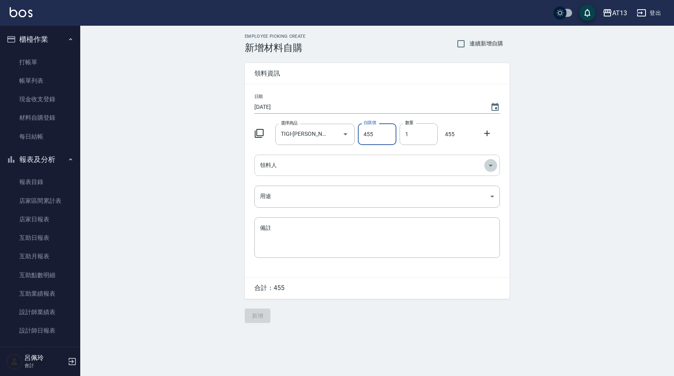
click at [490, 166] on icon "Open" at bounding box center [491, 166] width 10 height 10
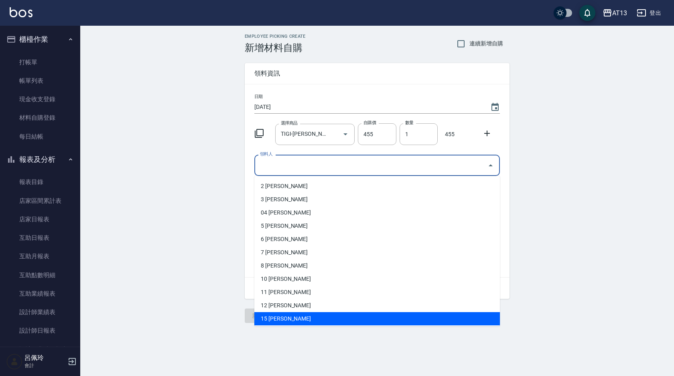
scroll to position [40, 0]
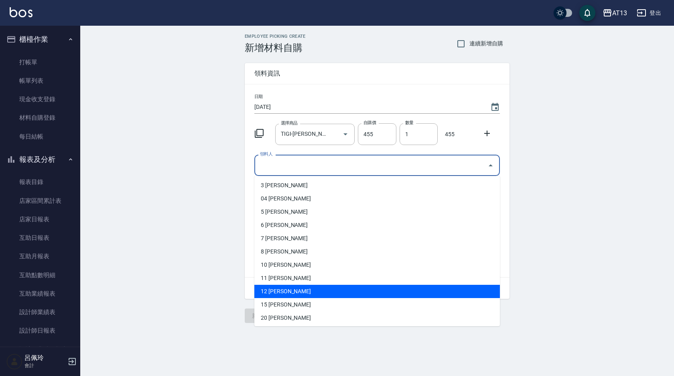
click at [334, 286] on li "12 蕭育萍" at bounding box center [377, 291] width 246 height 13
type input "蕭育萍"
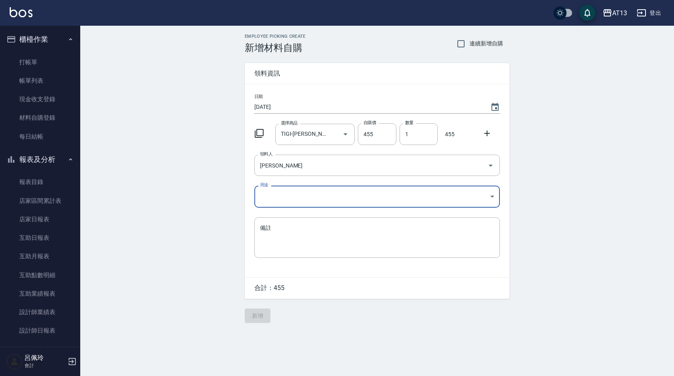
click at [491, 196] on body "AT13 登出 櫃檯作業 打帳單 帳單列表 現金收支登錄 材料自購登錄 每日結帳 報表及分析 報表目錄 店家區間累計表 店家日報表 互助日報表 互助月報表 互…" at bounding box center [337, 188] width 674 height 376
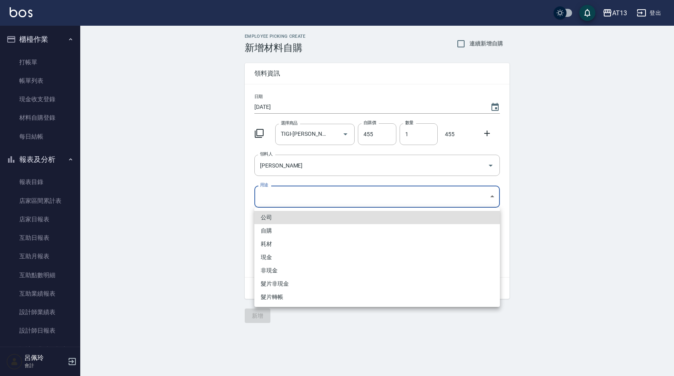
click at [328, 232] on li "自購" at bounding box center [377, 230] width 246 height 13
type input "自購"
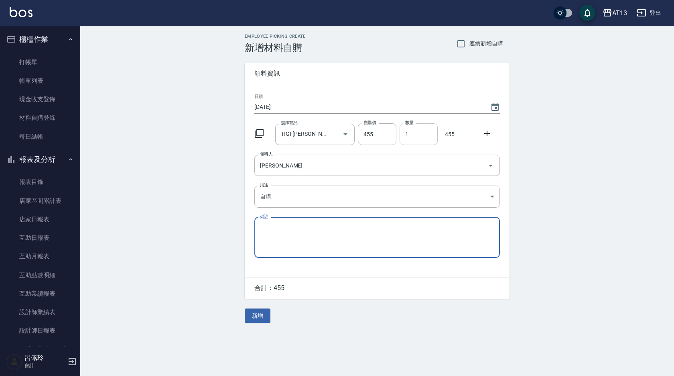
click at [406, 137] on input "1" at bounding box center [419, 134] width 38 height 22
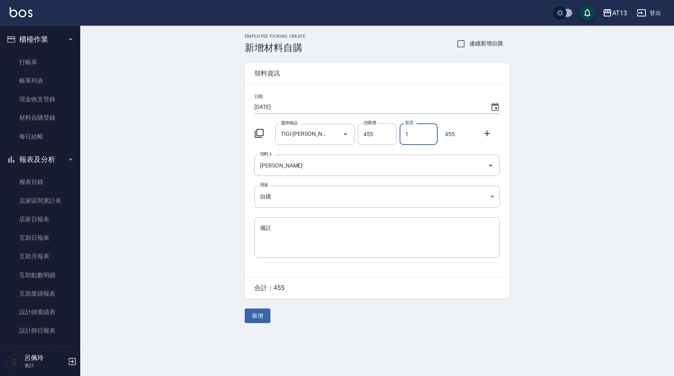
click at [406, 137] on input "1" at bounding box center [419, 134] width 38 height 22
type input "2"
click at [258, 311] on button "新增" at bounding box center [258, 315] width 26 height 15
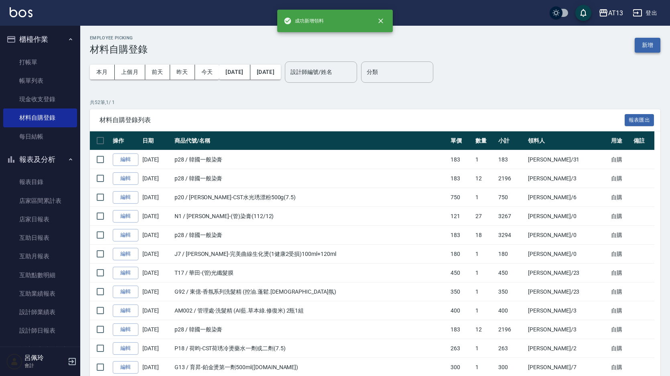
click at [654, 41] on button "新增" at bounding box center [648, 45] width 26 height 15
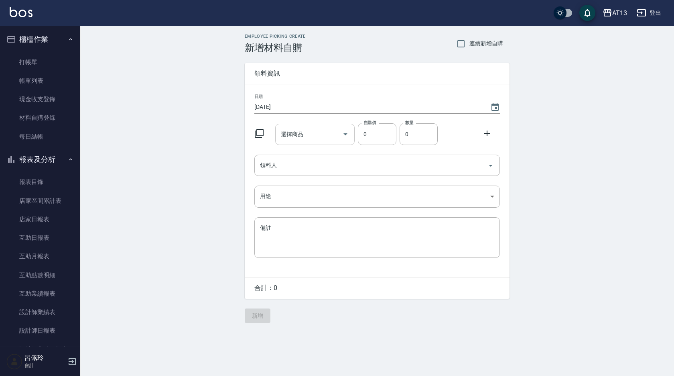
click at [321, 129] on input "選擇商品" at bounding box center [309, 134] width 61 height 14
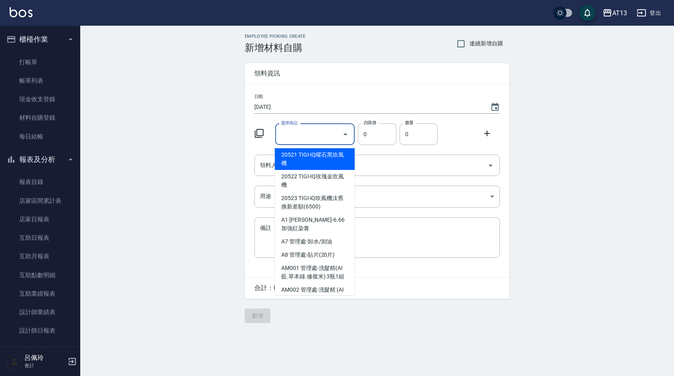
type input "F"
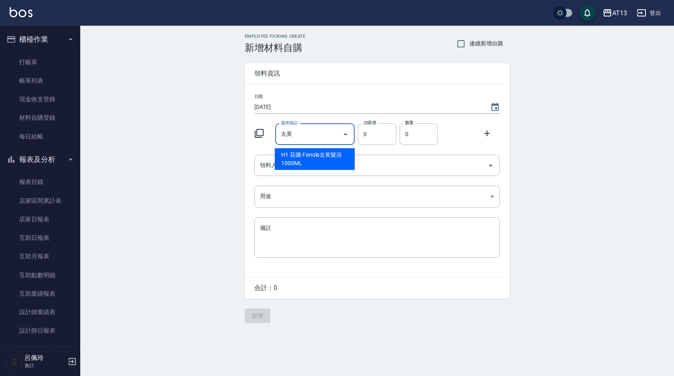
click at [312, 137] on input "去黃" at bounding box center [309, 134] width 61 height 14
click at [316, 155] on li "H1 花儷-Fanola去黃髮浴1000ML" at bounding box center [315, 159] width 80 height 22
type input "花儷-Fanola去黃髮浴1000ML"
type input "810"
type input "1"
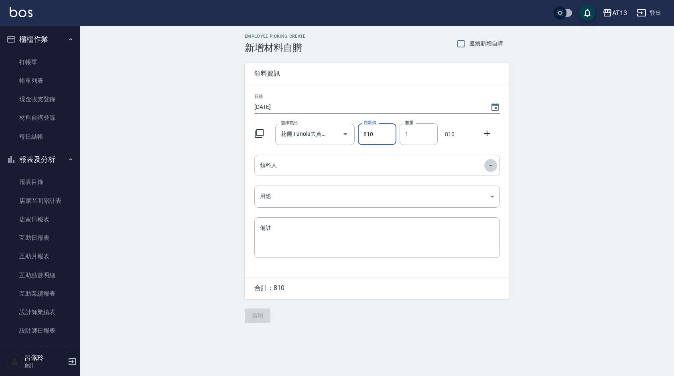
click at [492, 165] on icon "Open" at bounding box center [491, 166] width 4 height 2
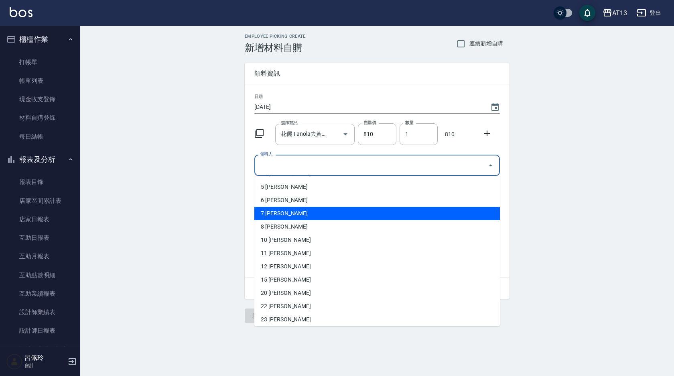
scroll to position [201, 0]
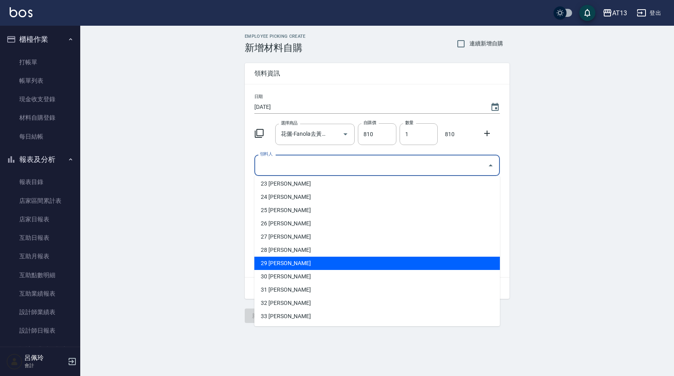
click at [356, 265] on li "29 周妤宸" at bounding box center [377, 262] width 246 height 13
type input "周妤宸"
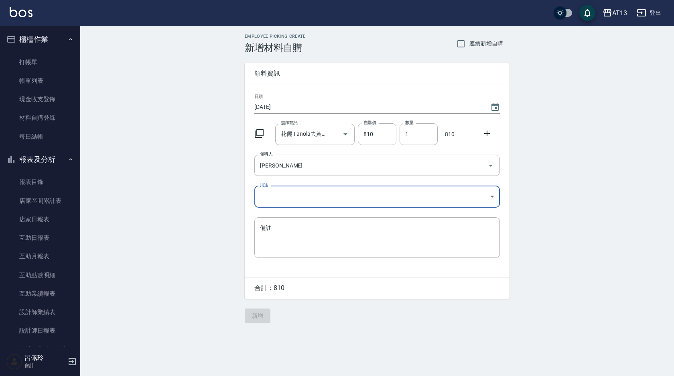
click at [492, 196] on body "AT13 登出 櫃檯作業 打帳單 帳單列表 現金收支登錄 材料自購登錄 每日結帳 報表及分析 報表目錄 店家區間累計表 店家日報表 互助日報表 互助月報表 互…" at bounding box center [337, 188] width 674 height 376
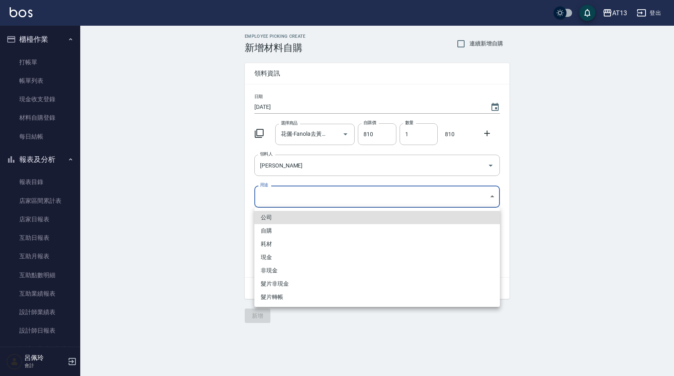
click at [324, 233] on li "自購" at bounding box center [377, 230] width 246 height 13
type input "自購"
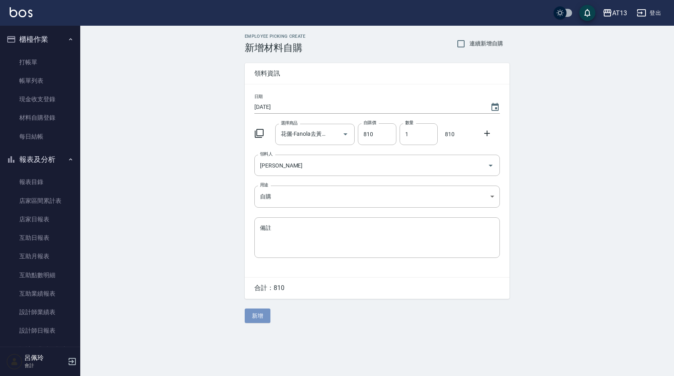
drag, startPoint x: 263, startPoint y: 314, endPoint x: 260, endPoint y: 312, distance: 4.1
click at [263, 314] on button "新增" at bounding box center [258, 315] width 26 height 15
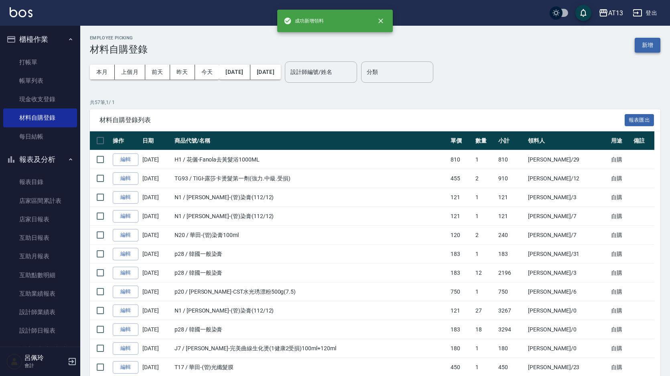
click at [653, 44] on button "新增" at bounding box center [648, 45] width 26 height 15
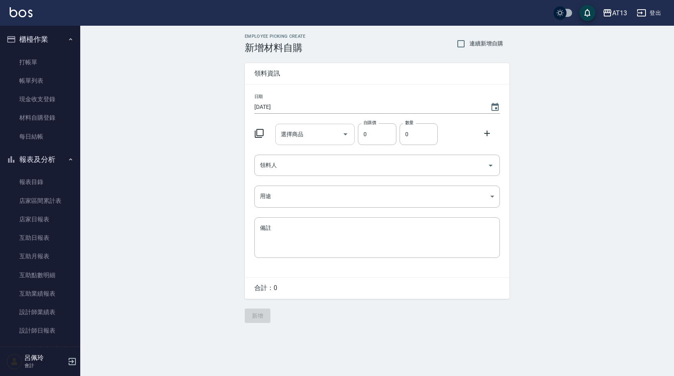
click at [307, 137] on input "選擇商品" at bounding box center [309, 134] width 61 height 14
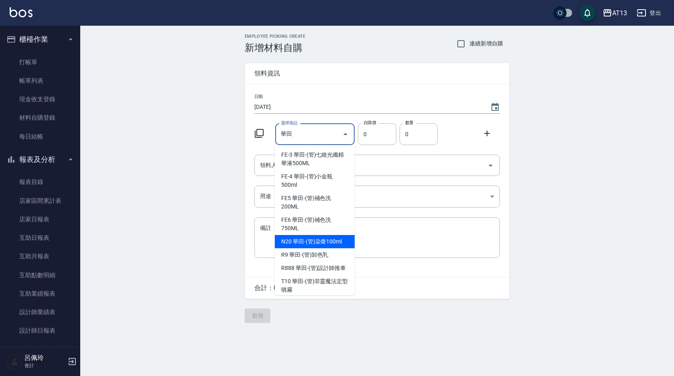
click at [328, 243] on li "N20 華田-(管)染膏100ml" at bounding box center [315, 241] width 80 height 13
type input "華田-(管)染膏100ml"
type input "120"
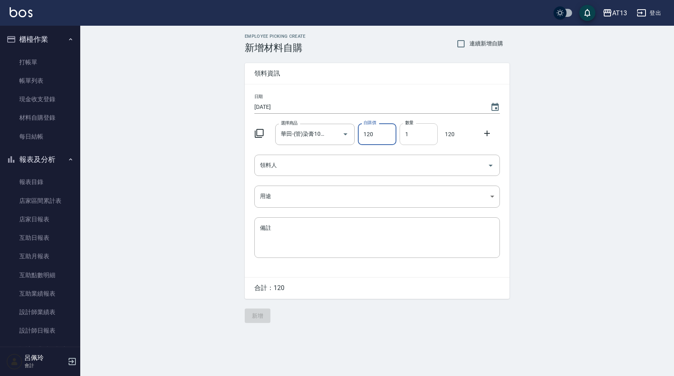
click at [411, 139] on input "1" at bounding box center [419, 134] width 38 height 22
type input "9"
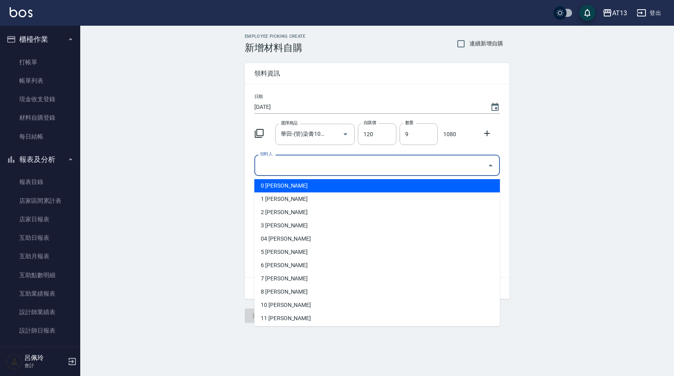
drag, startPoint x: 483, startPoint y: 162, endPoint x: 492, endPoint y: 167, distance: 10.6
click at [483, 162] on input "領料人" at bounding box center [371, 165] width 226 height 14
click at [424, 185] on li "0 呂嘉祥" at bounding box center [377, 185] width 246 height 13
type input "呂嘉祥"
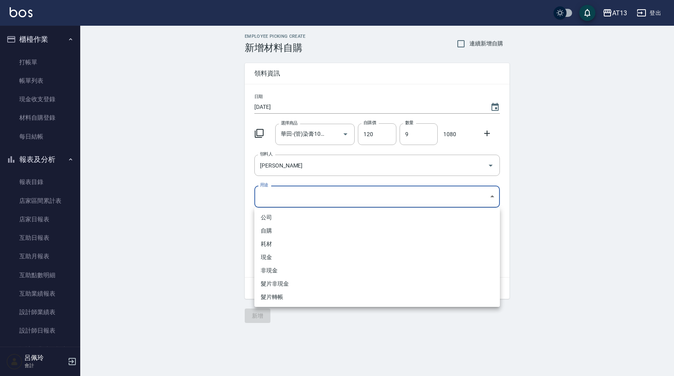
click at [489, 196] on body "AT13 登出 櫃檯作業 打帳單 帳單列表 現金收支登錄 材料自購登錄 每日結帳 報表及分析 報表目錄 店家區間累計表 店家日報表 互助日報表 互助月報表 互…" at bounding box center [337, 188] width 674 height 376
click at [395, 212] on li "公司" at bounding box center [377, 217] width 246 height 13
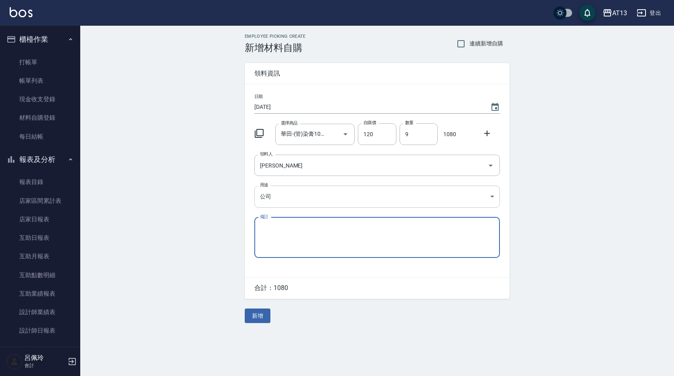
click at [492, 195] on body "AT13 登出 櫃檯作業 打帳單 帳單列表 現金收支登錄 材料自購登錄 每日結帳 報表及分析 報表目錄 店家區間累計表 店家日報表 互助日報表 互助月報表 互…" at bounding box center [337, 188] width 674 height 376
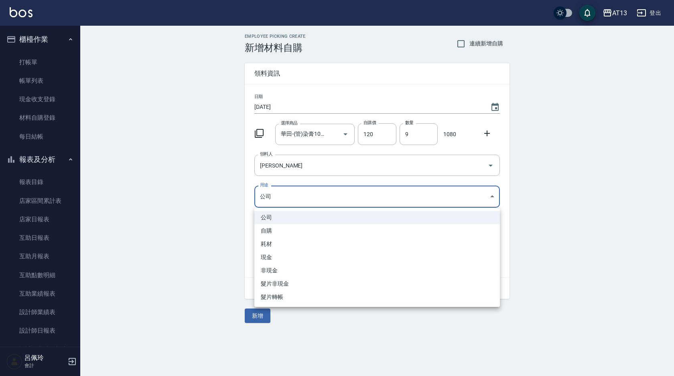
click at [387, 226] on li "自購" at bounding box center [377, 230] width 246 height 13
type input "自購"
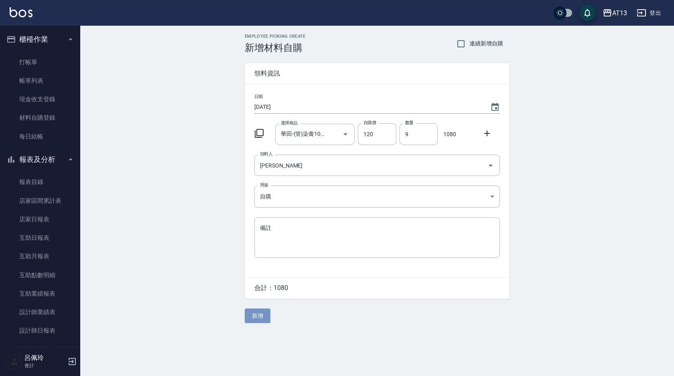
click at [252, 316] on button "新增" at bounding box center [258, 315] width 26 height 15
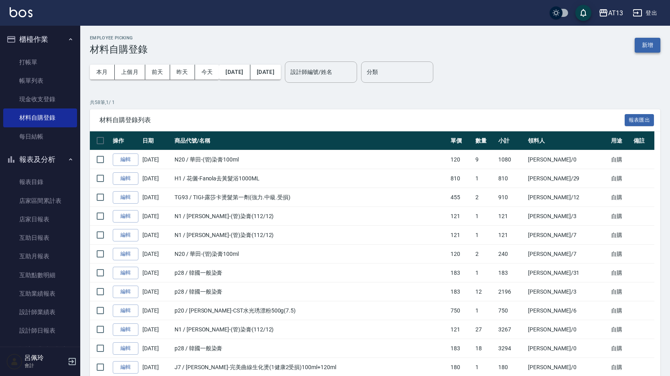
click at [644, 42] on button "新增" at bounding box center [648, 45] width 26 height 15
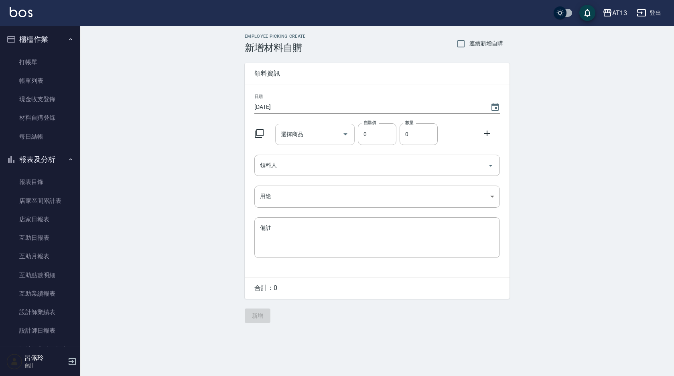
click at [317, 131] on input "選擇商品" at bounding box center [309, 134] width 61 height 14
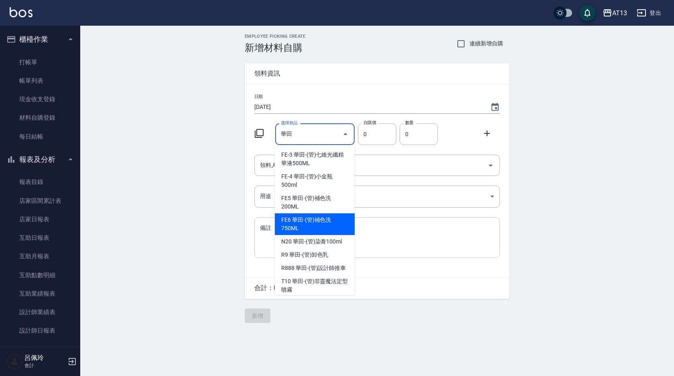
click at [328, 242] on li "N20 華田-(管)染膏100ml" at bounding box center [315, 241] width 80 height 13
type input "華田-(管)染膏100ml"
type input "120"
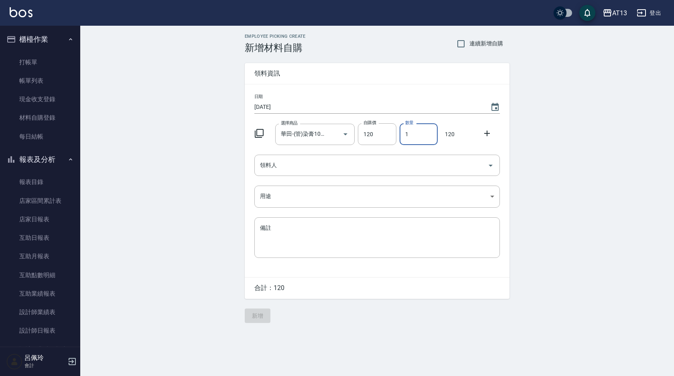
click at [401, 134] on input "1" at bounding box center [419, 134] width 38 height 22
click at [490, 164] on icon "Open" at bounding box center [491, 166] width 10 height 10
type input "11"
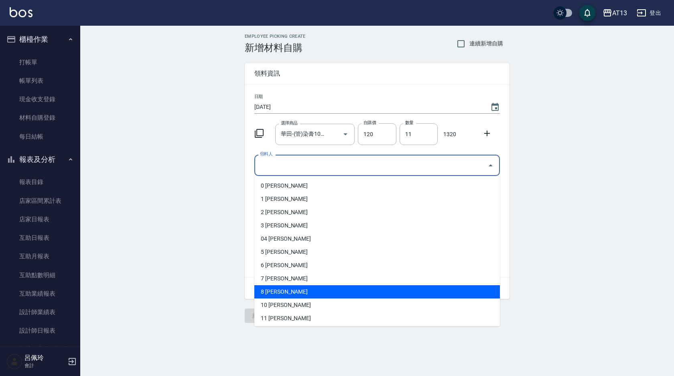
click at [353, 289] on li "8 黃仁傑" at bounding box center [377, 291] width 246 height 13
type input "黃仁傑"
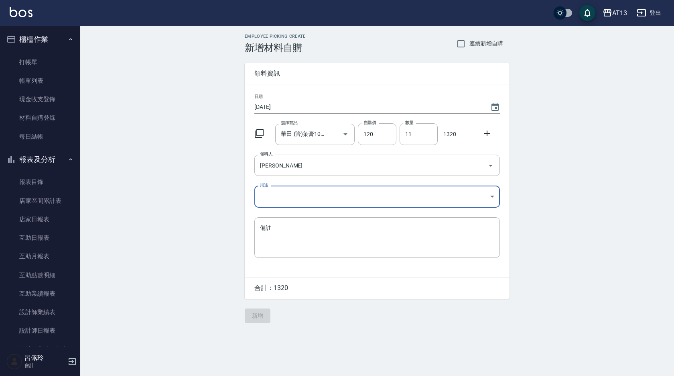
click at [493, 197] on body "AT13 登出 櫃檯作業 打帳單 帳單列表 現金收支登錄 材料自購登錄 每日結帳 報表及分析 報表目錄 店家區間累計表 店家日報表 互助日報表 互助月報表 互…" at bounding box center [337, 188] width 674 height 376
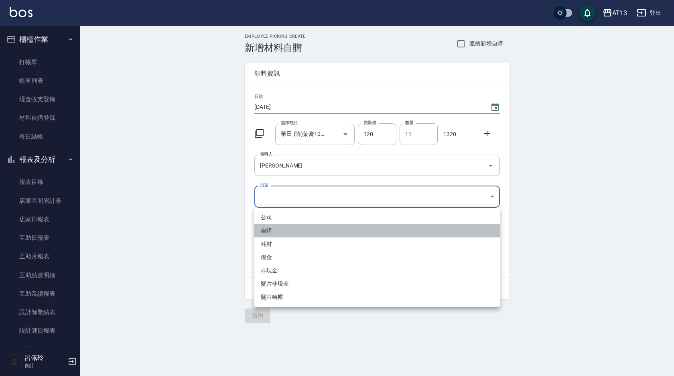
click at [289, 227] on li "自購" at bounding box center [377, 230] width 246 height 13
type input "自購"
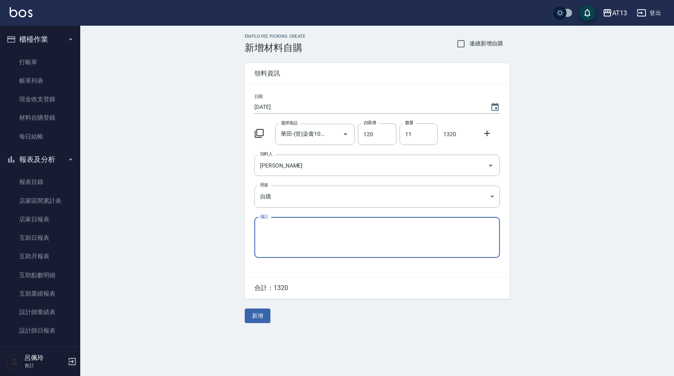
click at [267, 316] on button "新增" at bounding box center [258, 315] width 26 height 15
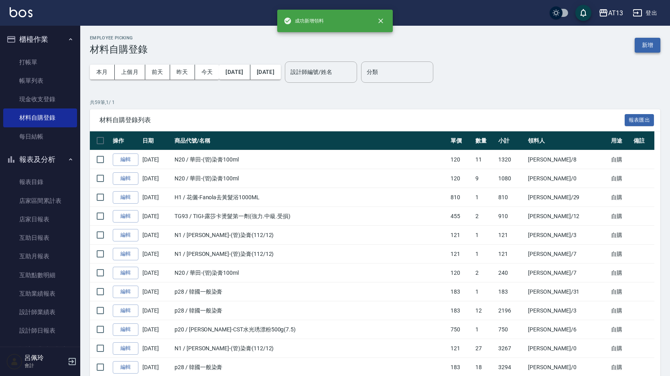
click at [639, 43] on div "Employee Picking 材料自購登錄 新增" at bounding box center [375, 45] width 571 height 20
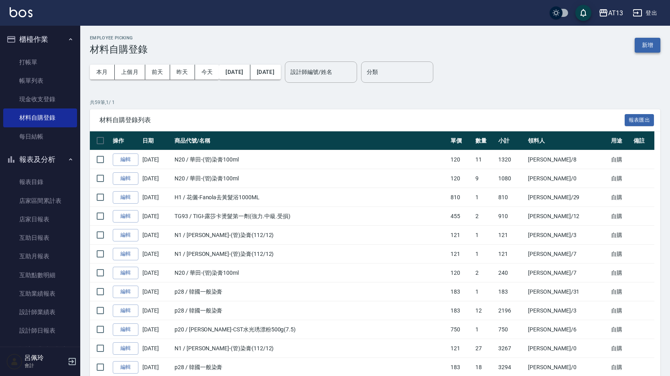
click at [650, 41] on button "新增" at bounding box center [648, 45] width 26 height 15
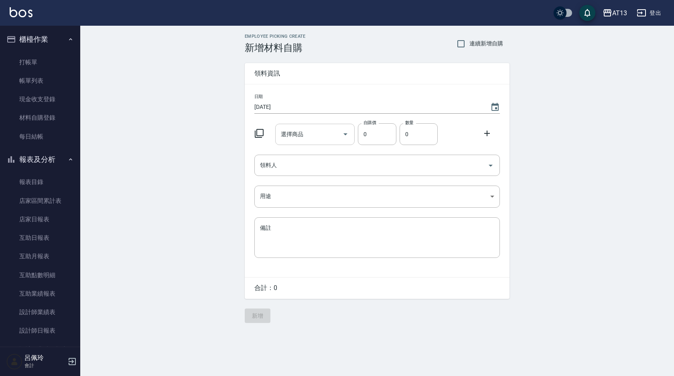
click at [326, 132] on input "選擇商品" at bounding box center [309, 134] width 61 height 14
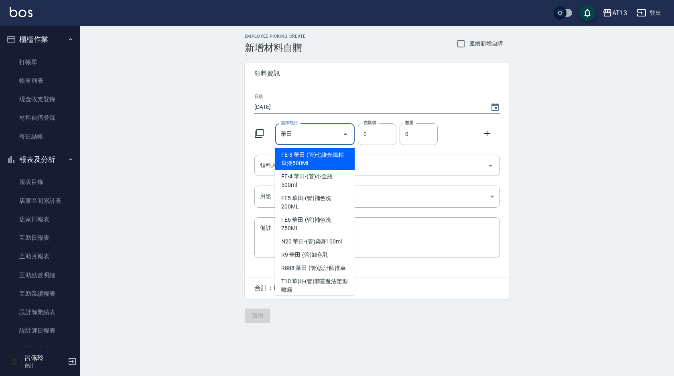
click at [326, 132] on input "華田" at bounding box center [309, 134] width 61 height 14
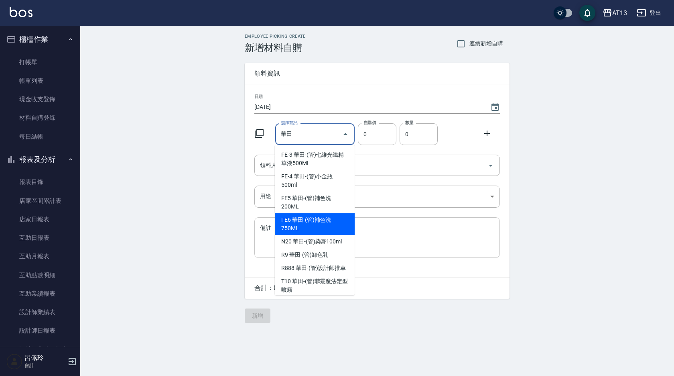
click at [316, 234] on li "FE6 華田-(管)補色洗750ML" at bounding box center [315, 224] width 80 height 22
type input "華田-(管)補色洗750ML"
type input "455"
type input "1"
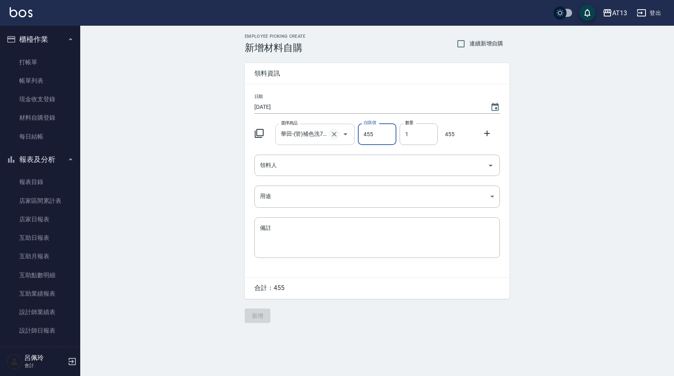
click at [332, 133] on icon "Clear" at bounding box center [334, 134] width 8 height 8
type input "0"
click at [305, 137] on input "選擇商品" at bounding box center [309, 134] width 61 height 14
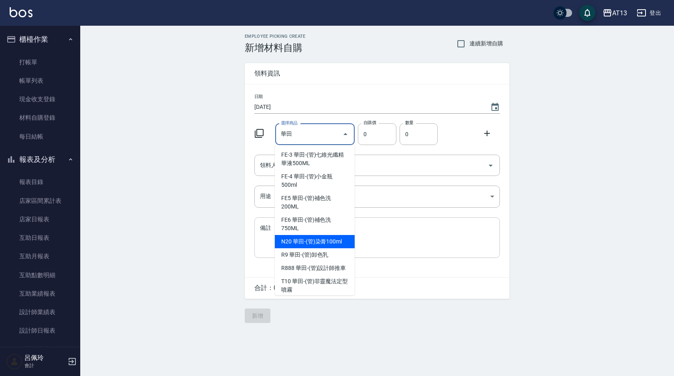
drag, startPoint x: 315, startPoint y: 240, endPoint x: 324, endPoint y: 236, distance: 8.6
click at [315, 240] on li "N20 華田-(管)染膏100ml" at bounding box center [315, 241] width 80 height 13
type input "華田-(管)染膏100ml"
type input "120"
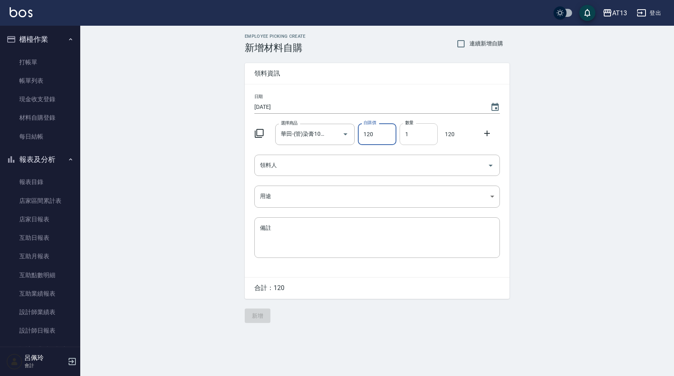
click at [403, 135] on input "1" at bounding box center [419, 134] width 38 height 22
click at [494, 167] on icon "Open" at bounding box center [491, 166] width 10 height 10
type input "15"
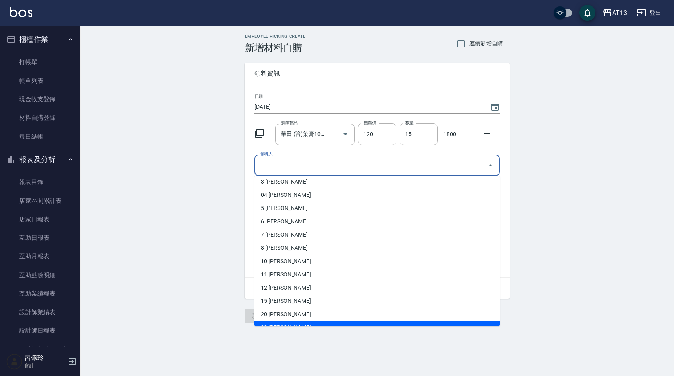
scroll to position [80, 0]
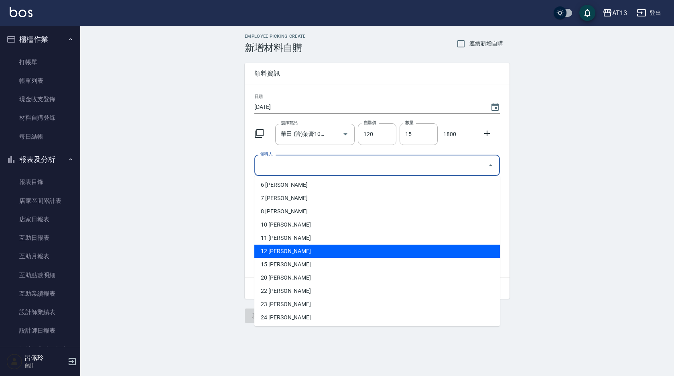
click at [313, 253] on li "12 蕭育萍" at bounding box center [377, 250] width 246 height 13
type input "蕭育萍"
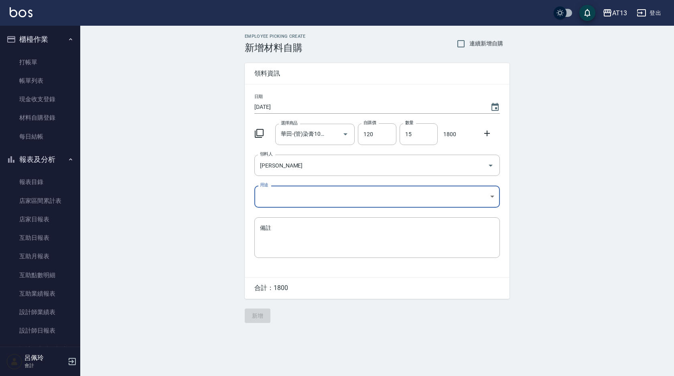
click at [491, 199] on body "AT13 登出 櫃檯作業 打帳單 帳單列表 現金收支登錄 材料自購登錄 每日結帳 報表及分析 報表目錄 店家區間累計表 店家日報表 互助日報表 互助月報表 互…" at bounding box center [337, 188] width 674 height 376
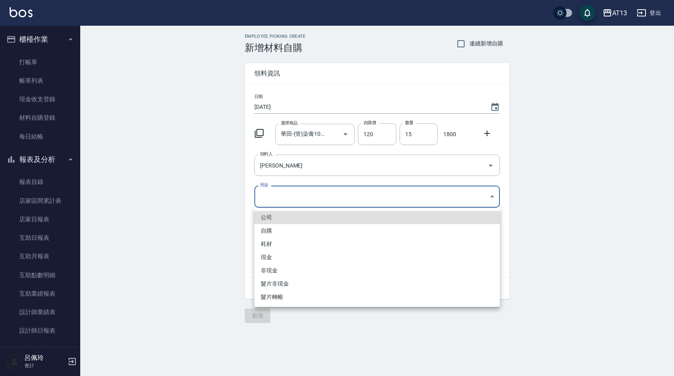
click at [301, 229] on li "自購" at bounding box center [377, 230] width 246 height 13
type input "自購"
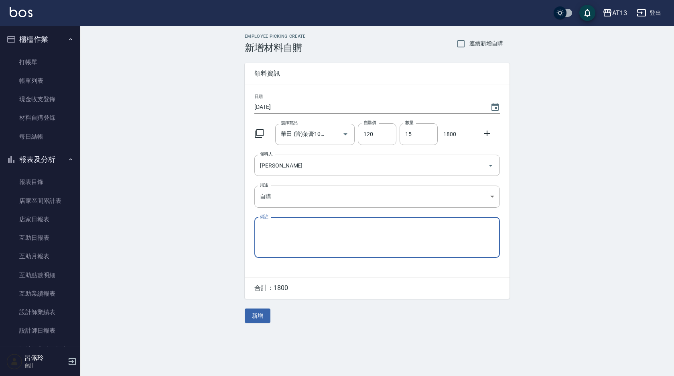
click at [258, 315] on button "新增" at bounding box center [258, 315] width 26 height 15
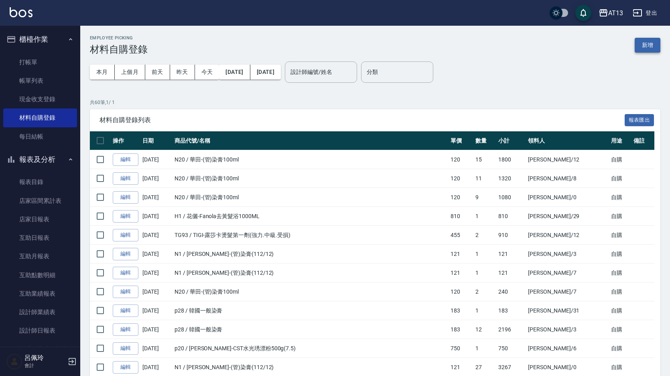
click at [645, 43] on button "新增" at bounding box center [648, 45] width 26 height 15
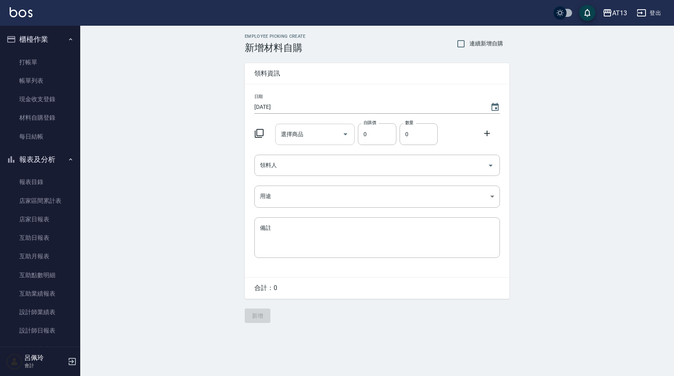
click at [306, 134] on input "選擇商品" at bounding box center [309, 134] width 61 height 14
type input "ㄓ"
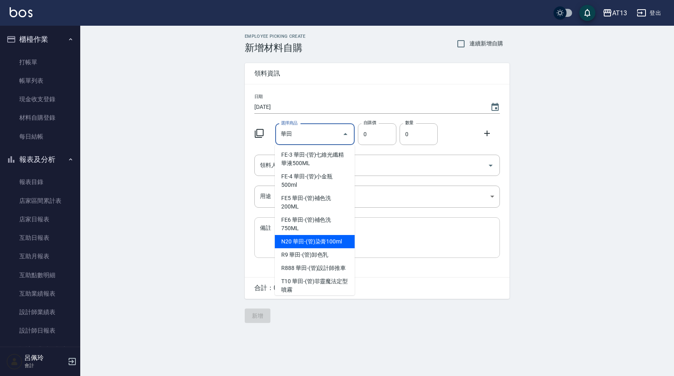
click at [326, 239] on li "N20 華田-(管)染膏100ml" at bounding box center [315, 241] width 80 height 13
type input "華田-(管)染膏100ml"
type input "120"
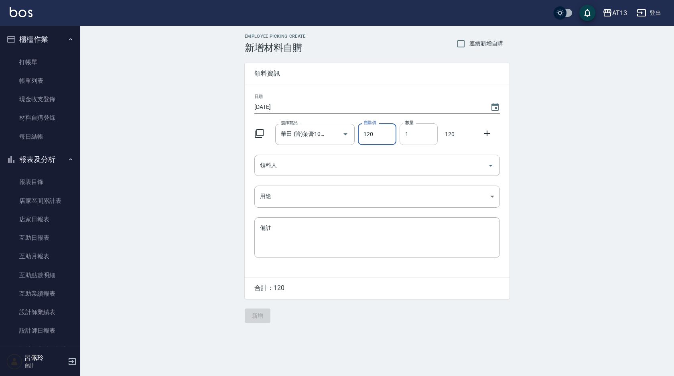
click at [411, 135] on input "1" at bounding box center [419, 134] width 38 height 22
click at [492, 168] on icon "Open" at bounding box center [491, 166] width 10 height 10
type input "7"
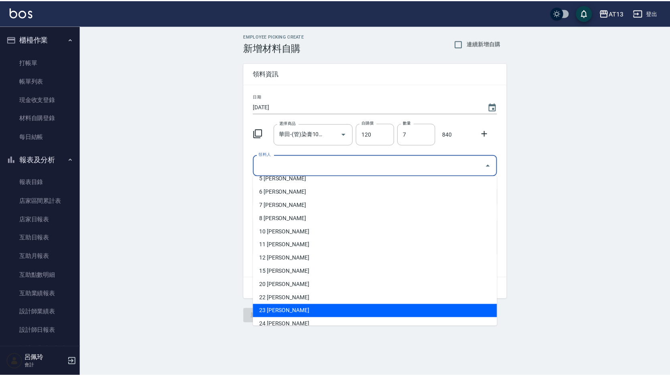
scroll to position [80, 0]
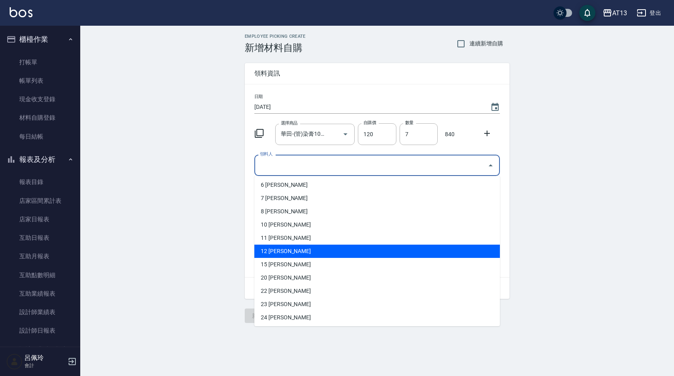
click at [306, 250] on li "12 蕭育萍" at bounding box center [377, 250] width 246 height 13
type input "蕭育萍"
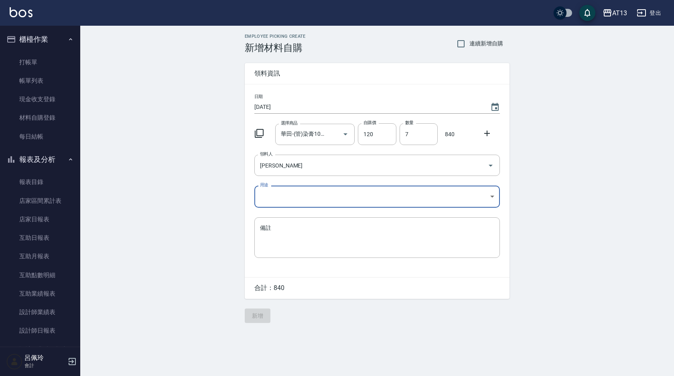
click at [494, 197] on body "AT13 登出 櫃檯作業 打帳單 帳單列表 現金收支登錄 材料自購登錄 每日結帳 報表及分析 報表目錄 店家區間累計表 店家日報表 互助日報表 互助月報表 互…" at bounding box center [337, 188] width 674 height 376
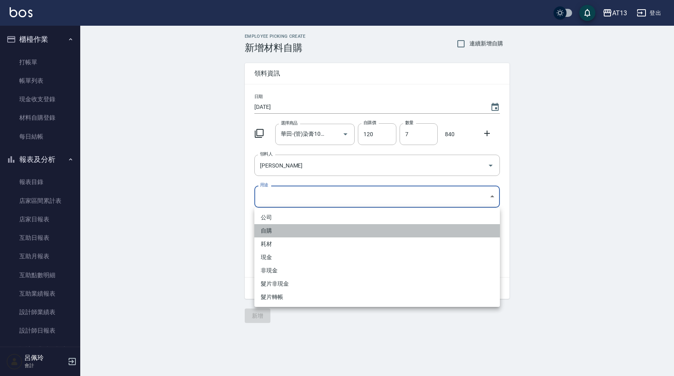
click at [329, 235] on li "自購" at bounding box center [377, 230] width 246 height 13
type input "自購"
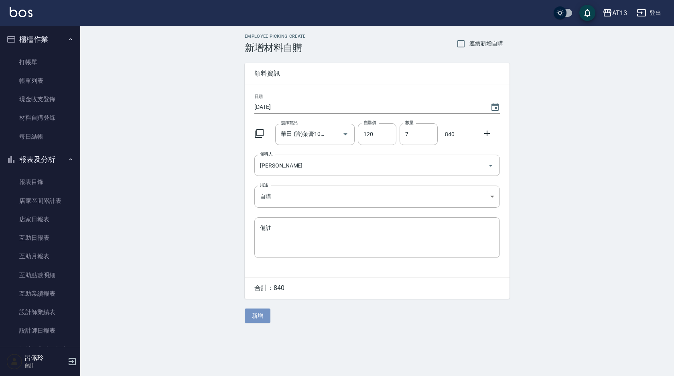
click at [260, 316] on button "新增" at bounding box center [258, 315] width 26 height 15
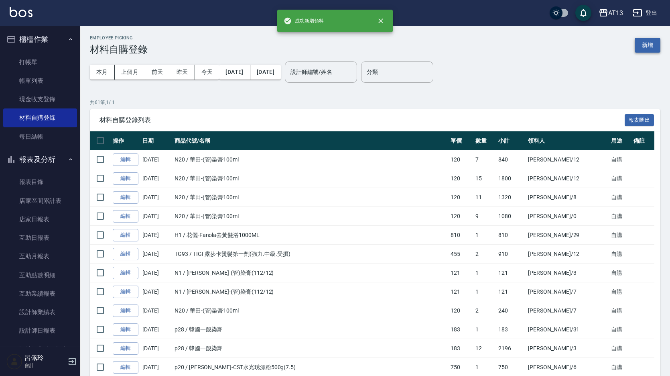
click at [649, 45] on button "新增" at bounding box center [648, 45] width 26 height 15
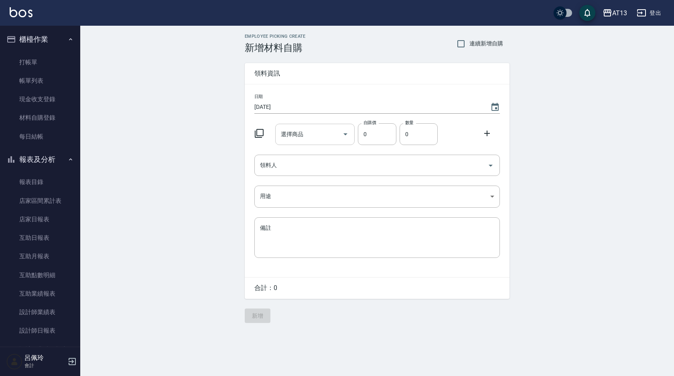
click at [303, 130] on input "選擇商品" at bounding box center [309, 134] width 61 height 14
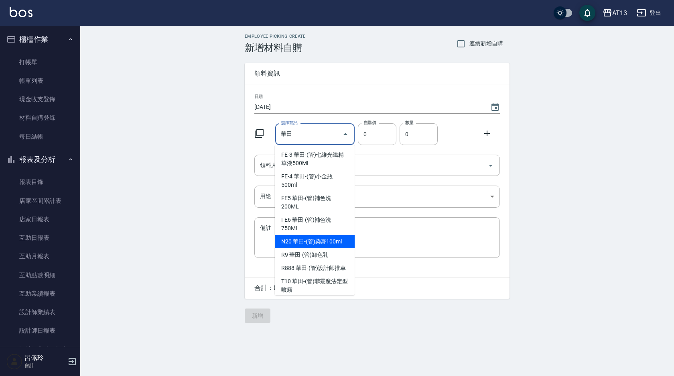
click at [309, 240] on li "N20 華田-(管)染膏100ml" at bounding box center [315, 241] width 80 height 13
type input "華田-(管)染膏100ml"
type input "120"
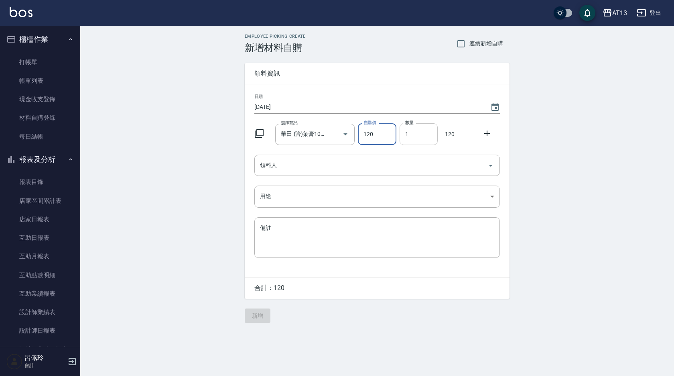
click at [408, 137] on input "1" at bounding box center [419, 134] width 38 height 22
click at [489, 165] on icon "Open" at bounding box center [491, 166] width 10 height 10
type input "5"
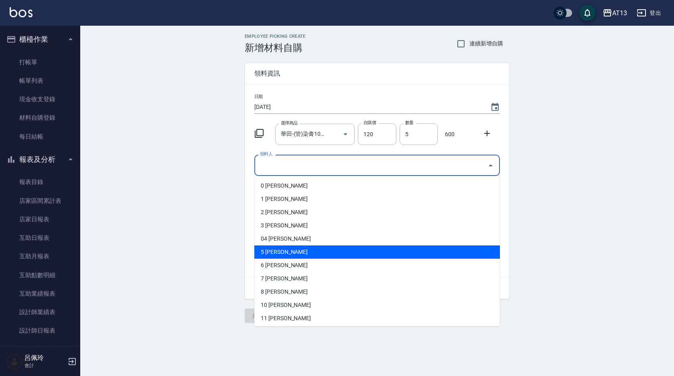
click at [332, 250] on li "5 陳紓晴" at bounding box center [377, 251] width 246 height 13
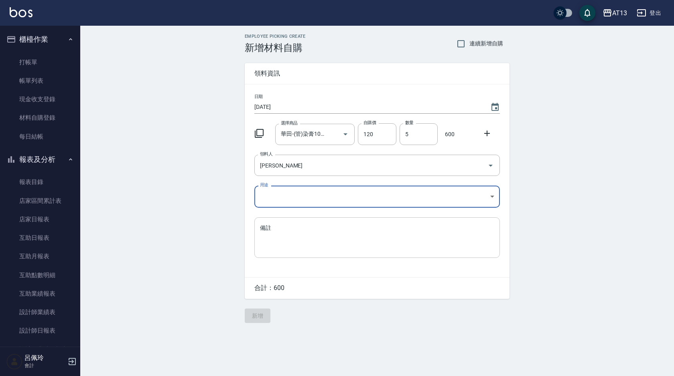
type input "[PERSON_NAME]"
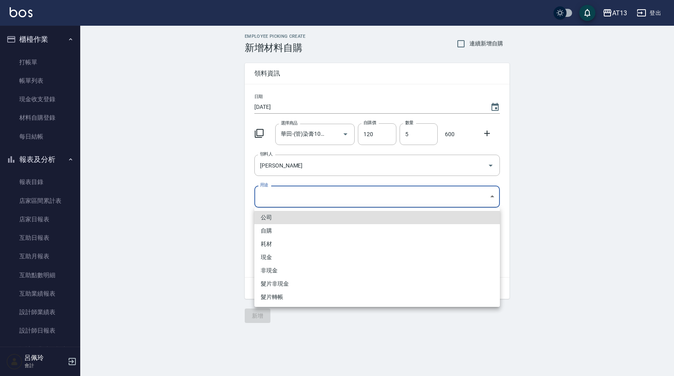
click at [492, 196] on body "AT13 登出 櫃檯作業 打帳單 帳單列表 現金收支登錄 材料自購登錄 每日結帳 報表及分析 報表目錄 店家區間累計表 店家日報表 互助日報表 互助月報表 互…" at bounding box center [337, 188] width 674 height 376
drag, startPoint x: 283, startPoint y: 226, endPoint x: 280, endPoint y: 238, distance: 12.4
click at [283, 227] on li "自購" at bounding box center [377, 230] width 246 height 13
type input "自購"
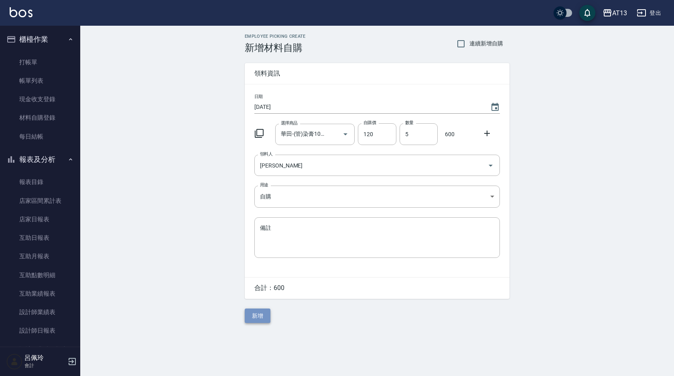
click at [261, 315] on button "新增" at bounding box center [258, 315] width 26 height 15
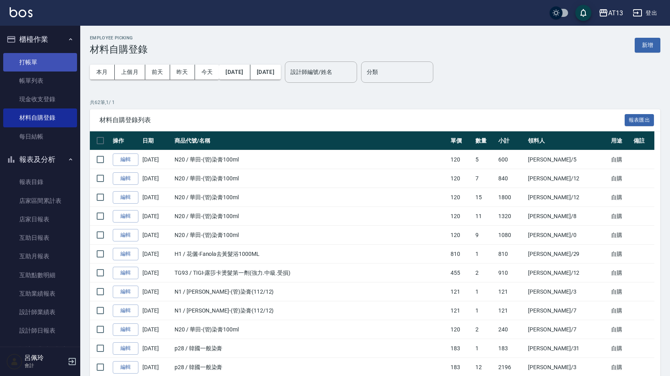
click at [45, 57] on link "打帳單" at bounding box center [40, 62] width 74 height 18
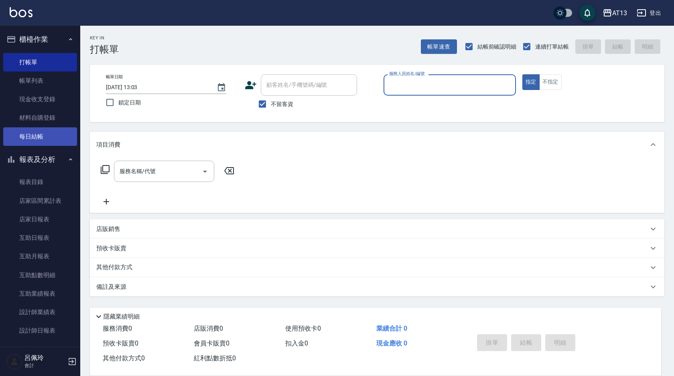
click at [30, 136] on link "每日結帳" at bounding box center [40, 136] width 74 height 18
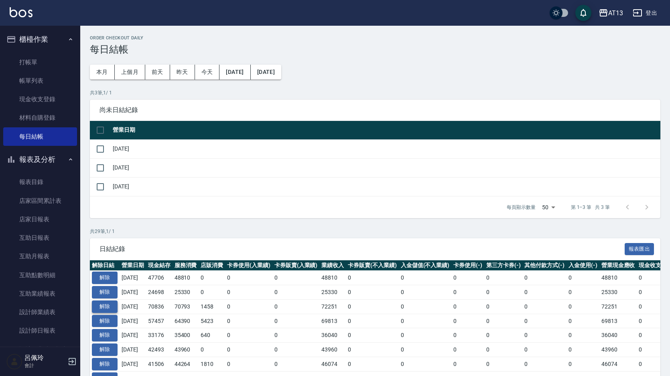
click at [107, 304] on button "解除" at bounding box center [105, 306] width 26 height 12
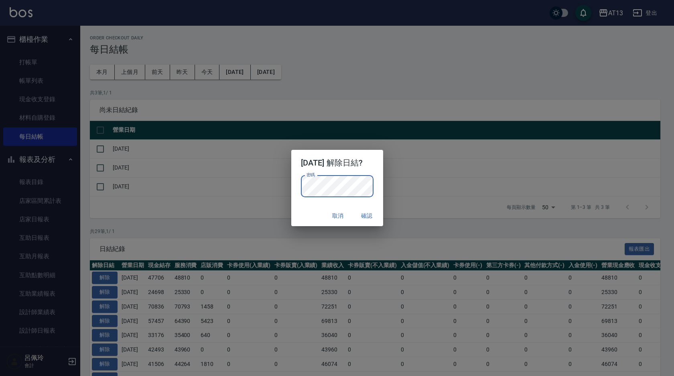
click at [374, 217] on button "確認" at bounding box center [367, 215] width 26 height 15
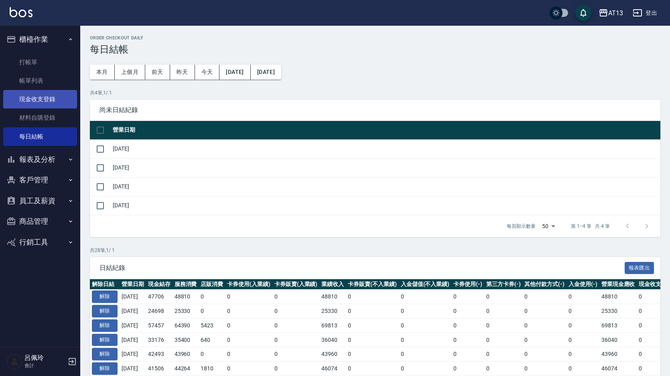
click at [46, 96] on link "現金收支登錄" at bounding box center [40, 99] width 74 height 18
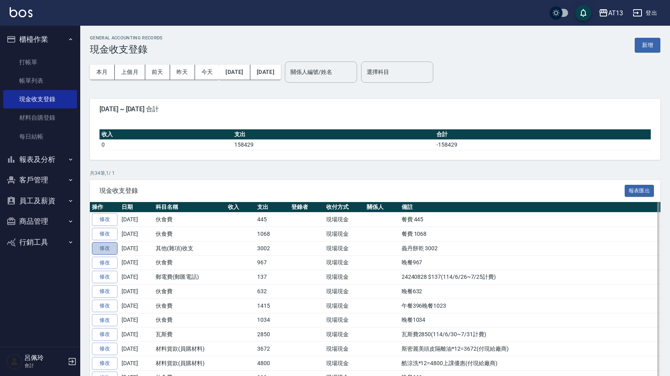
click at [107, 247] on link "修改" at bounding box center [105, 248] width 26 height 12
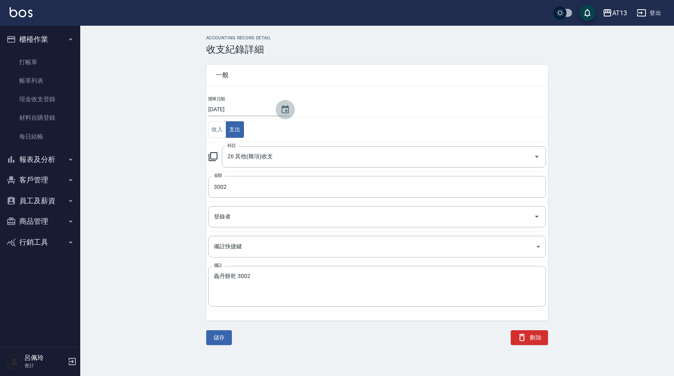
click at [285, 111] on icon "Choose date, selected date is 2025-08-13" at bounding box center [285, 109] width 7 height 8
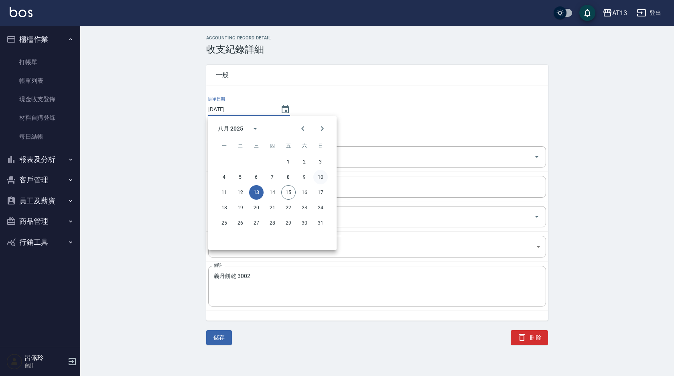
click at [318, 177] on button "10" at bounding box center [320, 177] width 14 height 14
type input "[DATE]"
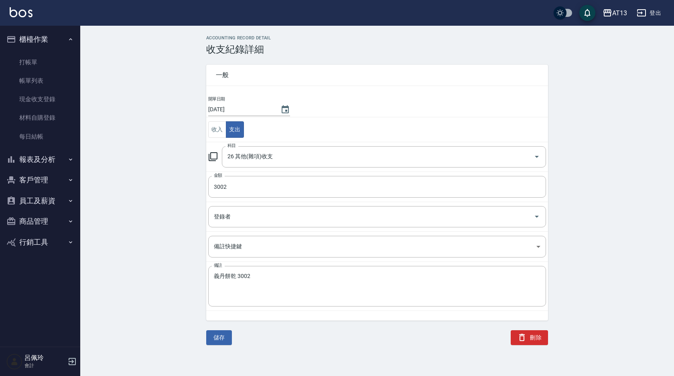
click at [218, 334] on button "儲存" at bounding box center [219, 337] width 26 height 15
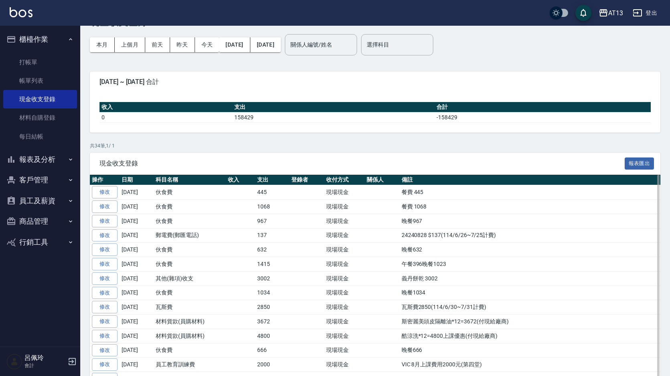
scroll to position [40, 0]
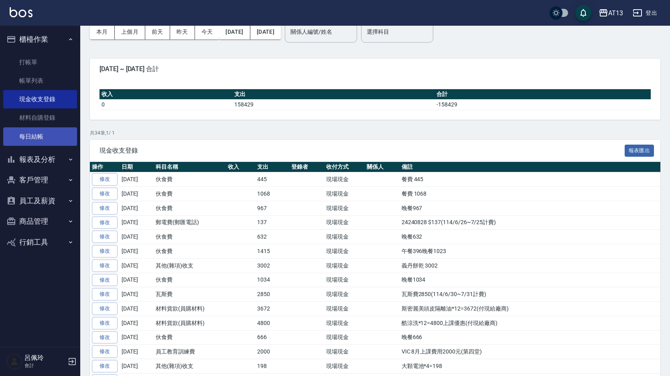
drag, startPoint x: 20, startPoint y: 139, endPoint x: 67, endPoint y: 127, distance: 48.8
click at [20, 139] on link "每日結帳" at bounding box center [40, 136] width 74 height 18
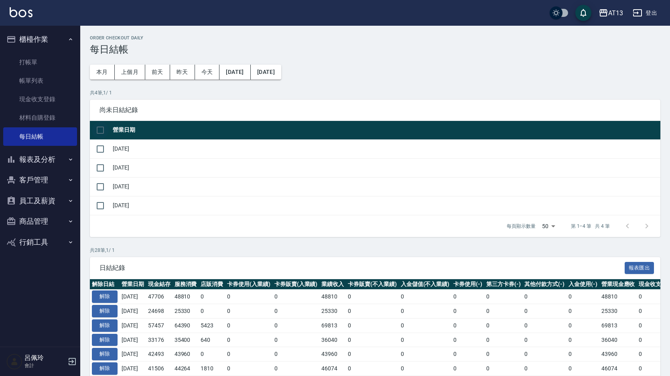
click at [98, 130] on input "checkbox" at bounding box center [100, 130] width 17 height 17
checkbox input "true"
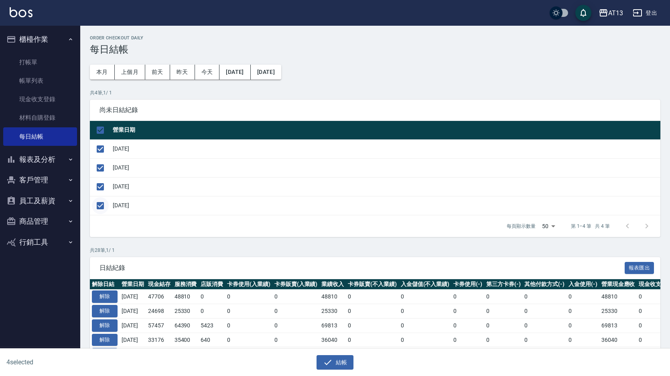
click at [100, 204] on input "checkbox" at bounding box center [100, 205] width 17 height 17
checkbox input "false"
click at [329, 358] on icon "button" at bounding box center [328, 362] width 10 height 10
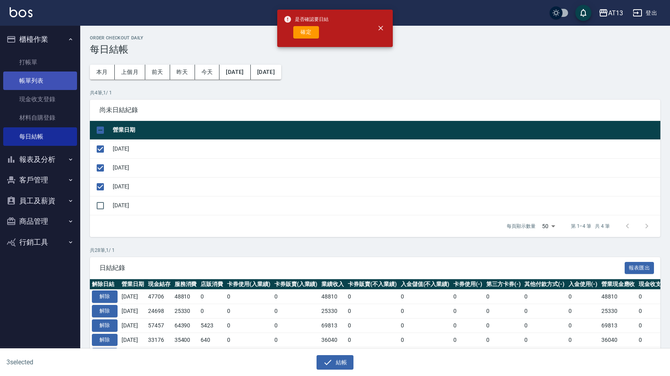
click at [39, 78] on link "帳單列表" at bounding box center [40, 80] width 74 height 18
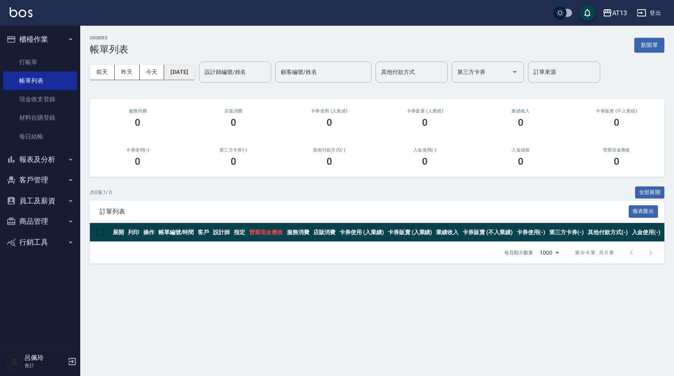
click at [194, 75] on button "[DATE]" at bounding box center [179, 72] width 31 height 15
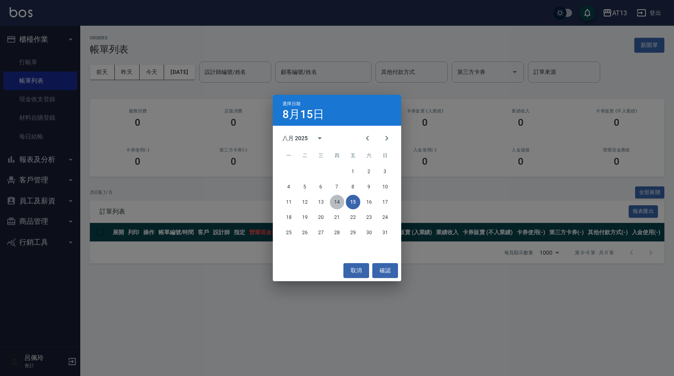
click at [340, 202] on button "14" at bounding box center [337, 202] width 14 height 14
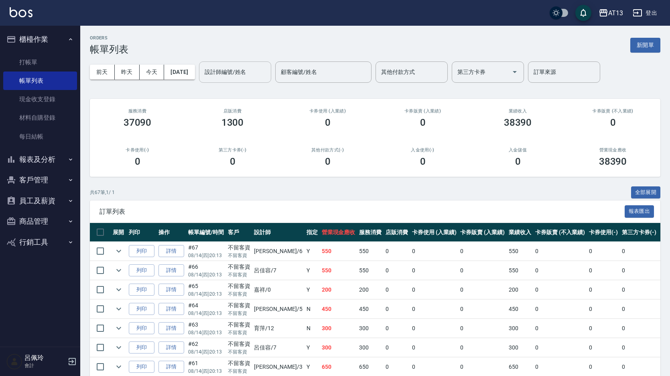
click at [237, 71] on div "設計師編號/姓名 設計師編號/姓名" at bounding box center [235, 71] width 72 height 21
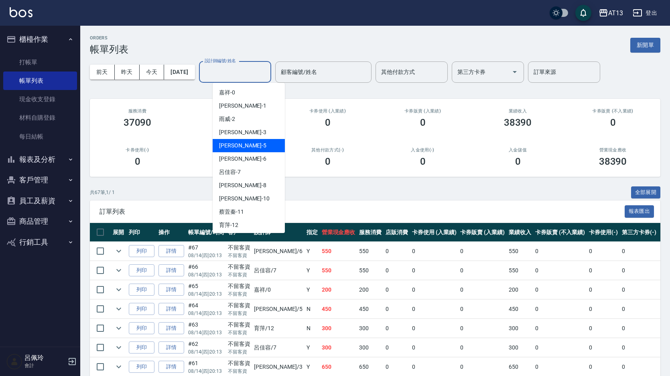
click at [235, 144] on span "陳紓晴 -5" at bounding box center [242, 145] width 47 height 8
type input "陳紓晴-5"
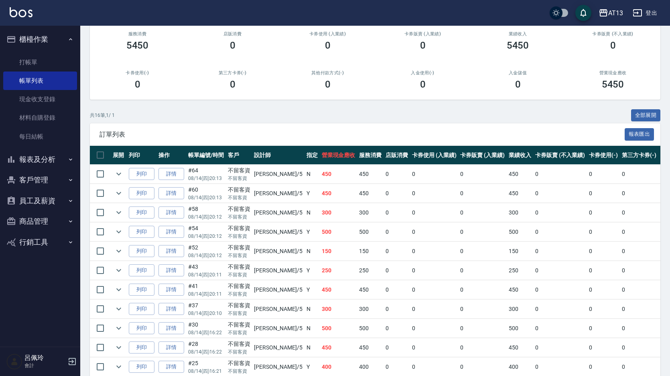
scroll to position [80, 0]
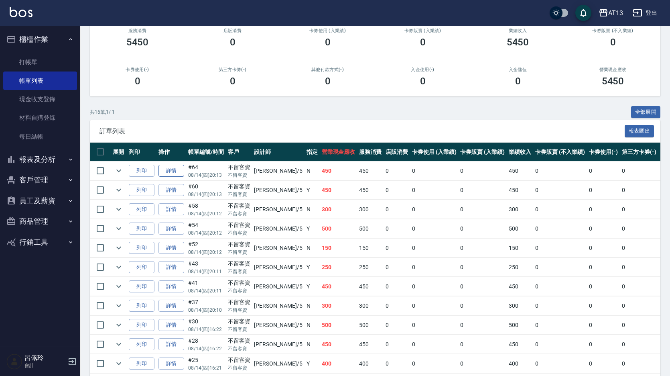
click at [175, 170] on link "詳情" at bounding box center [172, 171] width 26 height 12
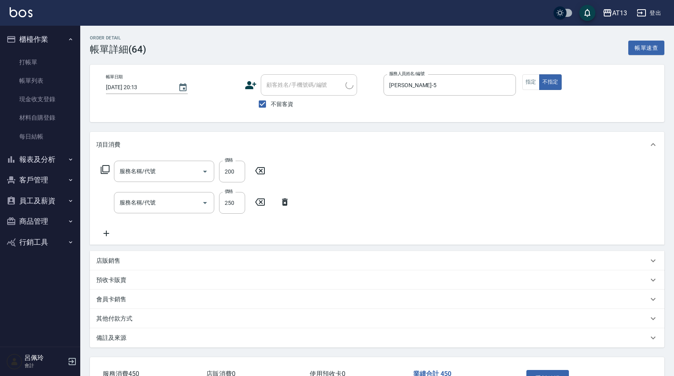
type input "2025/08/14 20:13"
checkbox input "true"
type input "陳紓晴-5"
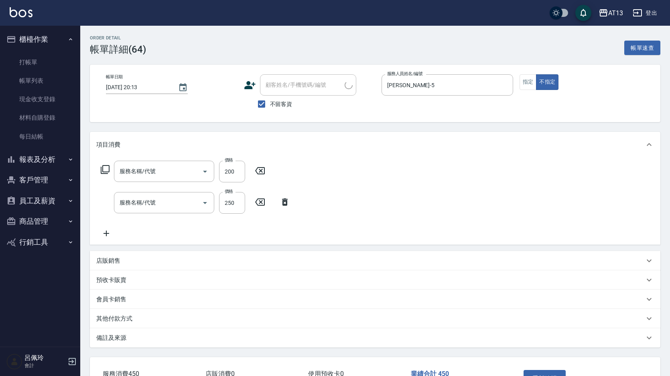
type input "剪髮(401)"
type input "洗髮(201)"
click at [260, 171] on icon at bounding box center [260, 171] width 20 height 10
click at [542, 371] on button "重新結帳" at bounding box center [545, 377] width 43 height 17
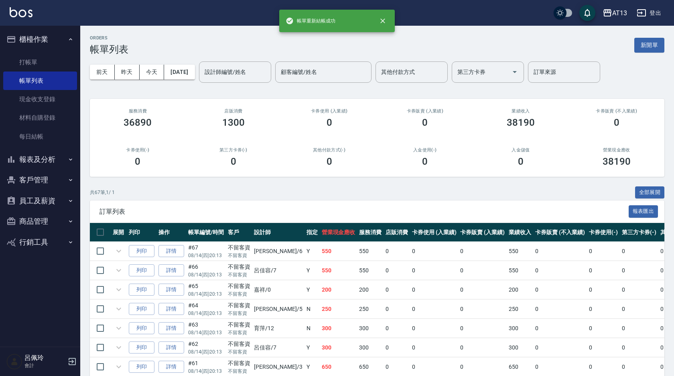
click at [243, 69] on div "設計師編號/姓名 設計師編號/姓名" at bounding box center [235, 71] width 72 height 21
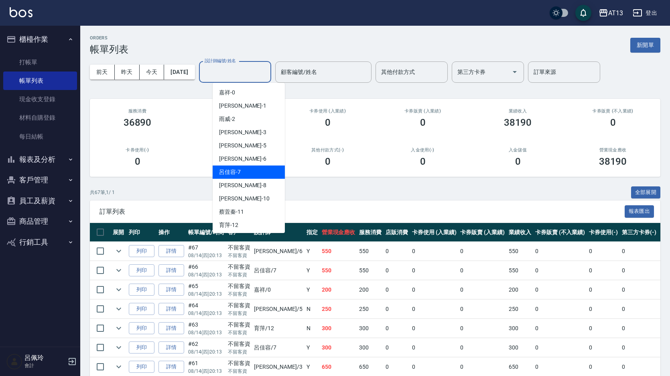
click at [238, 171] on span "呂佳容 -7" at bounding box center [230, 172] width 22 height 8
type input "呂佳容-7"
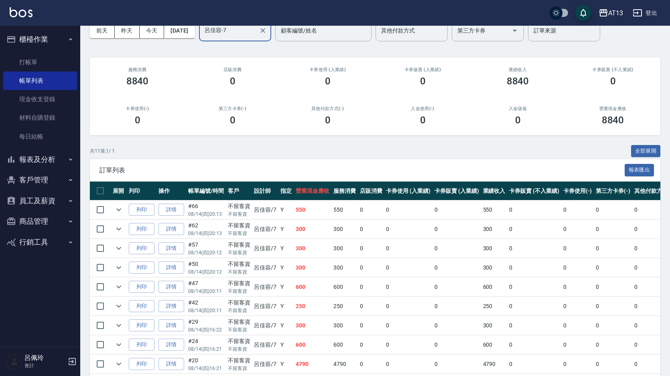
scroll to position [115, 0]
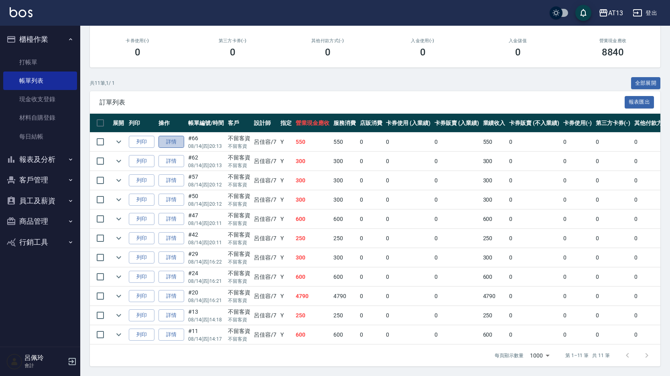
click at [176, 136] on link "詳情" at bounding box center [172, 142] width 26 height 12
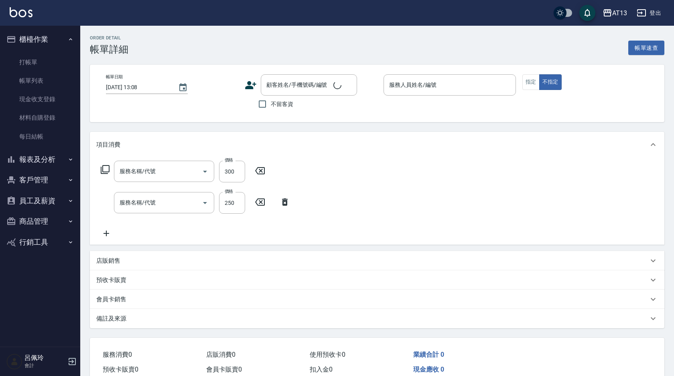
type input "2025/08/14 20:13"
checkbox input "true"
type input "呂佳容-7"
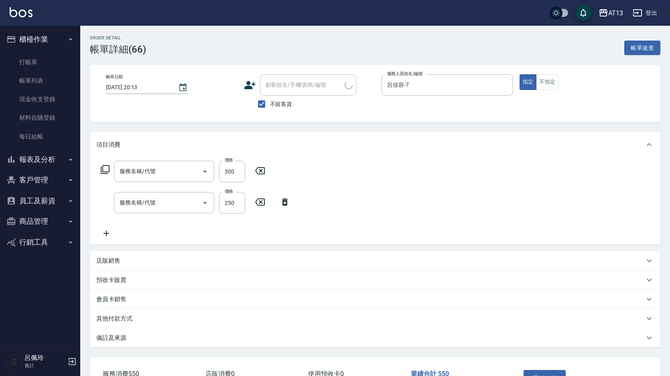
type input "剪髮(401)"
type input "洗髮(201)"
click at [257, 169] on icon at bounding box center [260, 170] width 10 height 7
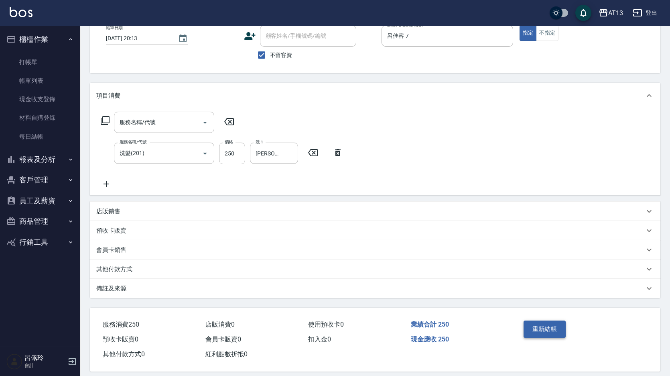
scroll to position [58, 0]
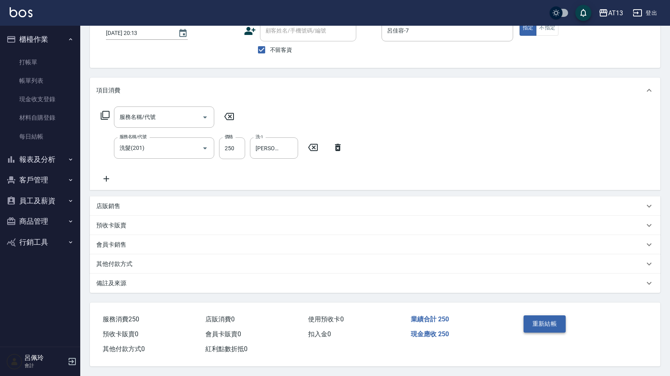
click at [541, 317] on button "重新結帳" at bounding box center [545, 323] width 43 height 17
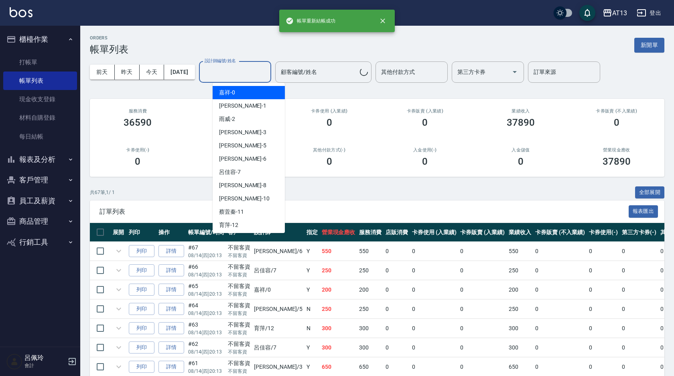
click at [239, 70] on div "設計師編號/姓名 設計師編號/姓名" at bounding box center [235, 71] width 72 height 21
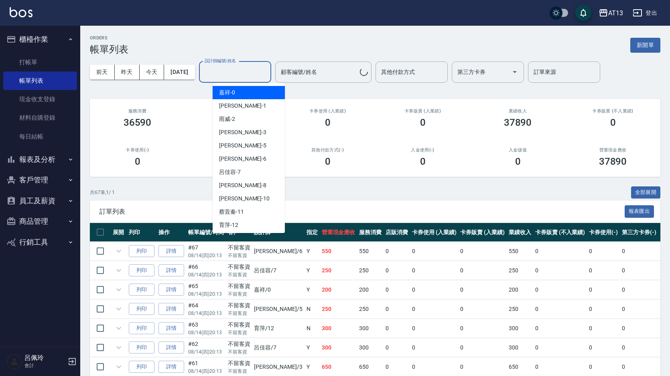
click at [235, 133] on span "[PERSON_NAME] -3" at bounding box center [242, 132] width 47 height 8
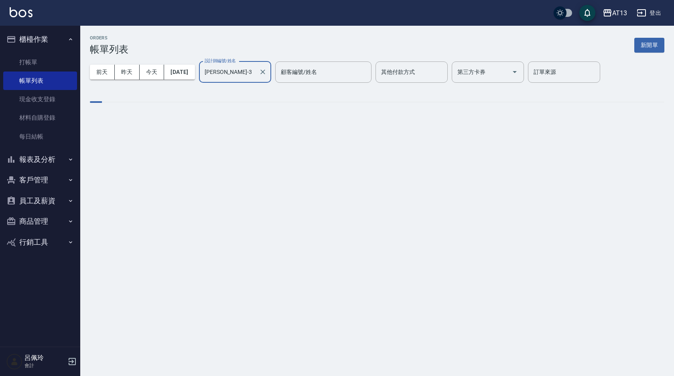
type input "[PERSON_NAME]-3"
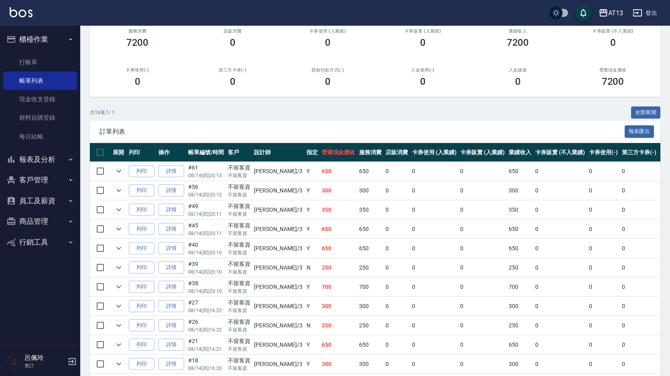
scroll to position [80, 0]
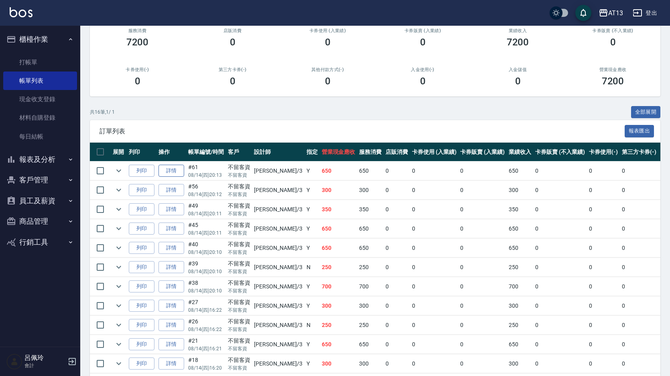
click at [179, 165] on link "詳情" at bounding box center [172, 171] width 26 height 12
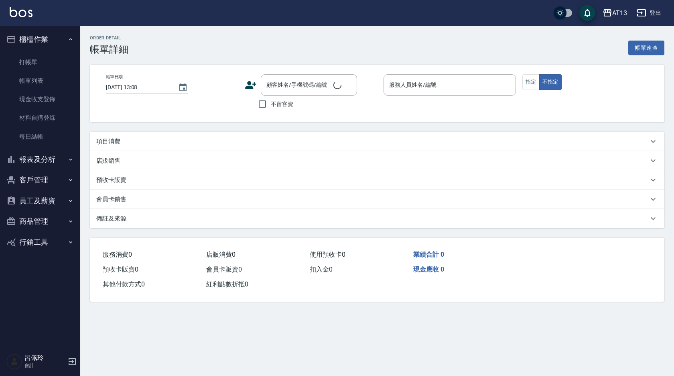
type input "2025/08/14 20:13"
checkbox input "true"
type input "[PERSON_NAME]-3"
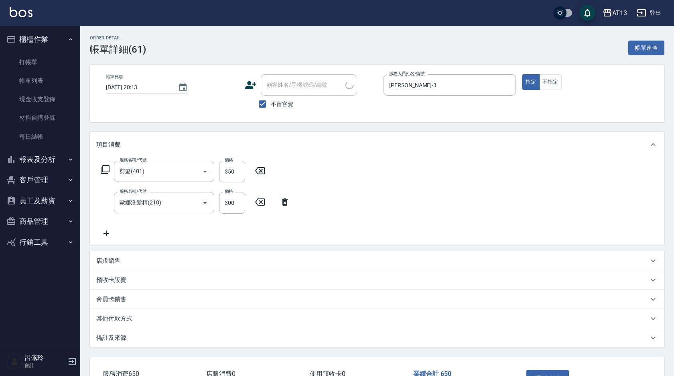
type input "剪髮(401)"
type input "歐娜洗髮精(210)"
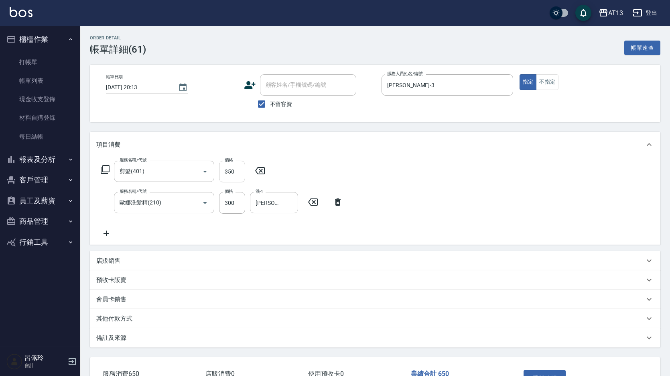
click at [227, 173] on input "350" at bounding box center [232, 172] width 26 height 22
type input "50"
click at [460, 176] on div "服務名稱/代號 剪髮(401) 服務名稱/代號 價格 50 價格 服務名稱/代號 歐娜洗髮精(210) 服務名稱/代號 價格 300 價格 洗-1 吳映蓉-3…" at bounding box center [375, 200] width 571 height 87
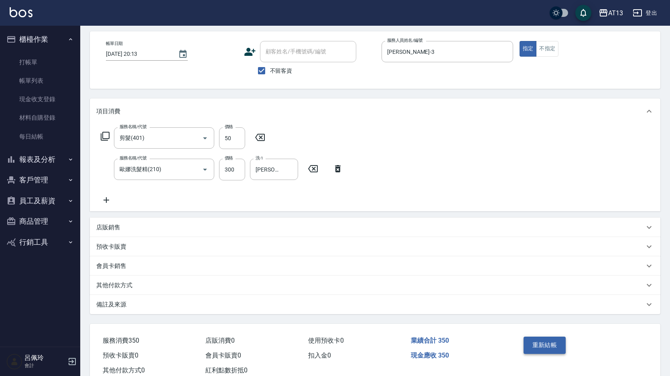
scroll to position [58, 0]
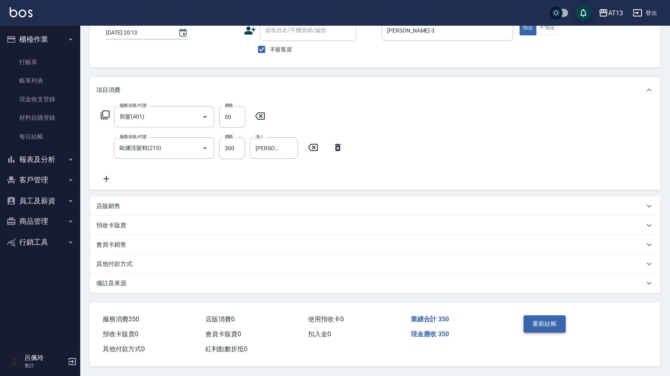
click at [535, 320] on button "重新結帳" at bounding box center [545, 323] width 43 height 17
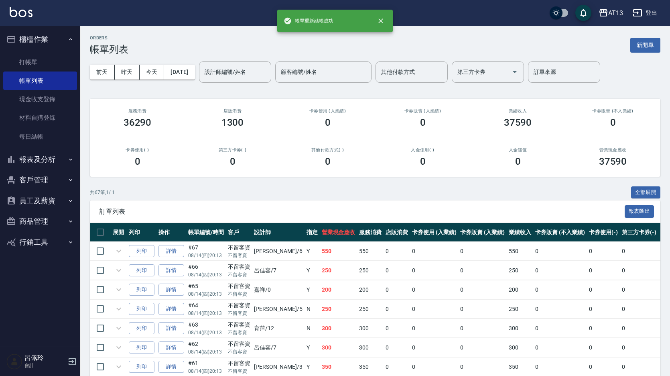
click at [249, 72] on div "設計師編號/姓名 設計師編號/姓名" at bounding box center [235, 71] width 72 height 21
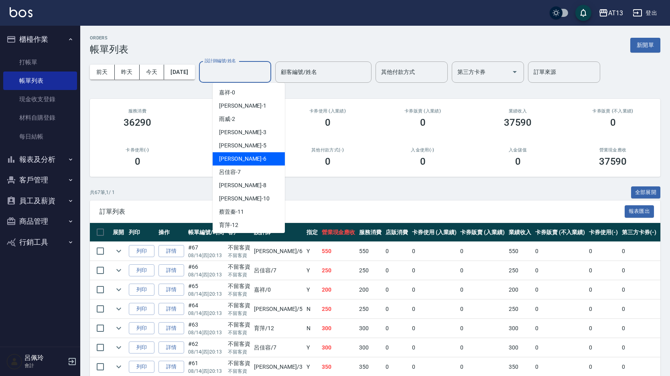
click at [242, 155] on div "亭妤 -6" at bounding box center [249, 158] width 72 height 13
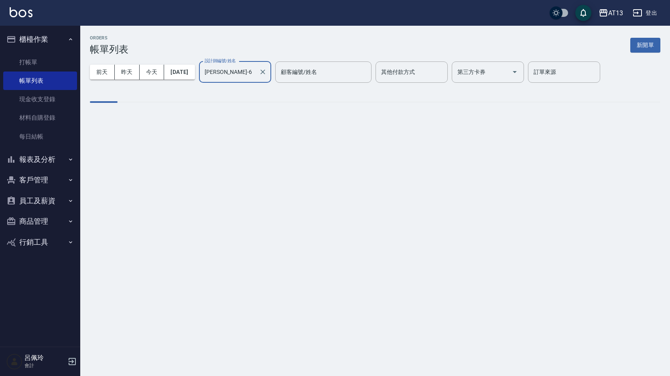
type input "[PERSON_NAME]-6"
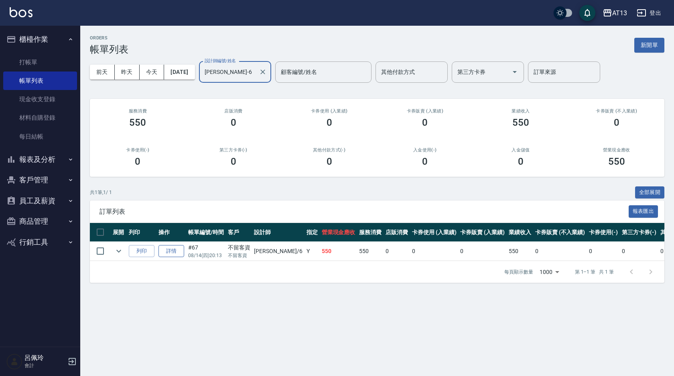
click at [177, 250] on link "詳情" at bounding box center [172, 251] width 26 height 12
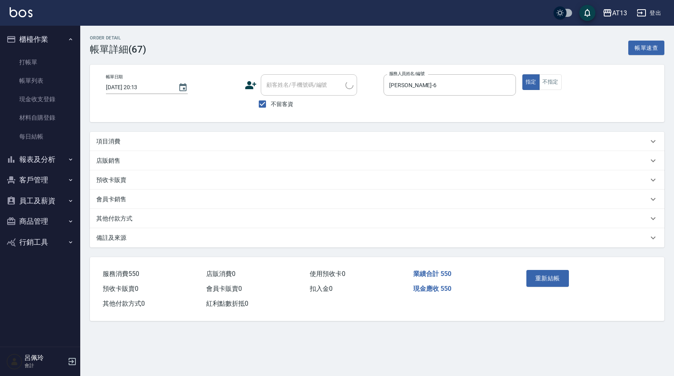
type input "2025/08/14 20:13"
checkbox input "true"
type input "[PERSON_NAME]-6"
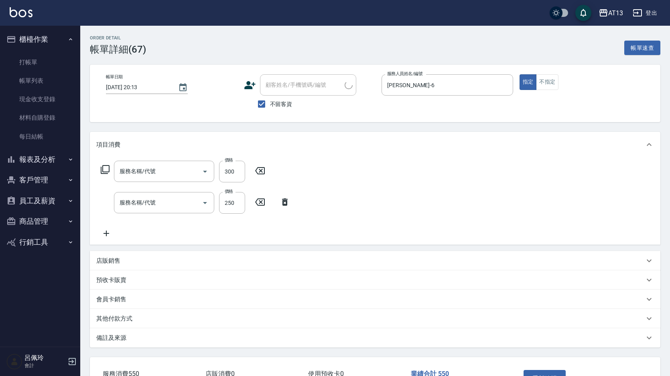
type input "剪髮(401)"
type input "洗髮(201)"
click at [234, 172] on input "300" at bounding box center [232, 172] width 26 height 22
type input "50"
drag, startPoint x: 415, startPoint y: 181, endPoint x: 421, endPoint y: 186, distance: 7.7
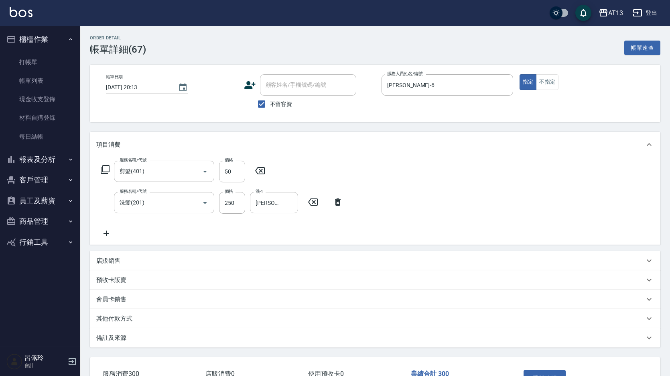
click at [418, 183] on div "服務名稱/代號 剪髮(401) 服務名稱/代號 價格 50 價格 服務名稱/代號 洗髮(201) 服務名稱/代號 價格 250 價格 洗-1 蔡萓秦-11 洗…" at bounding box center [375, 200] width 571 height 87
click at [538, 372] on button "重新結帳" at bounding box center [545, 378] width 43 height 17
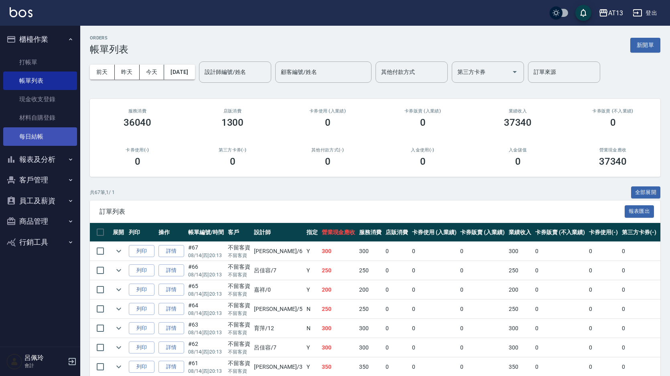
click at [35, 136] on link "每日結帳" at bounding box center [40, 136] width 74 height 18
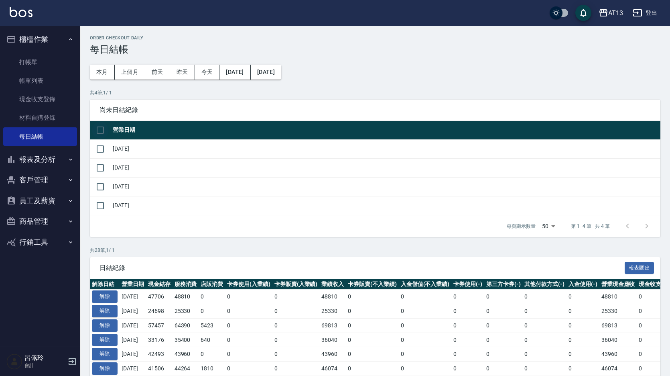
click at [100, 132] on input "checkbox" at bounding box center [100, 130] width 17 height 17
checkbox input "true"
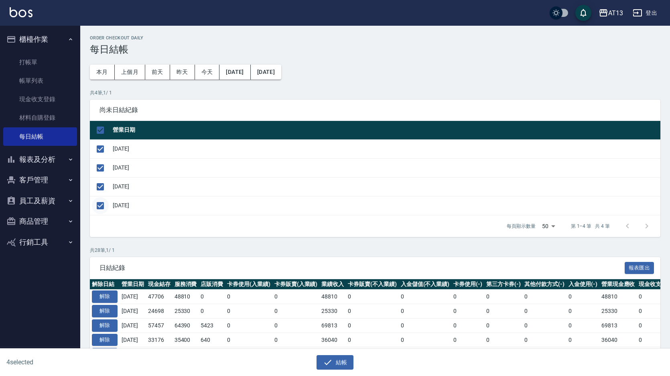
click at [104, 204] on input "checkbox" at bounding box center [100, 205] width 17 height 17
checkbox input "false"
click at [338, 360] on button "結帳" at bounding box center [335, 362] width 37 height 15
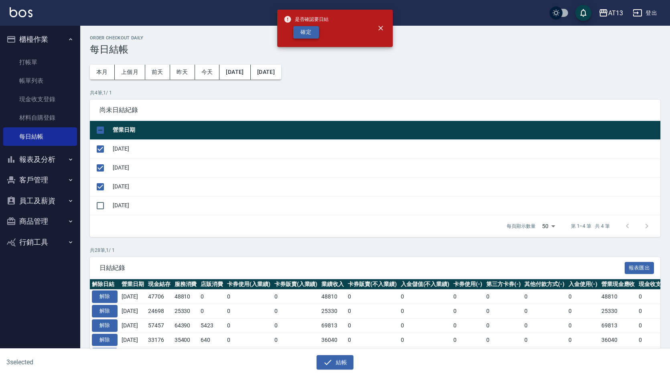
click at [304, 32] on button "確定" at bounding box center [306, 32] width 26 height 12
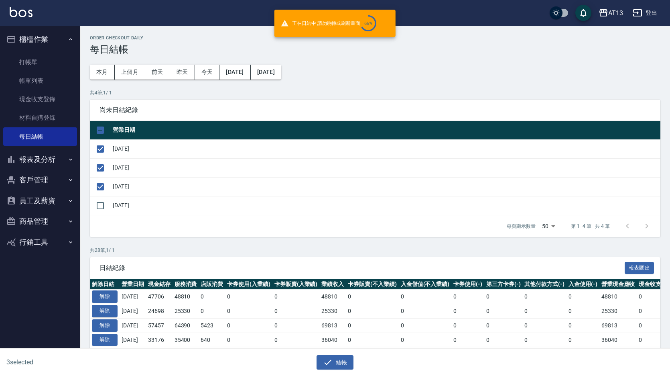
checkbox input "false"
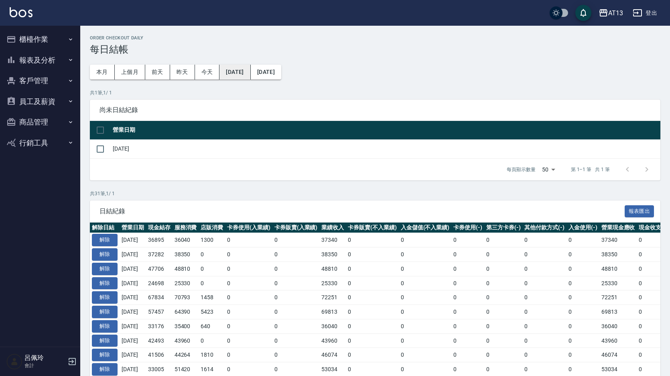
click at [248, 71] on button "[DATE]" at bounding box center [235, 72] width 31 height 15
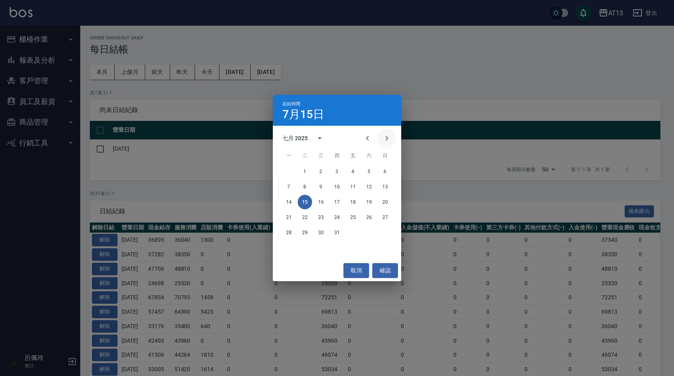
click at [384, 140] on icon "Next month" at bounding box center [387, 138] width 10 height 10
click at [384, 189] on button "10" at bounding box center [385, 186] width 14 height 14
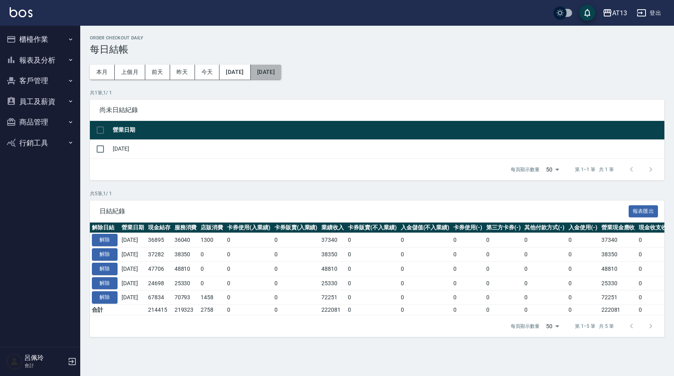
click at [281, 67] on button "[DATE]" at bounding box center [266, 72] width 31 height 15
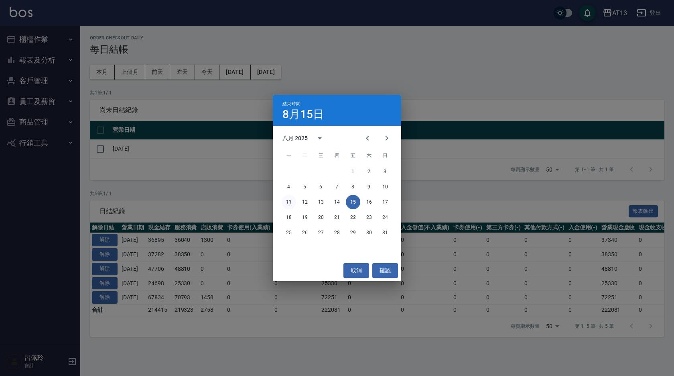
click at [288, 198] on button "11" at bounding box center [289, 202] width 14 height 14
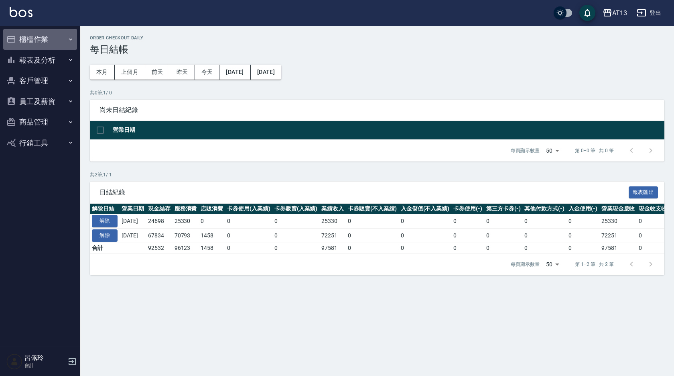
click at [35, 34] on button "櫃檯作業" at bounding box center [40, 39] width 74 height 21
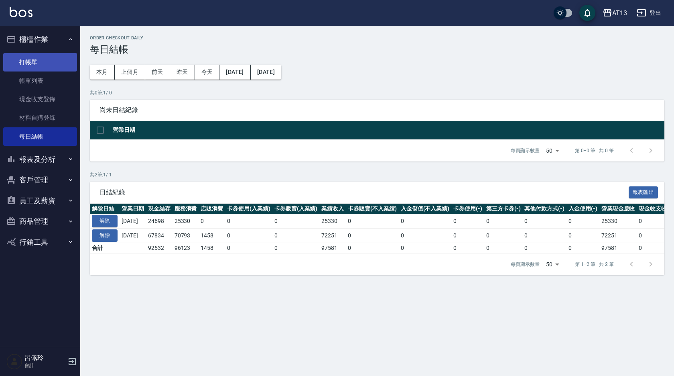
click at [38, 65] on link "打帳單" at bounding box center [40, 62] width 74 height 18
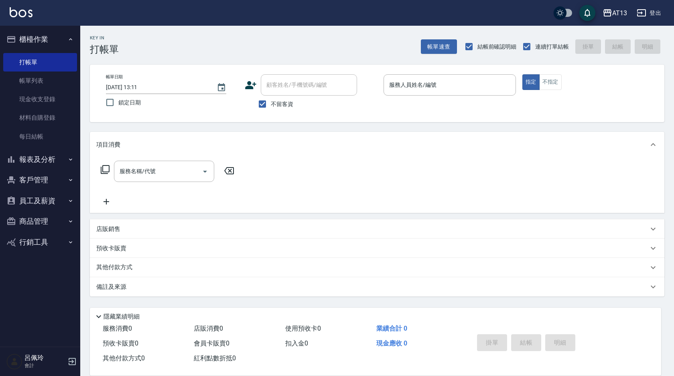
click at [437, 167] on div "服務名稱/代號 服務名稱/代號" at bounding box center [377, 184] width 575 height 55
click at [433, 74] on div "帳單日期 [DATE] 13:11 鎖定日期 顧客姓名/手機號碼/編號 顧客姓名/手機號碼/編號 不留客資 服務人員姓名/編號 服務人員姓名/編號 指定 不指定" at bounding box center [377, 93] width 575 height 57
click at [425, 87] on input "服務人員姓名/編號" at bounding box center [449, 85] width 125 height 14
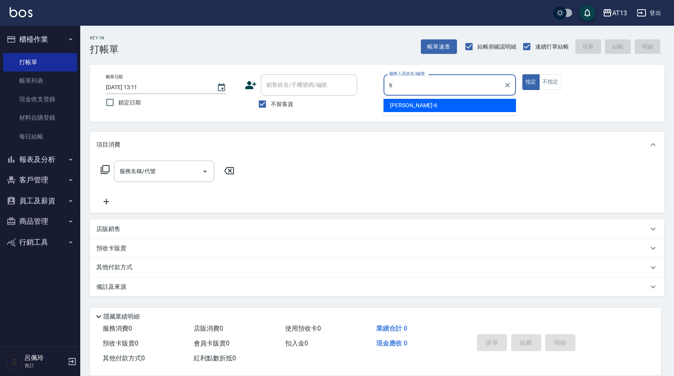
click at [412, 99] on ul "亭妤 -6" at bounding box center [450, 106] width 132 height 20
click at [407, 109] on div "亭妤 -6" at bounding box center [450, 105] width 132 height 13
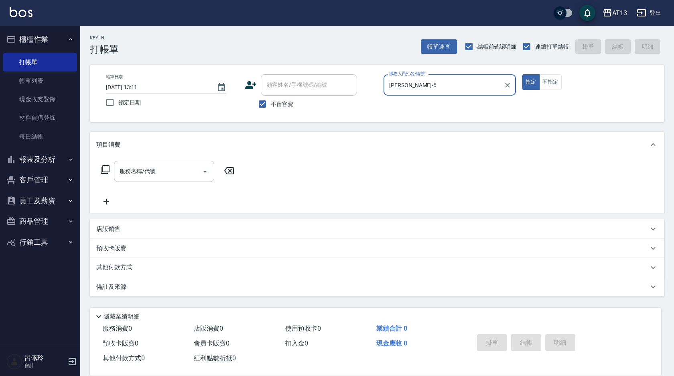
type input "[PERSON_NAME]-6"
click at [408, 105] on div "帳單日期 [DATE] 13:11 鎖定日期 顧客姓名/手機號碼/編號 顧客姓名/手機號碼/編號 不留客資 服務人員姓名/編號 [PERSON_NAME]-6…" at bounding box center [378, 93] width 556 height 38
click at [139, 170] on div "服務名稱/代號 服務名稱/代號" at bounding box center [164, 171] width 100 height 21
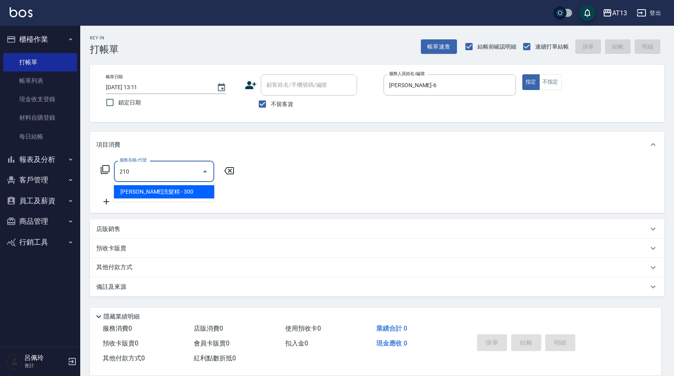
type input "歐娜洗髮精(210)"
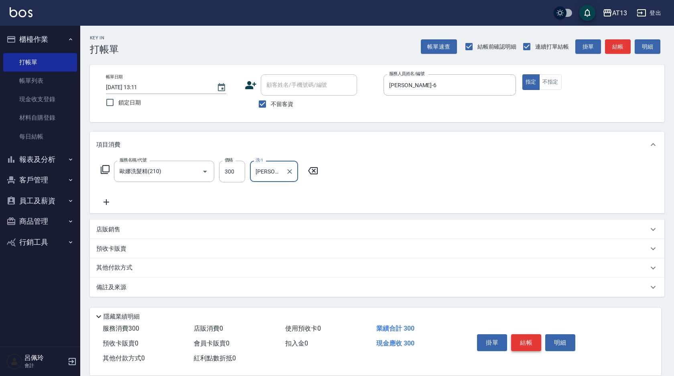
type input "[PERSON_NAME]-23"
click at [527, 335] on button "結帳" at bounding box center [526, 342] width 30 height 17
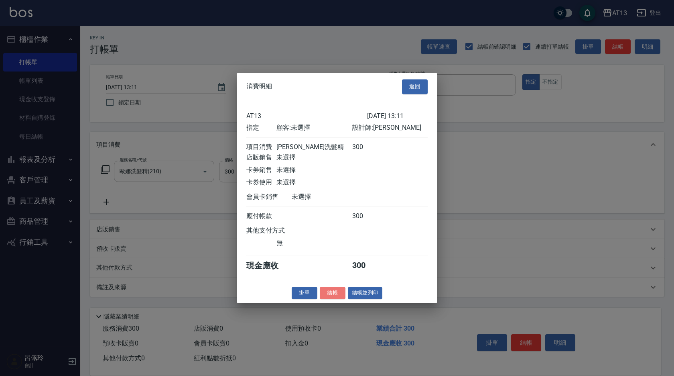
drag, startPoint x: 335, startPoint y: 304, endPoint x: 328, endPoint y: 306, distance: 7.2
click at [334, 299] on button "結帳" at bounding box center [333, 293] width 26 height 12
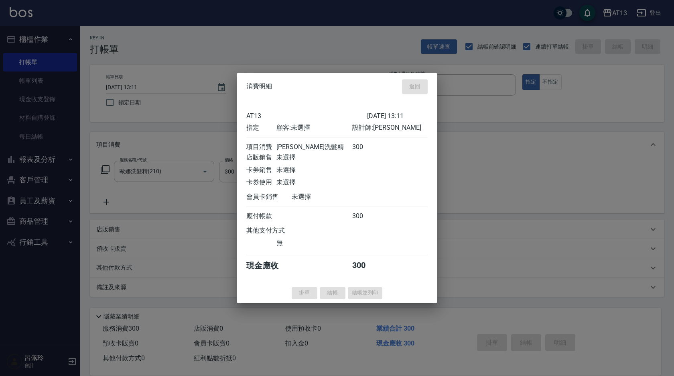
type input "[DATE] 14:03"
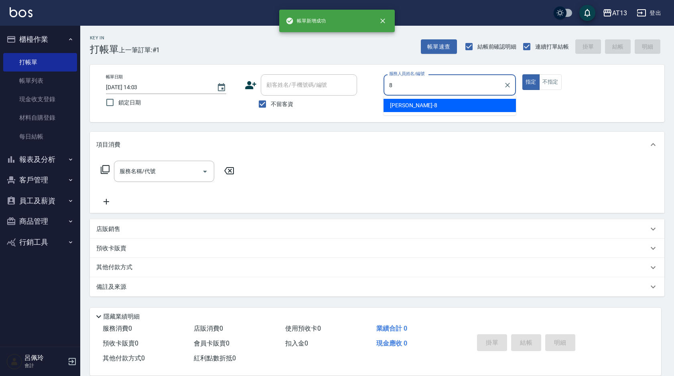
click at [464, 110] on div "[PERSON_NAME] -8" at bounding box center [450, 105] width 132 height 13
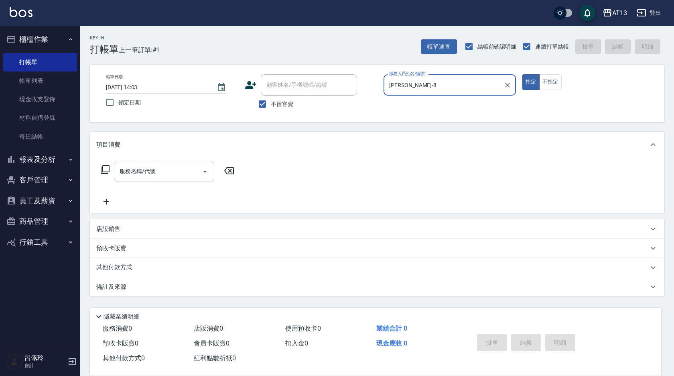
type input "[PERSON_NAME]-8"
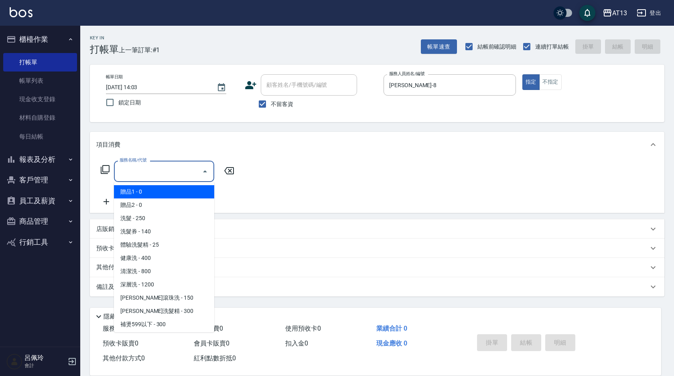
click at [130, 178] on input "服務名稱/代號" at bounding box center [158, 171] width 81 height 14
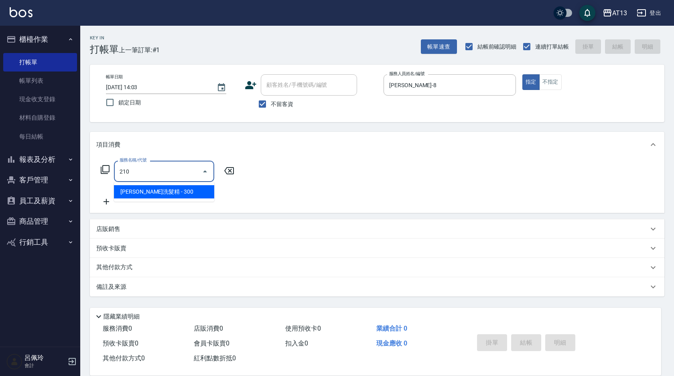
type input "歐娜洗髮精(210)"
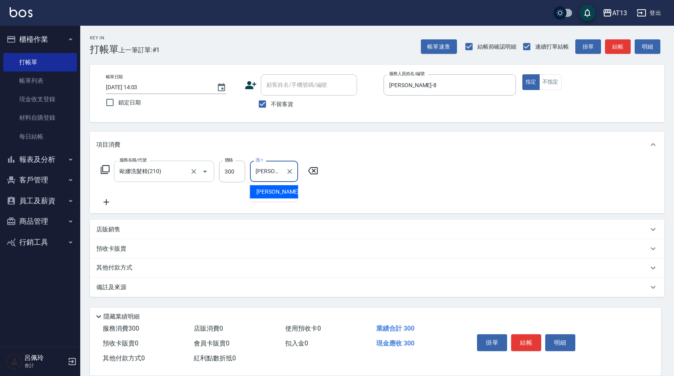
type input "[PERSON_NAME]妡-30"
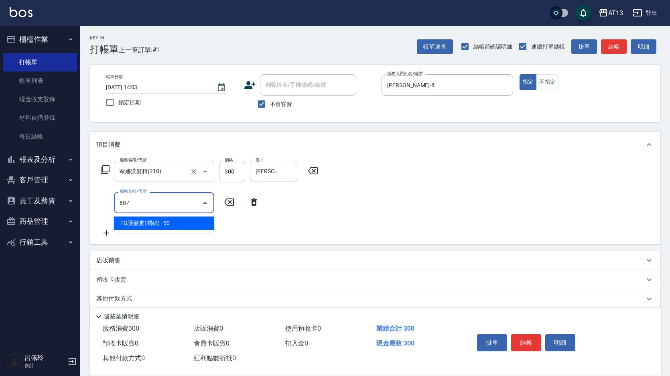
type input "TG護髮素(潤絲)(807)"
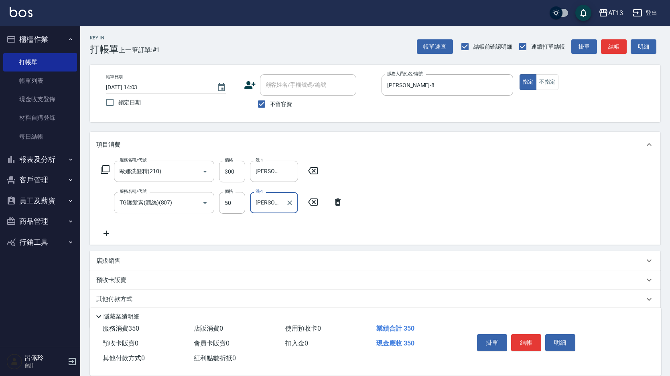
type input "[PERSON_NAME]妡-30"
drag, startPoint x: 478, startPoint y: 228, endPoint x: 575, endPoint y: 332, distance: 141.4
click at [489, 235] on div "服務名稱/代號 [PERSON_NAME]洗髮精(210) 服務名稱/代號 價格 300 價格 洗-1 [PERSON_NAME]妡-30 洗-1 服務名稱/…" at bounding box center [375, 200] width 571 height 87
click at [525, 344] on button "結帳" at bounding box center [526, 342] width 30 height 17
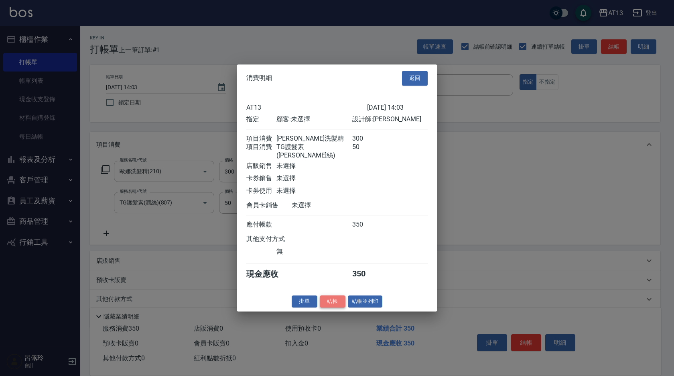
click at [345, 306] on button "結帳" at bounding box center [333, 301] width 26 height 12
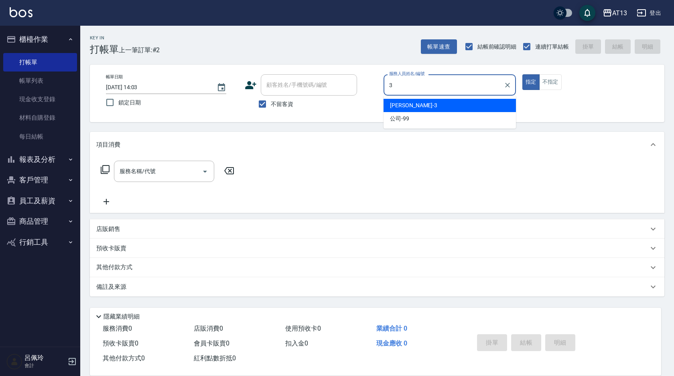
click at [446, 102] on div "[PERSON_NAME] -3" at bounding box center [450, 105] width 132 height 13
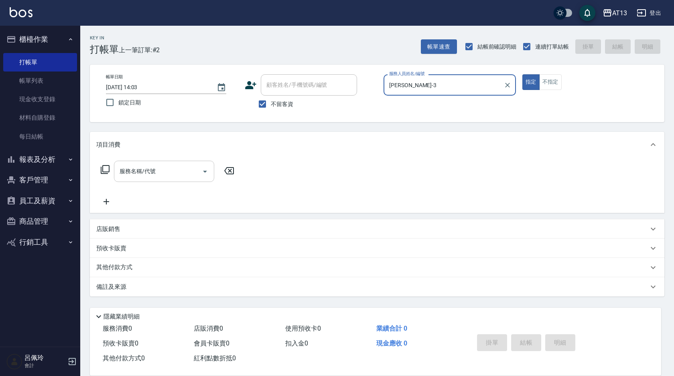
type input "[PERSON_NAME]-3"
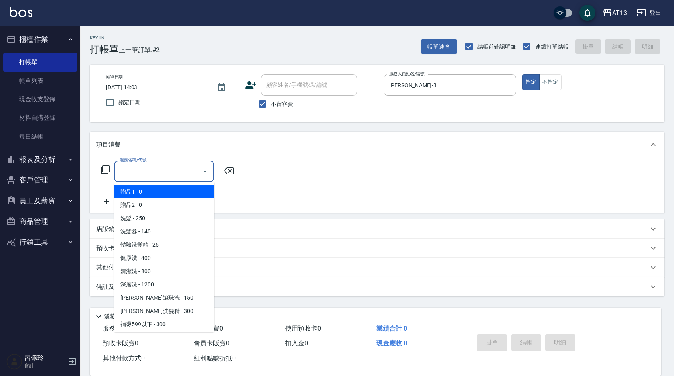
click at [189, 177] on input "服務名稱/代號" at bounding box center [158, 171] width 81 height 14
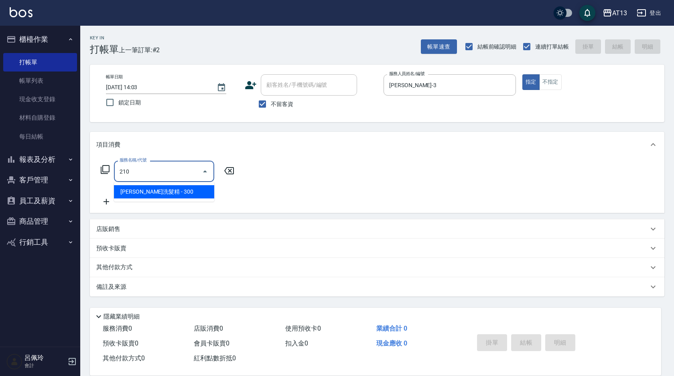
type input "歐娜洗髮精(210)"
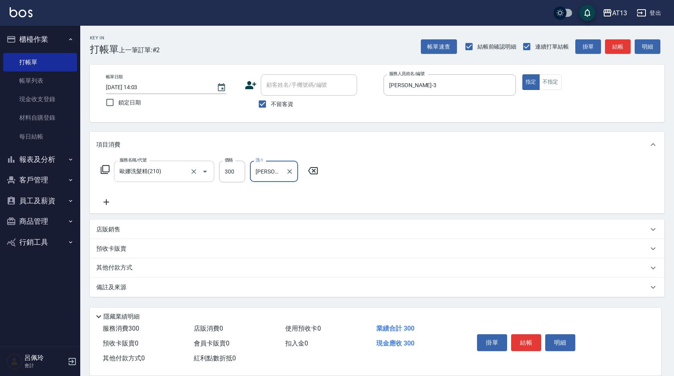
type input "[PERSON_NAME]-31"
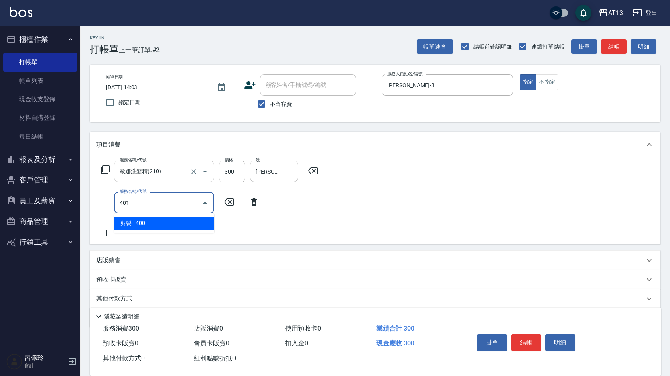
type input "剪髮(401)"
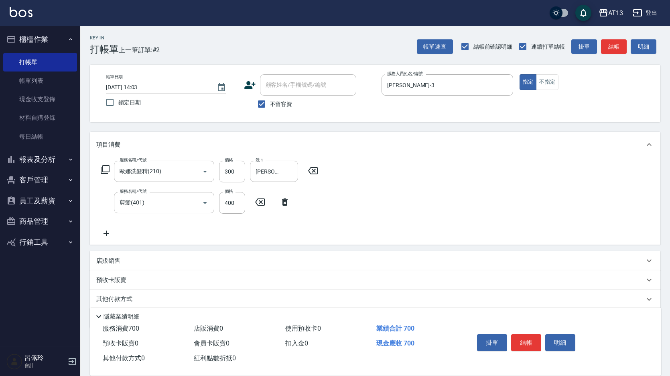
drag, startPoint x: 492, startPoint y: 229, endPoint x: 516, endPoint y: 258, distance: 37.9
click at [493, 230] on div "服務名稱/代號 [PERSON_NAME]洗髮精(210) 服務名稱/代號 價格 300 價格 洗-1 [PERSON_NAME]-31 洗-1 服務名稱/代…" at bounding box center [375, 200] width 571 height 87
click at [530, 342] on button "結帳" at bounding box center [526, 342] width 30 height 17
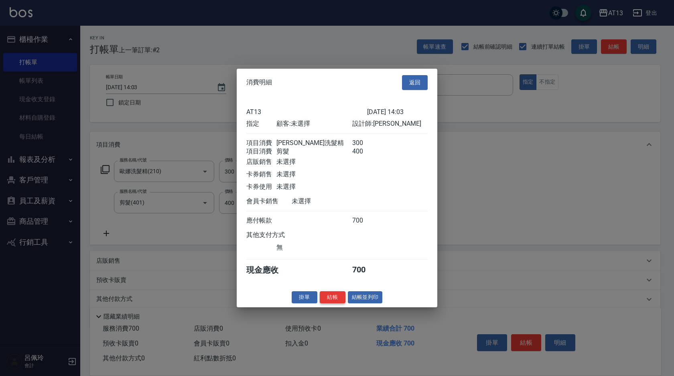
click at [335, 299] on button "結帳" at bounding box center [333, 297] width 26 height 12
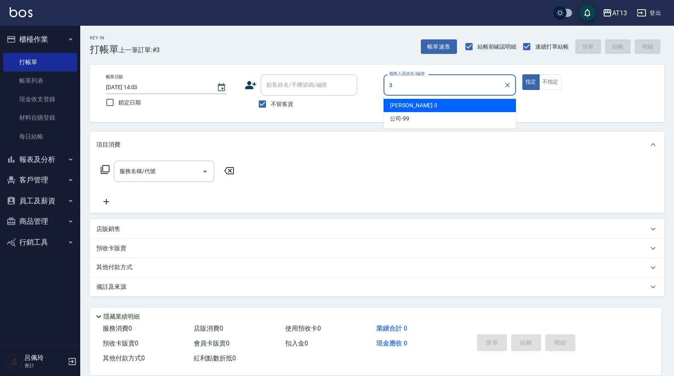
drag, startPoint x: 475, startPoint y: 108, endPoint x: 463, endPoint y: 103, distance: 13.0
click at [476, 108] on div "[PERSON_NAME] -3" at bounding box center [450, 105] width 132 height 13
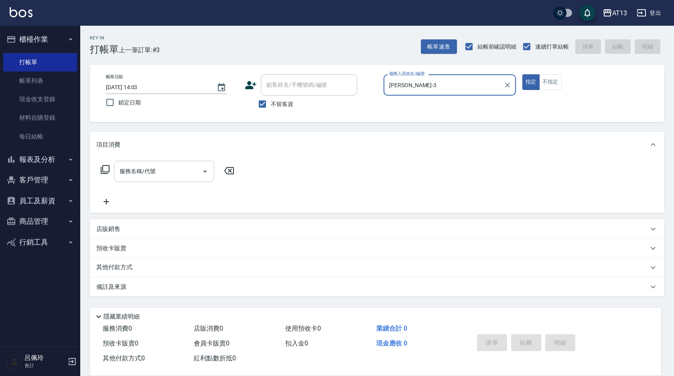
type input "[PERSON_NAME]-3"
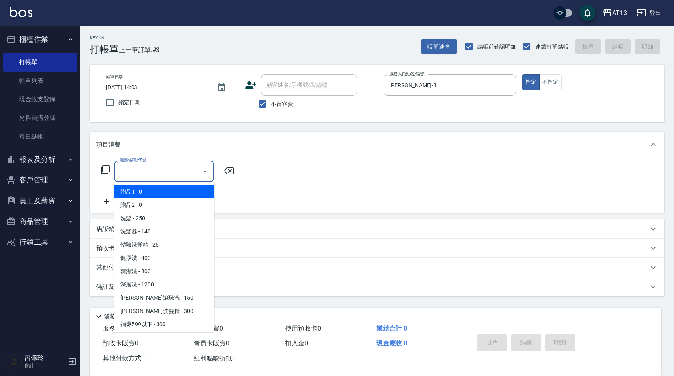
click at [144, 172] on input "服務名稱/代號" at bounding box center [158, 171] width 81 height 14
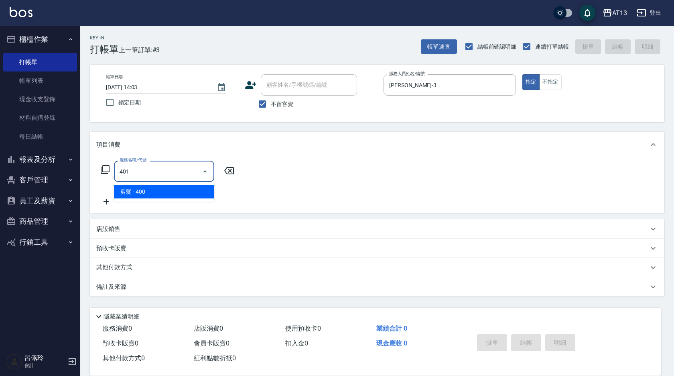
type input "剪髮(401)"
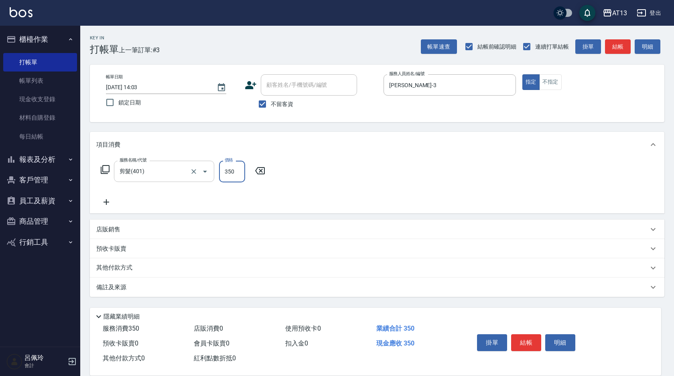
type input "350"
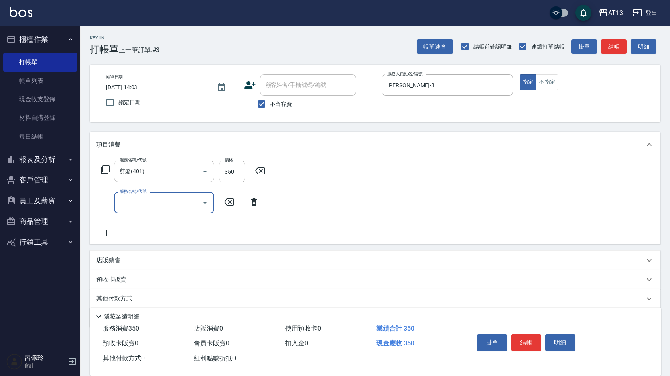
click at [394, 225] on div "服務名稱/代號 剪髮(401) 服務名稱/代號 價格 350 價格 服務名稱/代號 服務名稱/代號" at bounding box center [375, 200] width 571 height 87
click at [529, 338] on button "結帳" at bounding box center [526, 342] width 30 height 17
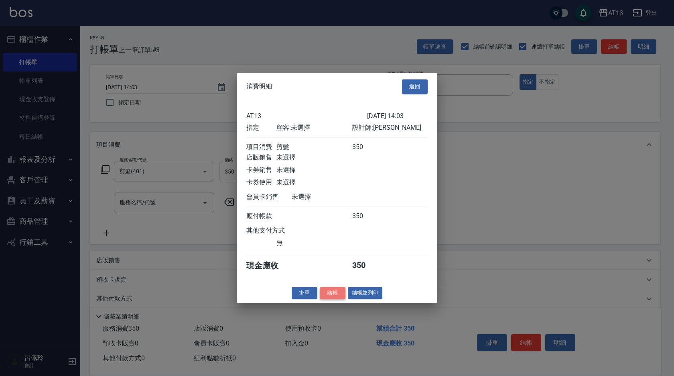
click at [331, 295] on button "結帳" at bounding box center [333, 293] width 26 height 12
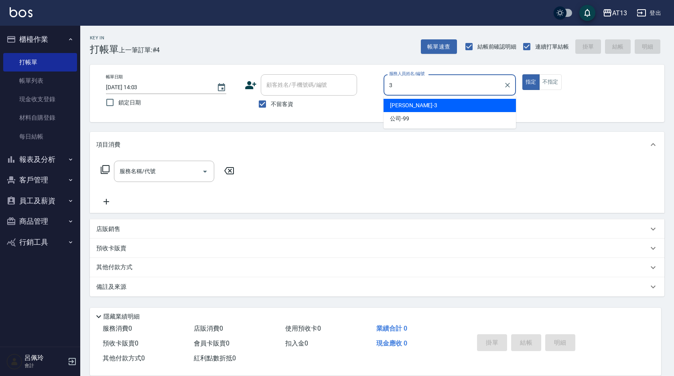
click at [401, 108] on span "[PERSON_NAME] -3" at bounding box center [413, 105] width 47 height 8
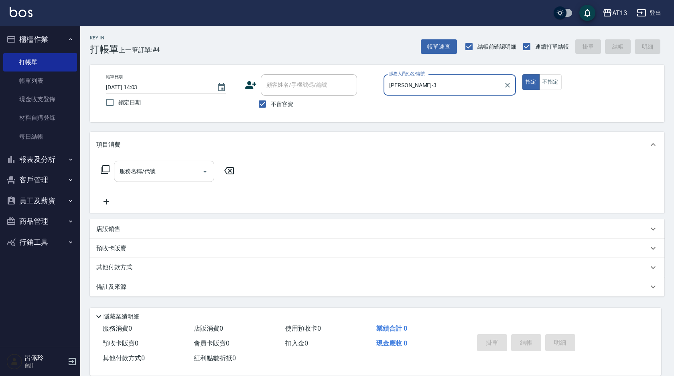
type input "[PERSON_NAME]-3"
click at [149, 168] on div "服務名稱/代號 服務名稱/代號" at bounding box center [164, 171] width 100 height 21
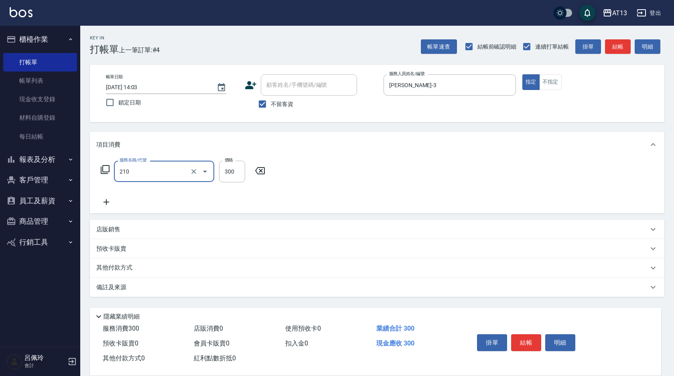
type input "歐娜洗髮精(210)"
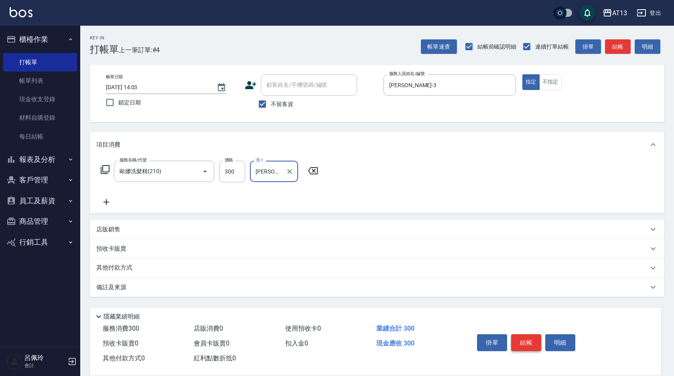
type input "[PERSON_NAME]-33"
click at [530, 334] on button "結帳" at bounding box center [526, 342] width 30 height 17
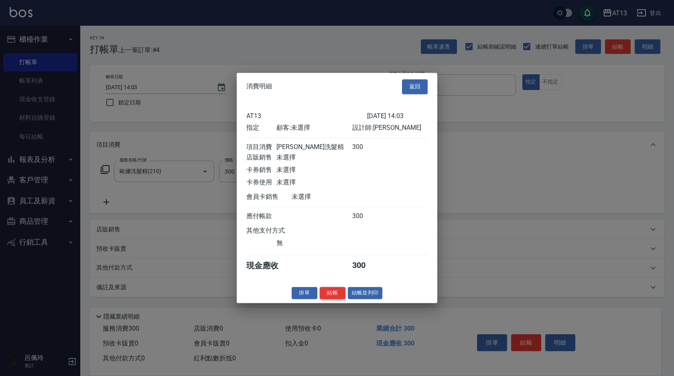
click at [331, 297] on button "結帳" at bounding box center [333, 293] width 26 height 12
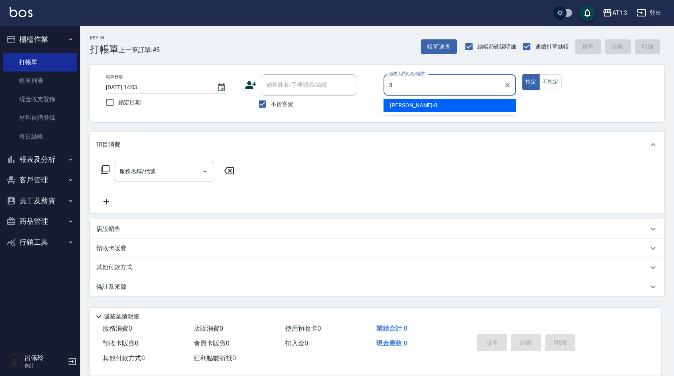
click at [405, 100] on div "[PERSON_NAME] -8" at bounding box center [450, 105] width 132 height 13
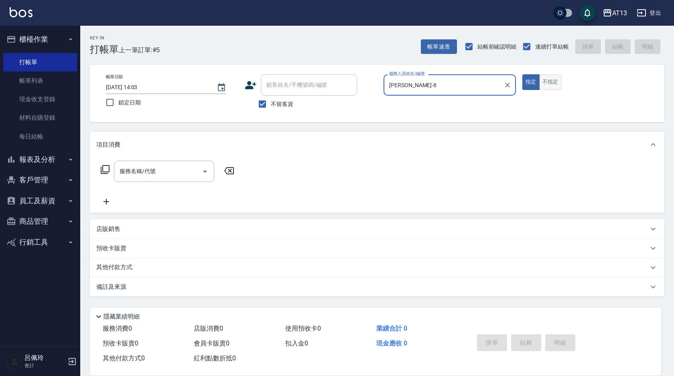
type input "[PERSON_NAME]-8"
click at [556, 77] on button "不指定" at bounding box center [550, 82] width 22 height 16
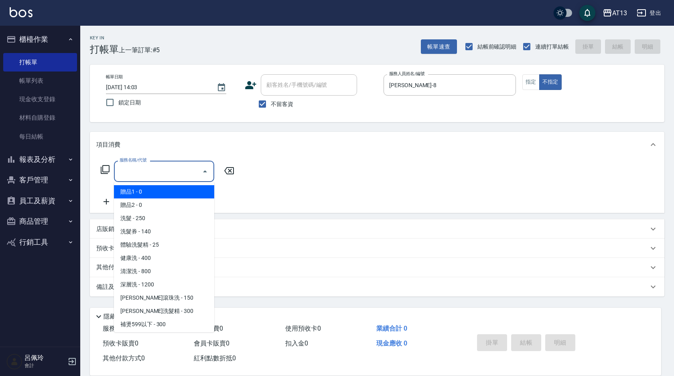
drag, startPoint x: 170, startPoint y: 173, endPoint x: 169, endPoint y: 181, distance: 8.1
click at [169, 173] on input "服務名稱/代號" at bounding box center [158, 171] width 81 height 14
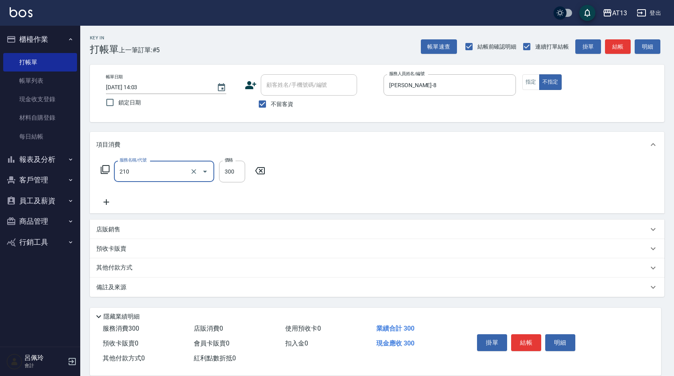
type input "歐娜洗髮精(210)"
type input "[PERSON_NAME]-28"
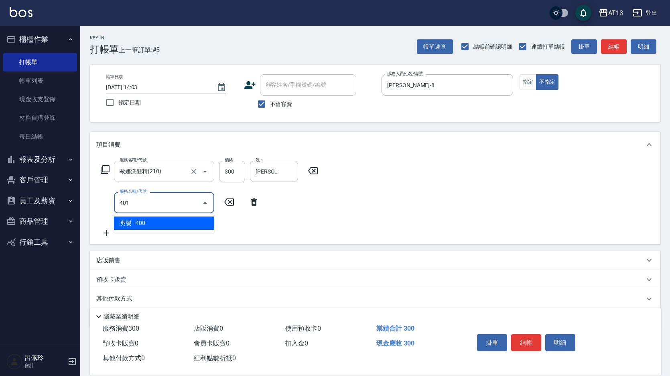
type input "剪髮(401)"
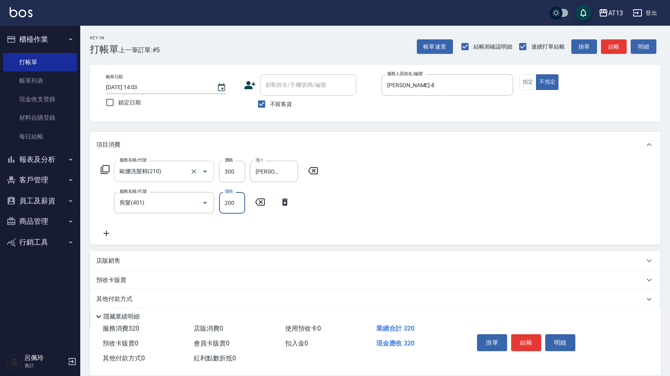
type input "200"
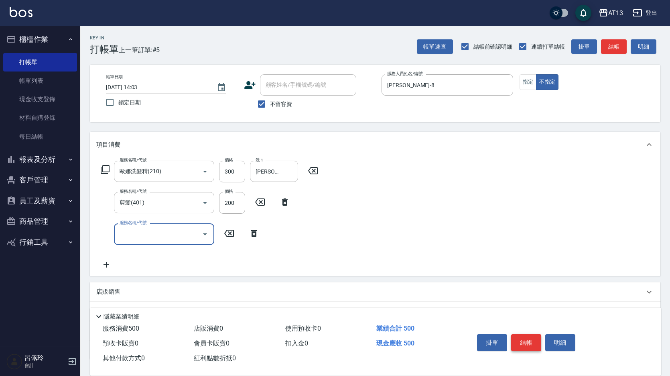
click at [530, 343] on button "結帳" at bounding box center [526, 342] width 30 height 17
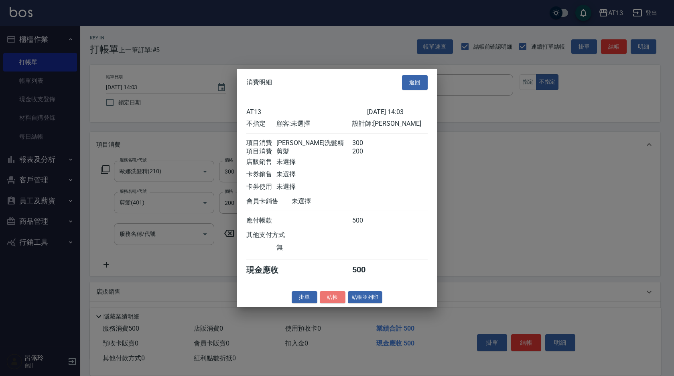
click at [326, 303] on button "結帳" at bounding box center [333, 297] width 26 height 12
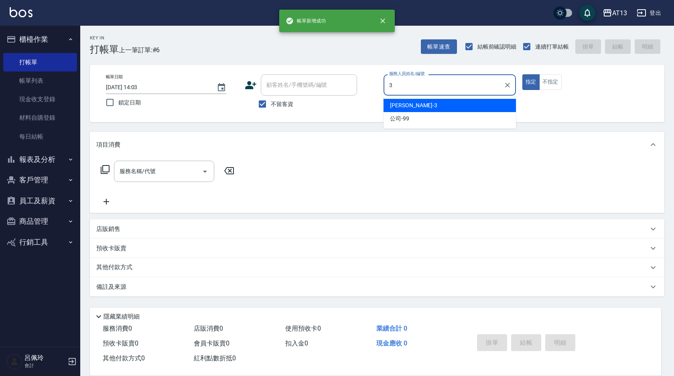
click at [391, 107] on span "[PERSON_NAME] -3" at bounding box center [413, 105] width 47 height 8
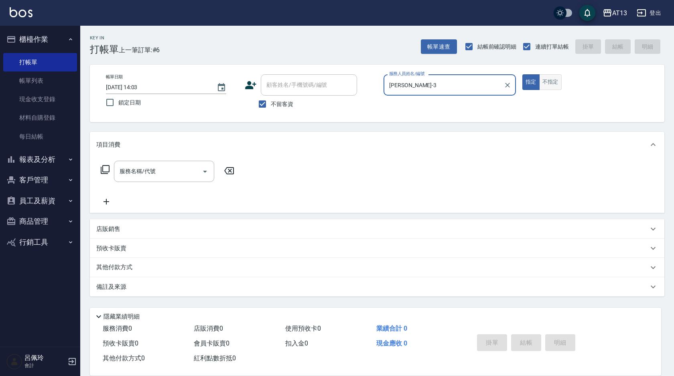
type input "[PERSON_NAME]-3"
click at [561, 82] on button "不指定" at bounding box center [550, 82] width 22 height 16
click at [125, 179] on div "服務名稱/代號" at bounding box center [164, 171] width 100 height 21
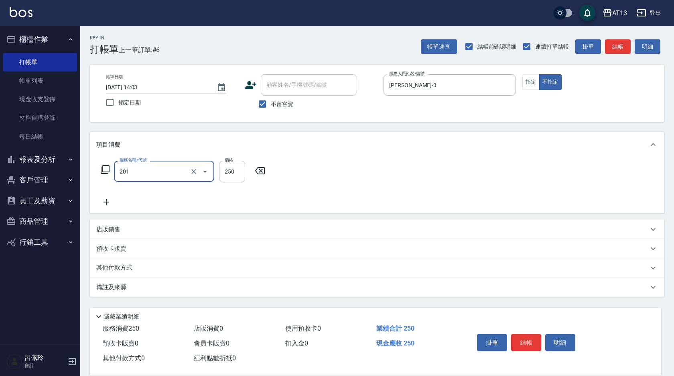
type input "洗髮(201)"
type input "250"
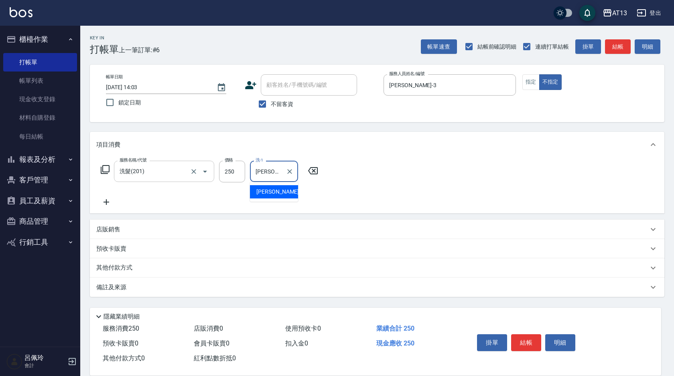
type input "[PERSON_NAME]-29"
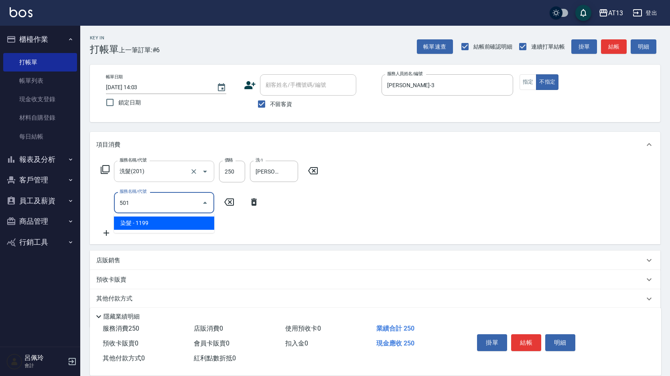
type input "染髮(501)"
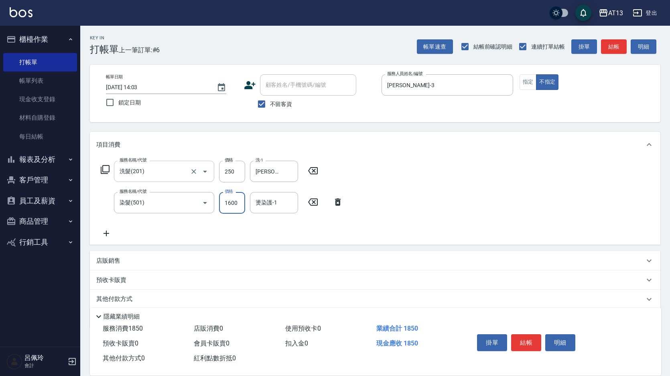
type input "1600"
type input "[PERSON_NAME]-29"
click at [539, 232] on div "服務名稱/代號 洗髮(201) 服務名稱/代號 價格 250 價格 洗-1 妤宸-29 洗-1 服務名稱/代號 染髮(501) 服務名稱/代號 價格 1600…" at bounding box center [375, 200] width 571 height 87
click at [526, 340] on button "結帳" at bounding box center [526, 342] width 30 height 17
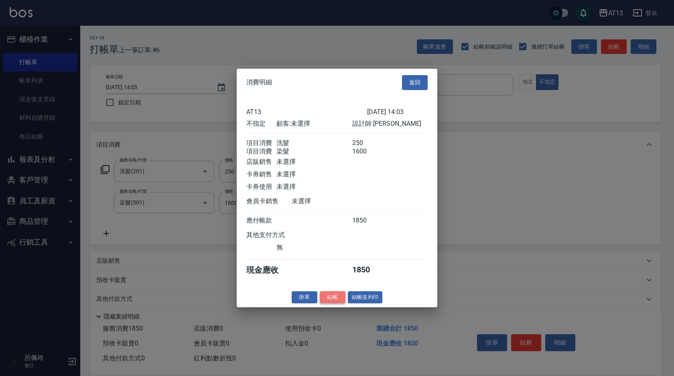
click at [340, 298] on button "結帳" at bounding box center [333, 297] width 26 height 12
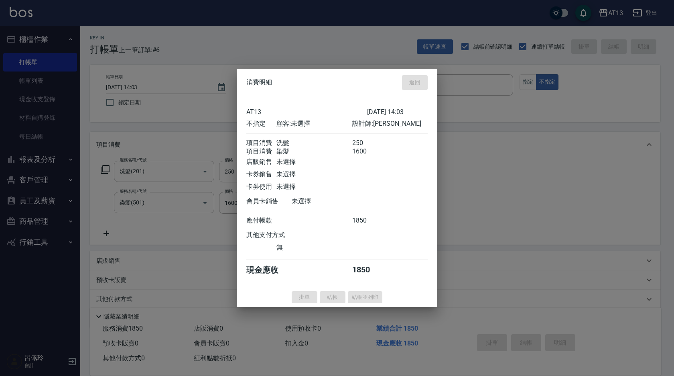
type input "[DATE] 14:04"
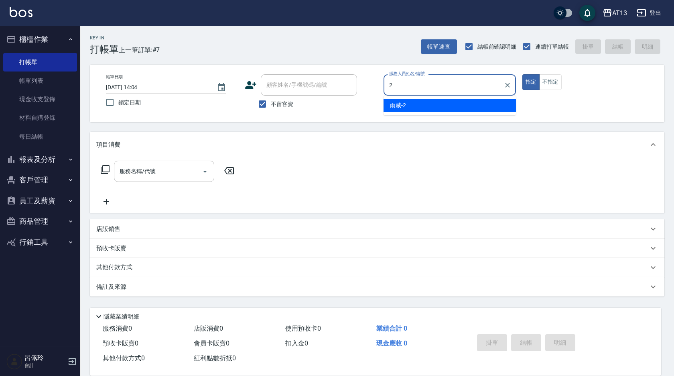
click at [399, 106] on span "雨威 -2" at bounding box center [398, 105] width 16 height 8
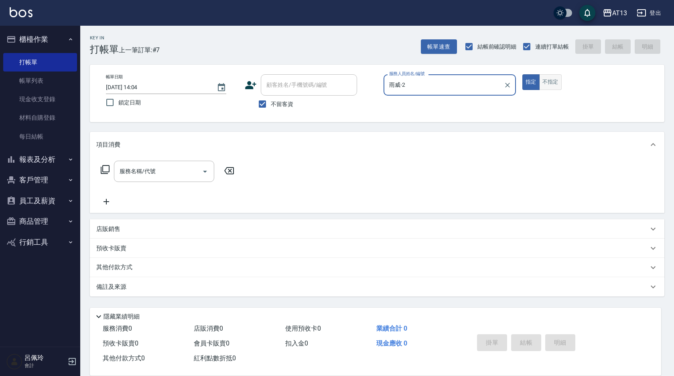
type input "雨威-2"
click at [555, 78] on button "不指定" at bounding box center [550, 82] width 22 height 16
click at [122, 171] on input "服務名稱/代號" at bounding box center [158, 171] width 81 height 14
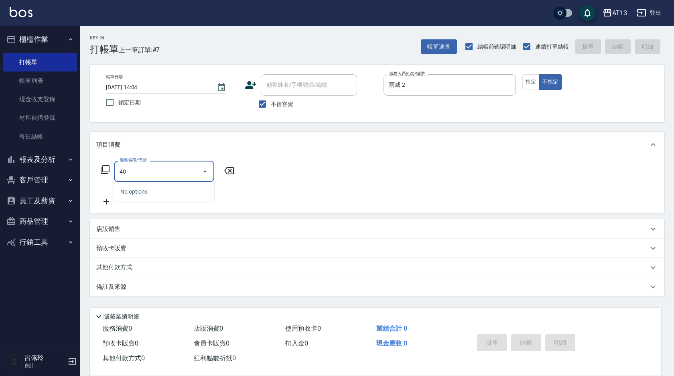
type input "401"
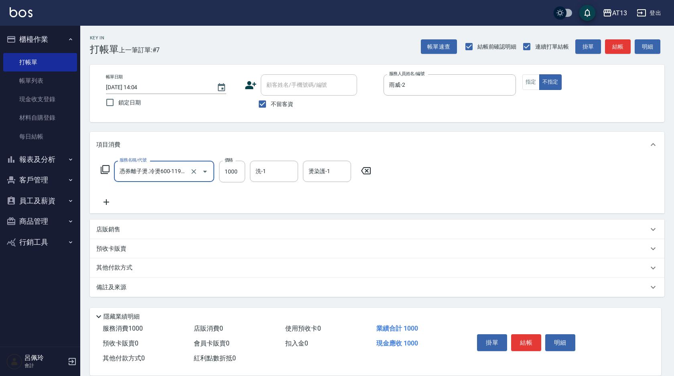
type input "憑券離子燙.冷燙600-1198(303)"
click at [422, 167] on div "服務名稱/代號 憑券離子燙.冷燙600-1198(303) 服務名稱/代號 價格 1000 價格 洗-1 洗-1 燙染護-1 燙染護-1" at bounding box center [377, 185] width 575 height 56
click at [369, 170] on icon at bounding box center [366, 171] width 20 height 10
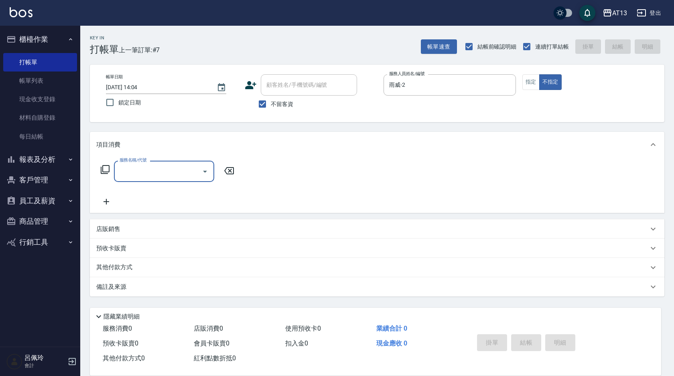
click at [175, 173] on input "服務名稱/代號" at bounding box center [158, 171] width 81 height 14
type input "剪髮(401)"
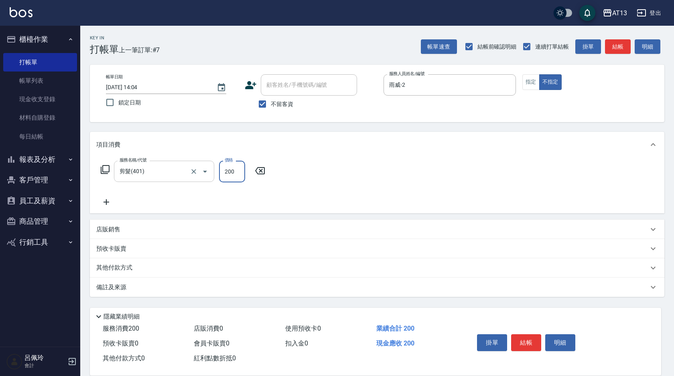
type input "200"
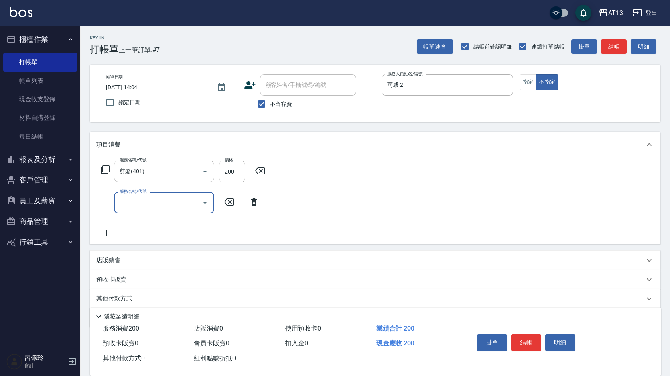
click at [349, 182] on div "服務名稱/代號 剪髮(401) 服務名稱/代號 價格 200 價格 服務名稱/代號 服務名稱/代號" at bounding box center [375, 200] width 571 height 87
click at [529, 336] on button "結帳" at bounding box center [526, 342] width 30 height 17
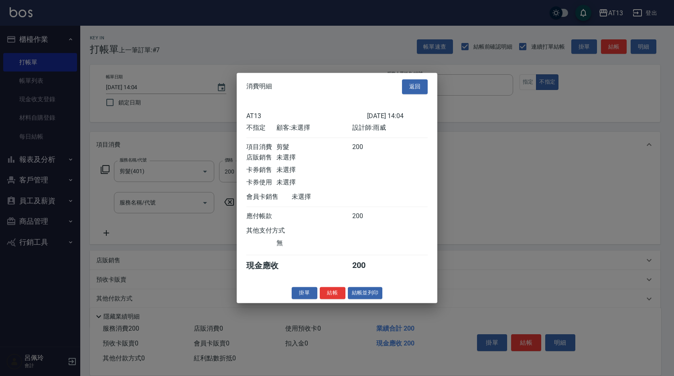
drag, startPoint x: 340, startPoint y: 303, endPoint x: 338, endPoint y: 299, distance: 4.3
click at [339, 299] on button "結帳" at bounding box center [333, 293] width 26 height 12
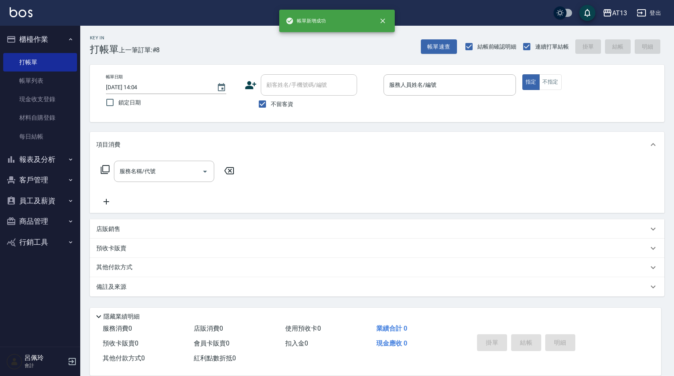
click at [474, 143] on div "項目消費" at bounding box center [372, 144] width 552 height 8
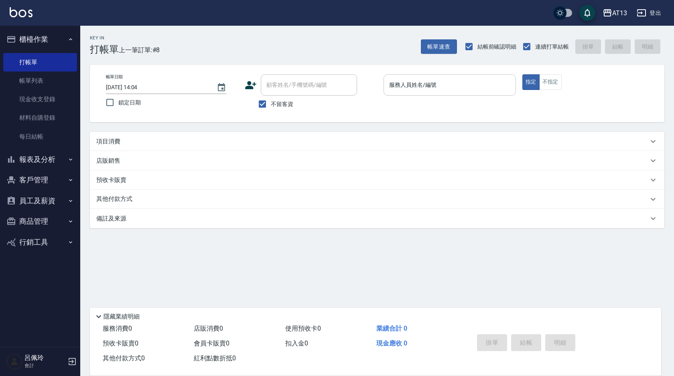
click at [481, 75] on div "服務人員姓名/編號" at bounding box center [450, 84] width 132 height 21
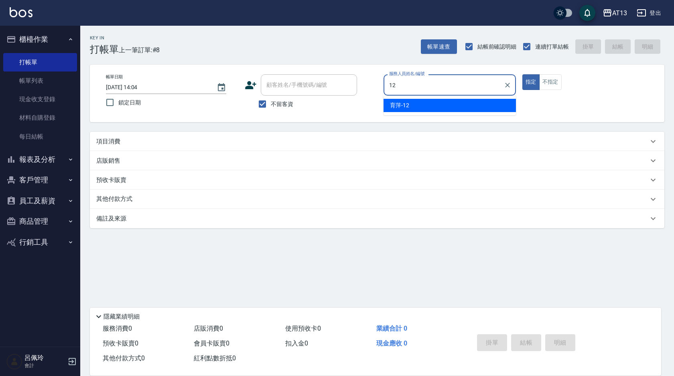
click at [464, 104] on div "育萍 -12" at bounding box center [450, 105] width 132 height 13
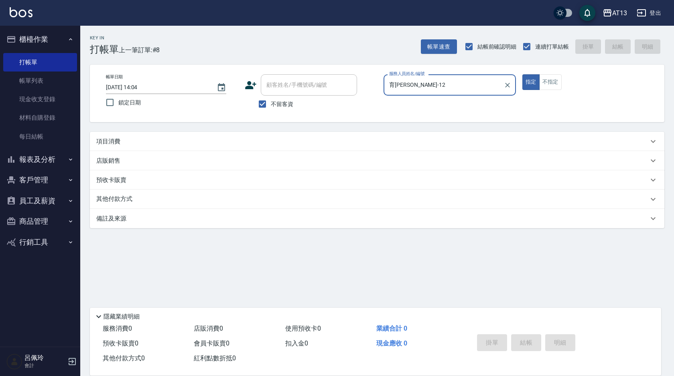
type input "育[PERSON_NAME]-12"
click at [141, 141] on div "項目消費" at bounding box center [372, 141] width 552 height 8
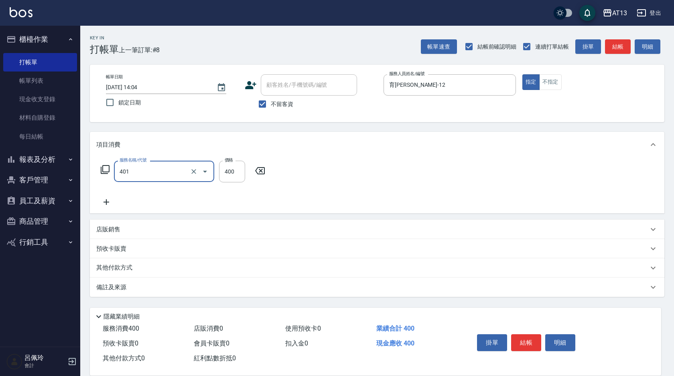
type input "剪髮(401)"
type input "500"
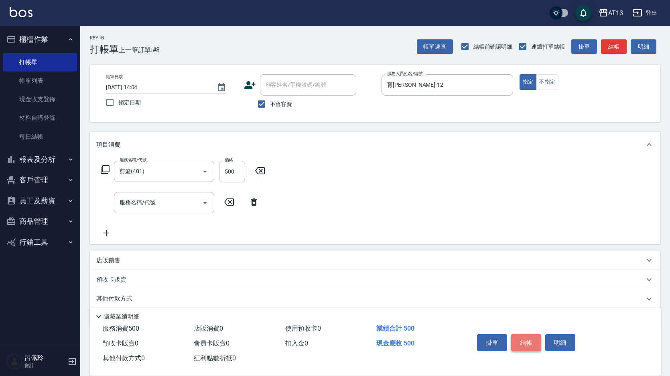
click at [523, 336] on button "結帳" at bounding box center [526, 342] width 30 height 17
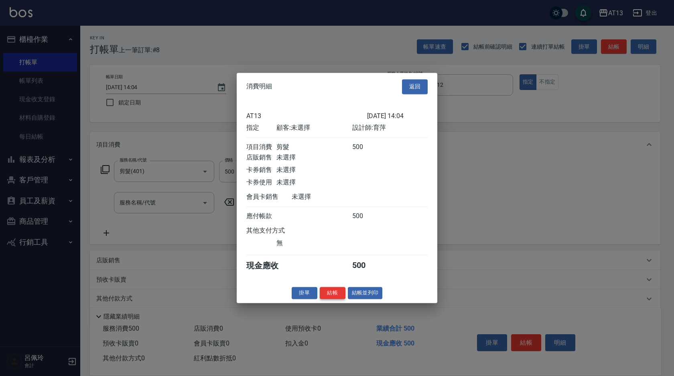
click at [338, 296] on button "結帳" at bounding box center [333, 293] width 26 height 12
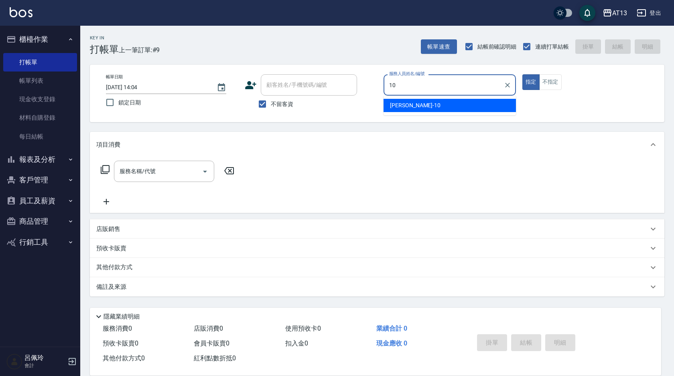
click at [464, 103] on div "[PERSON_NAME] -10" at bounding box center [450, 105] width 132 height 13
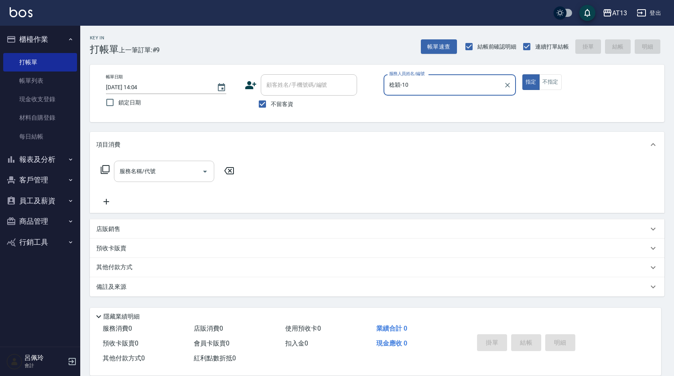
type input "稔穎-10"
click at [171, 174] on input "服務名稱/代號" at bounding box center [158, 171] width 81 height 14
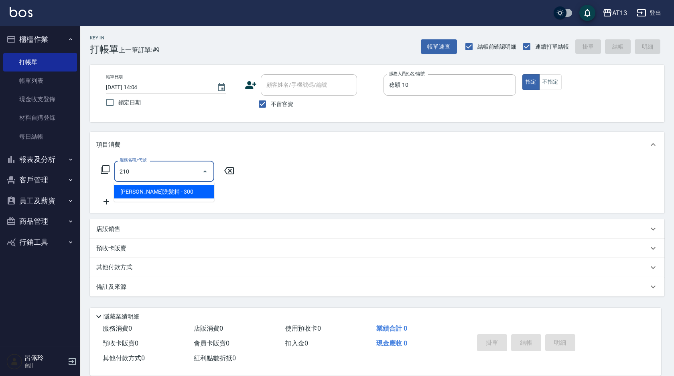
type input "歐娜洗髮精(210)"
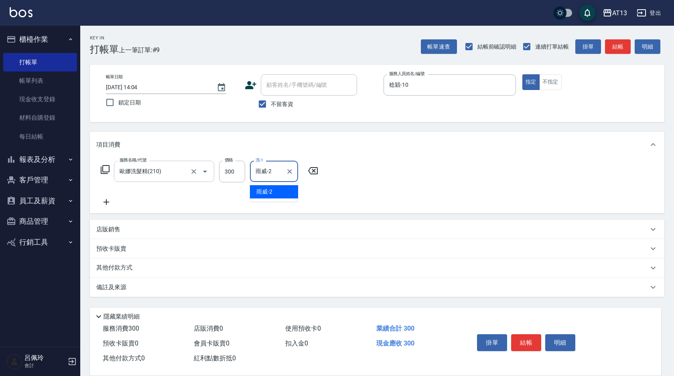
type input "雨威-2"
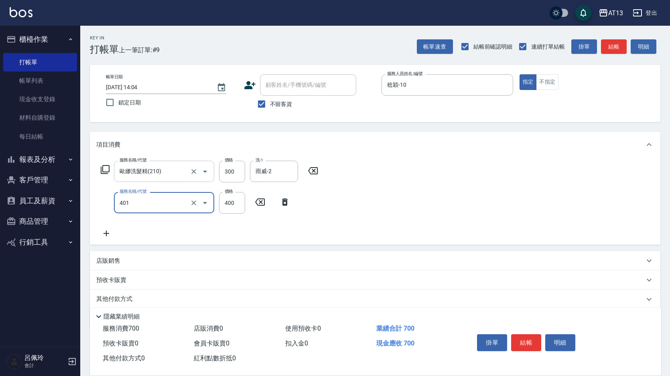
type input "剪髮(401)"
type input "450"
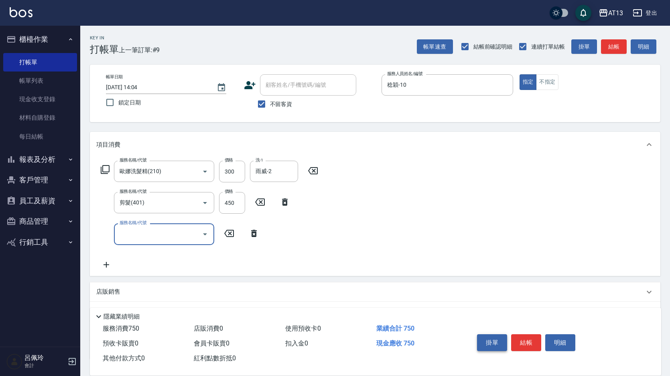
drag, startPoint x: 521, startPoint y: 336, endPoint x: 507, endPoint y: 337, distance: 14.1
click at [521, 336] on button "結帳" at bounding box center [526, 342] width 30 height 17
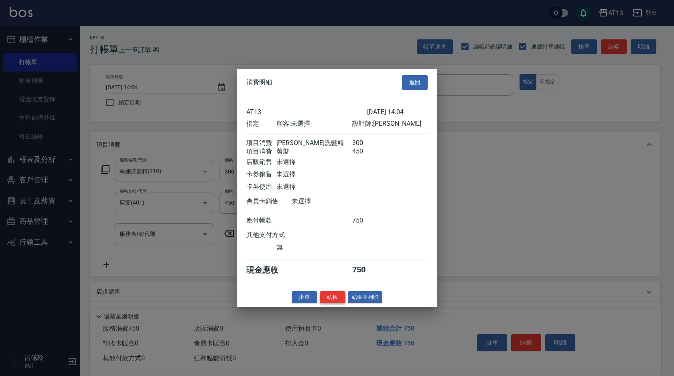
click at [331, 296] on div "消費明細 返回 AT13 [DATE] 14:04 指定 顧客: 未選擇 設計師: 稔穎 項目消費 歐娜洗髮精 300 項目消費 剪髮 450 店販銷售 未選…" at bounding box center [337, 188] width 201 height 238
click at [331, 297] on button "結帳" at bounding box center [333, 297] width 26 height 12
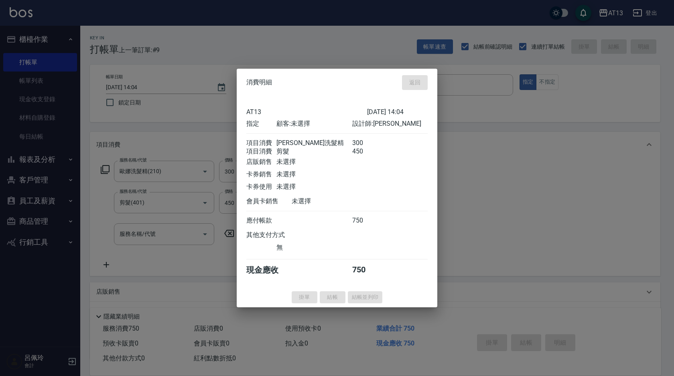
type input "[DATE] 14:05"
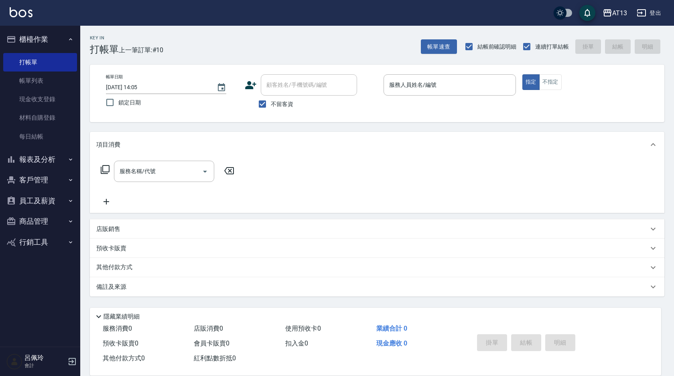
click at [579, 173] on div "服務名稱/代號 服務名稱/代號" at bounding box center [377, 184] width 575 height 55
